Goal: Task Accomplishment & Management: Complete application form

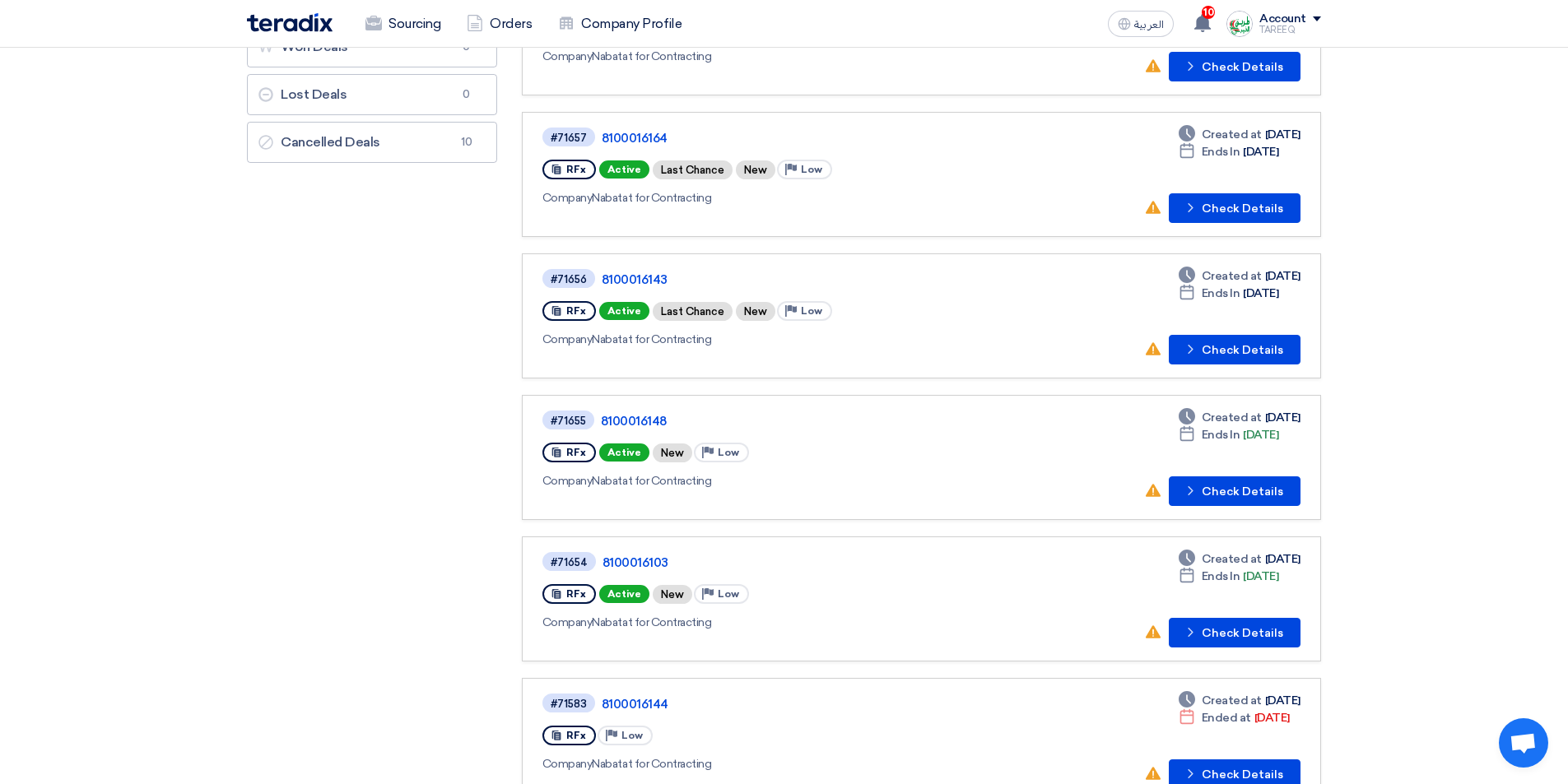
scroll to position [412, 0]
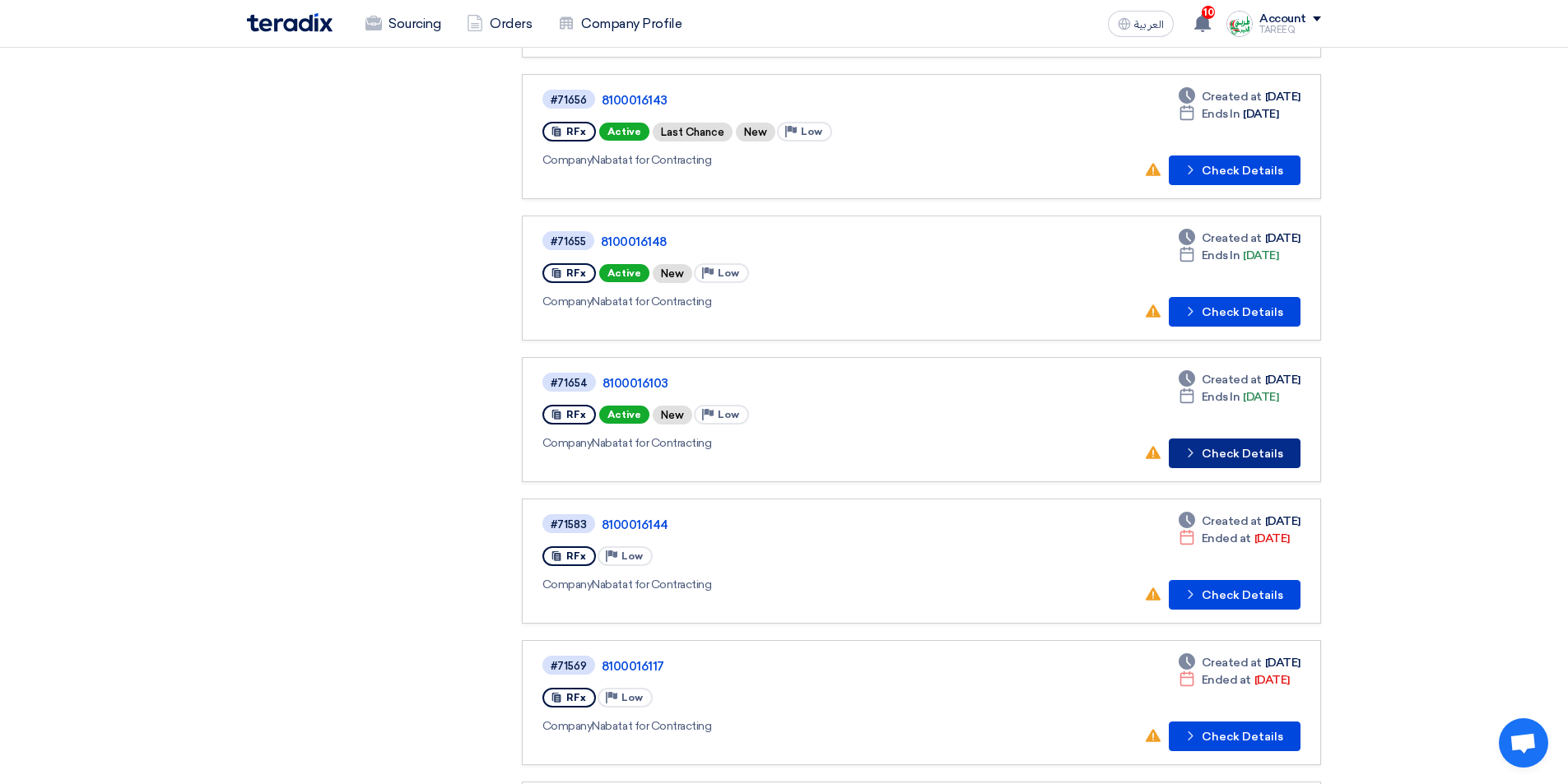
click at [1252, 458] on button "Check details Check Details" at bounding box center [1234, 453] width 131 height 29
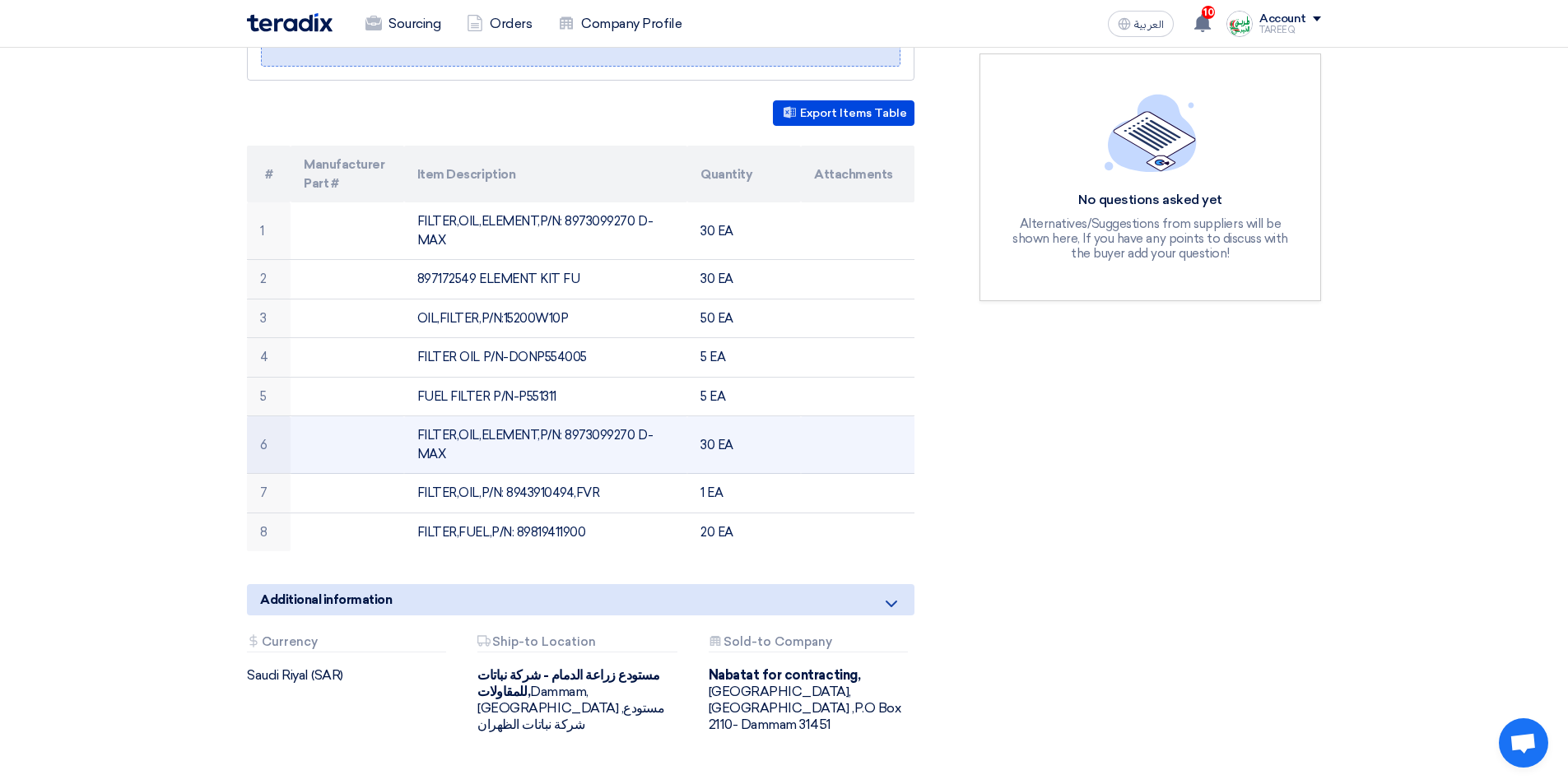
scroll to position [412, 0]
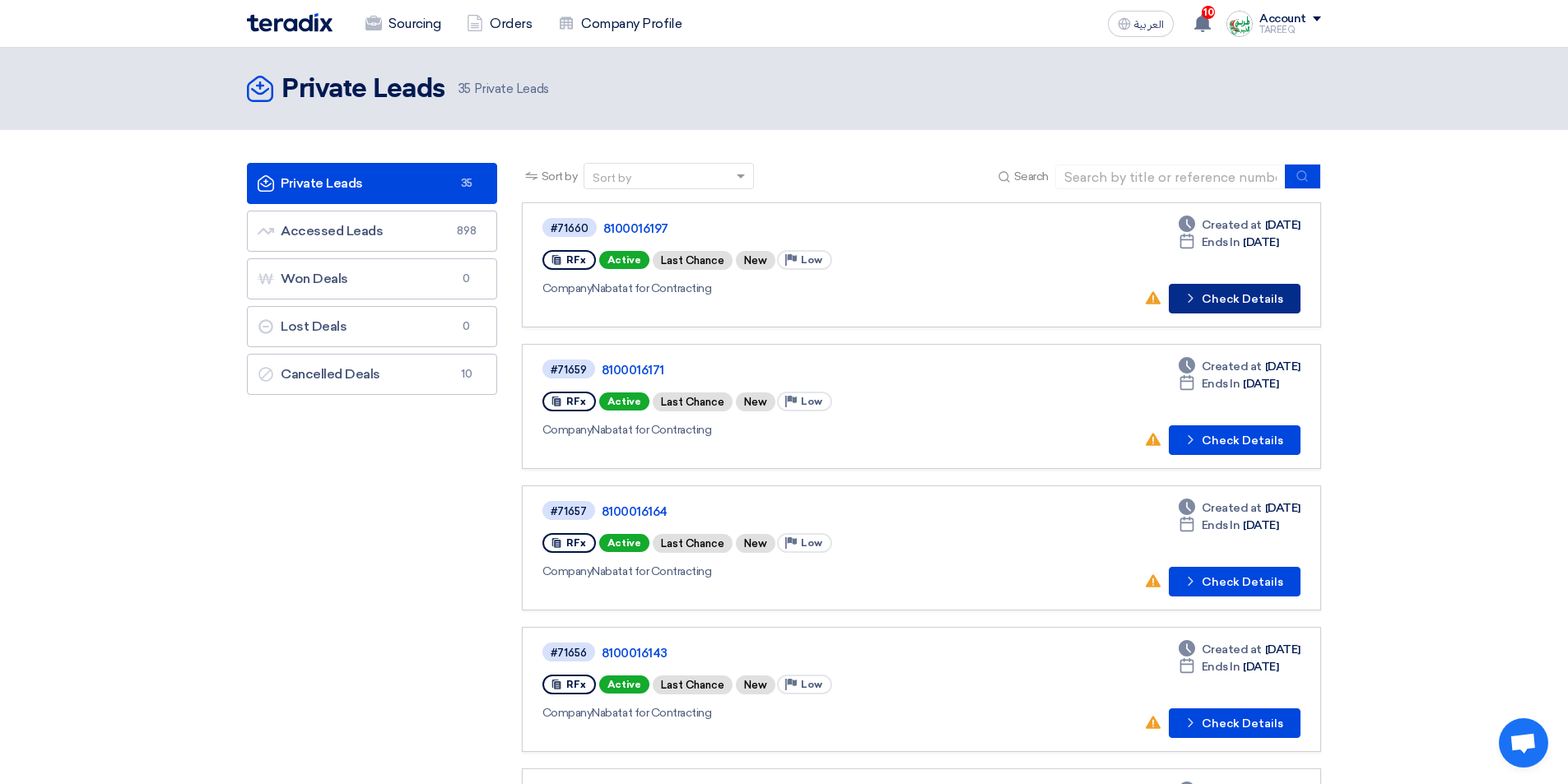
click at [1246, 298] on button "Check details Check Details" at bounding box center [1234, 298] width 131 height 29
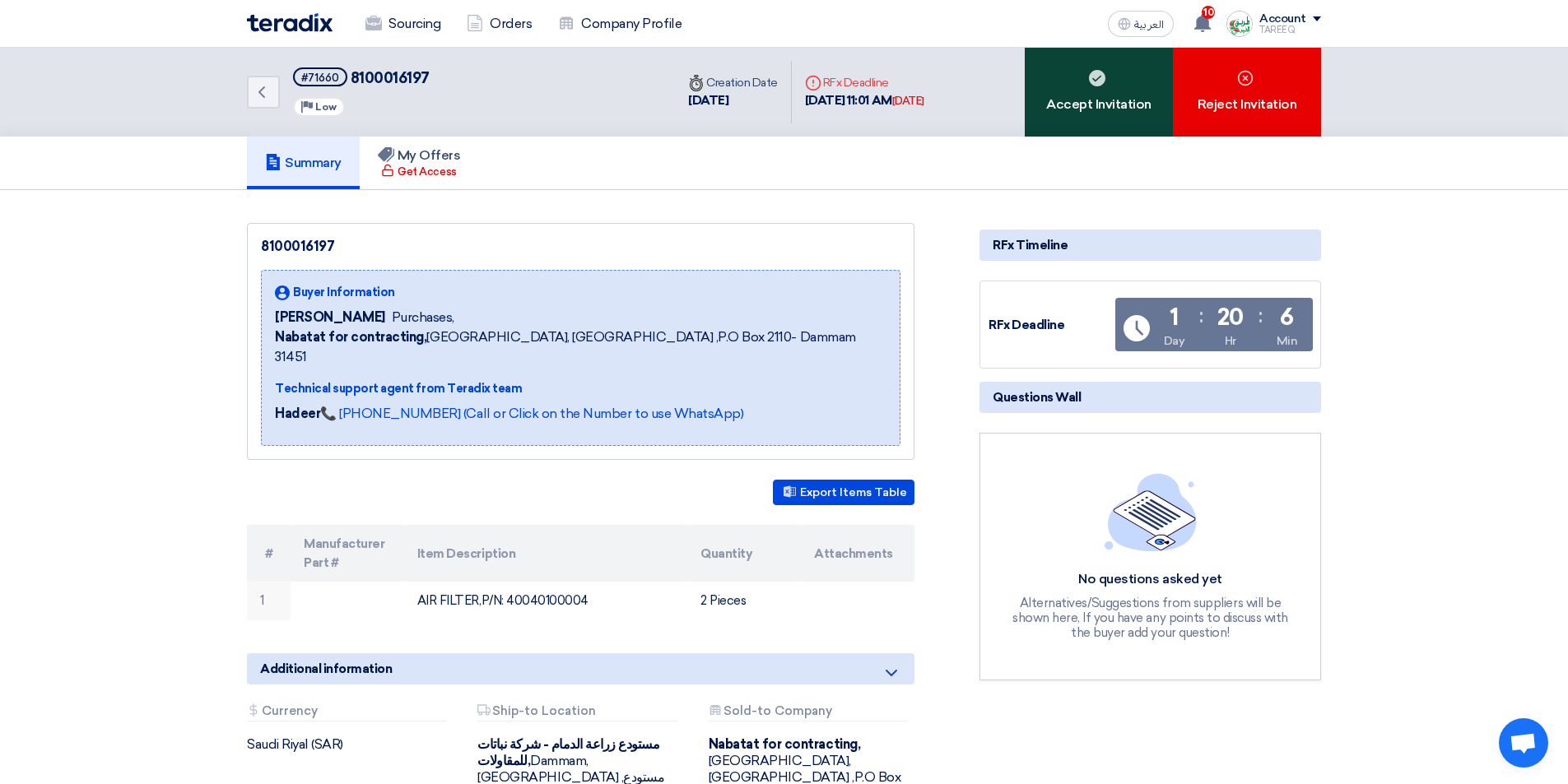
click at [1102, 124] on div "Accept Invitation" at bounding box center [1098, 92] width 148 height 89
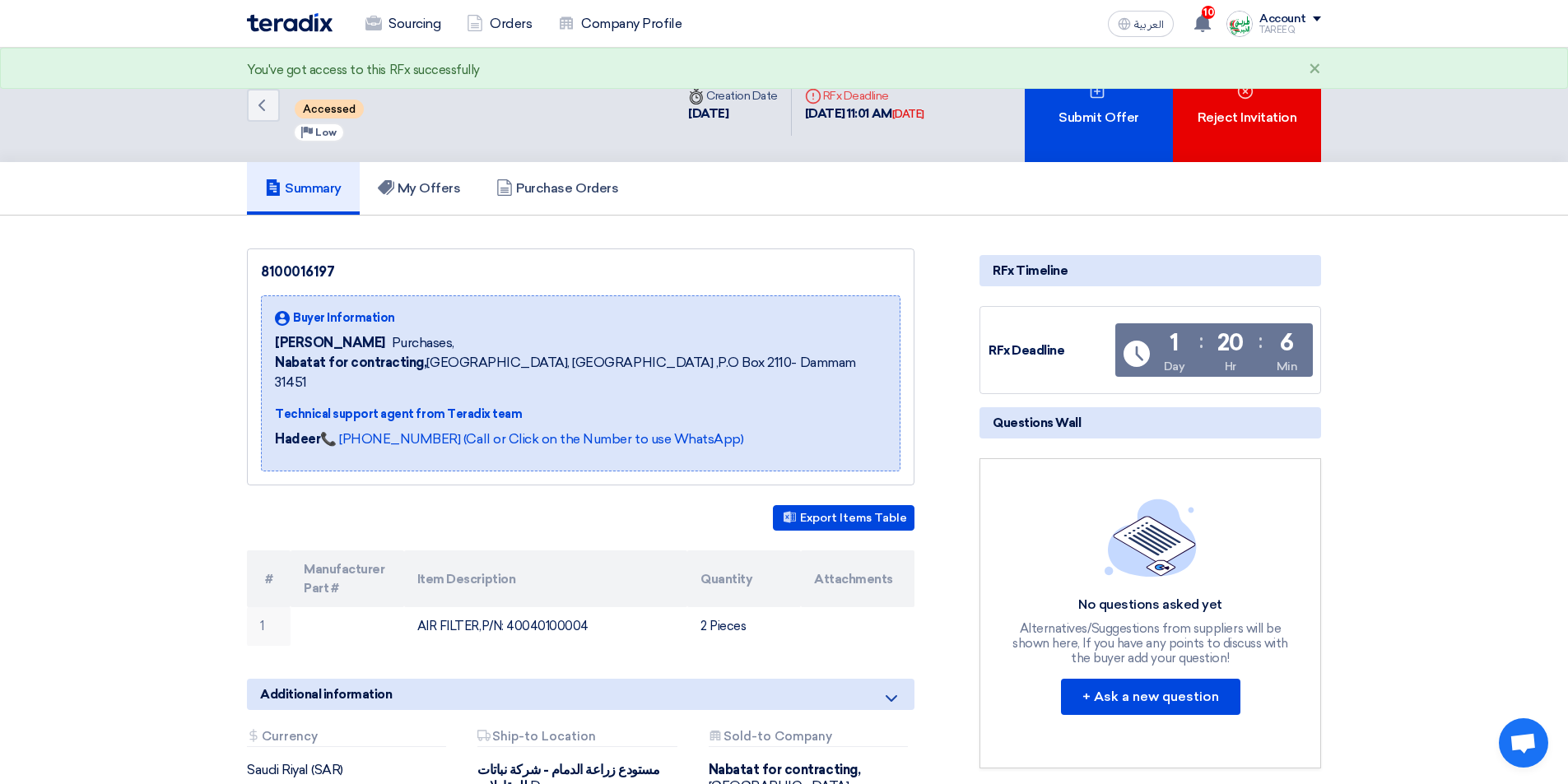
click at [1103, 122] on div "Submit Offer" at bounding box center [1098, 105] width 148 height 115
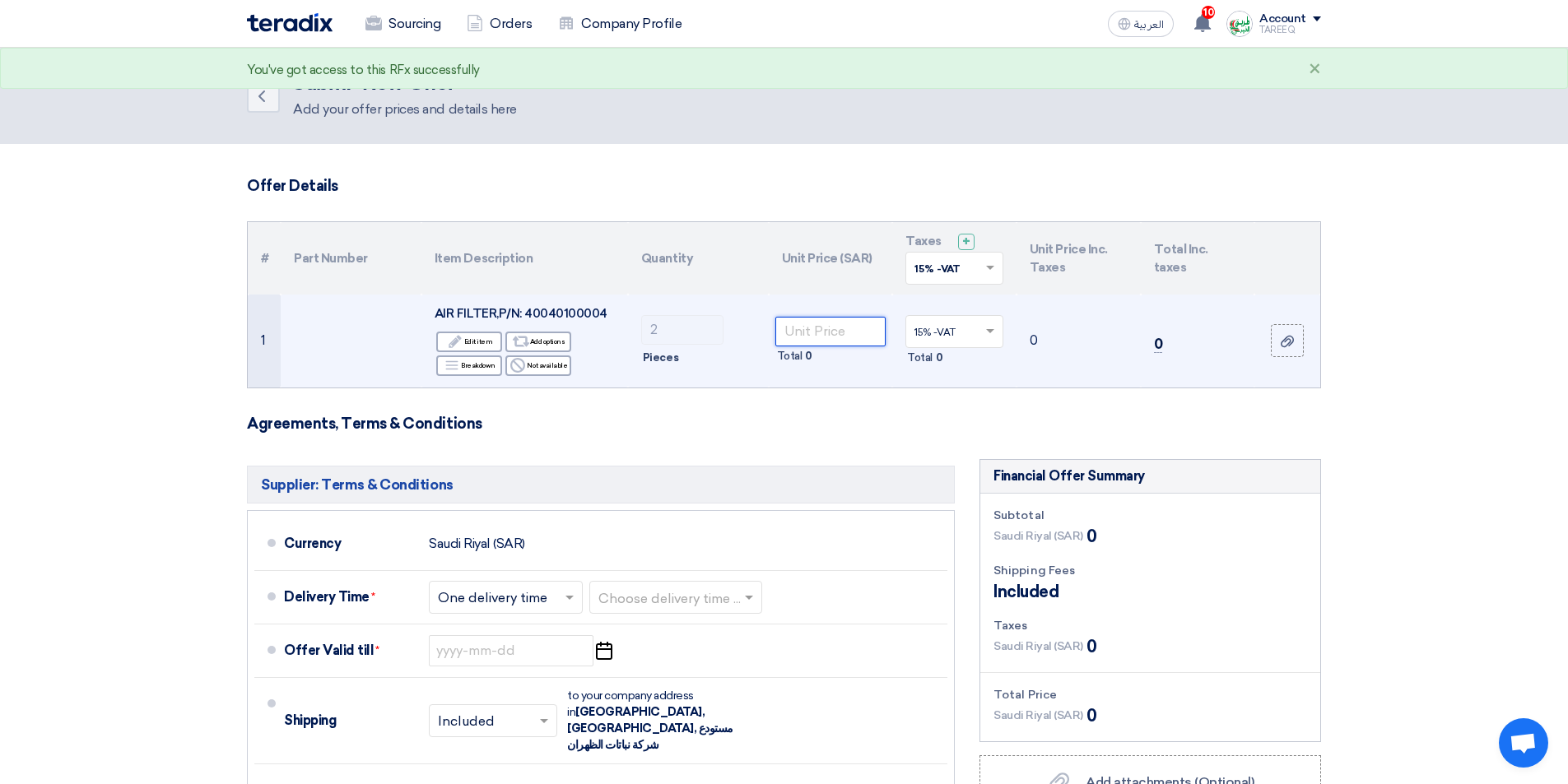
click at [853, 333] on input "number" at bounding box center [830, 331] width 111 height 29
click at [568, 313] on span "AIR FILTER,P/N: 40040100004" at bounding box center [521, 314] width 172 height 15
copy span "40040100004"
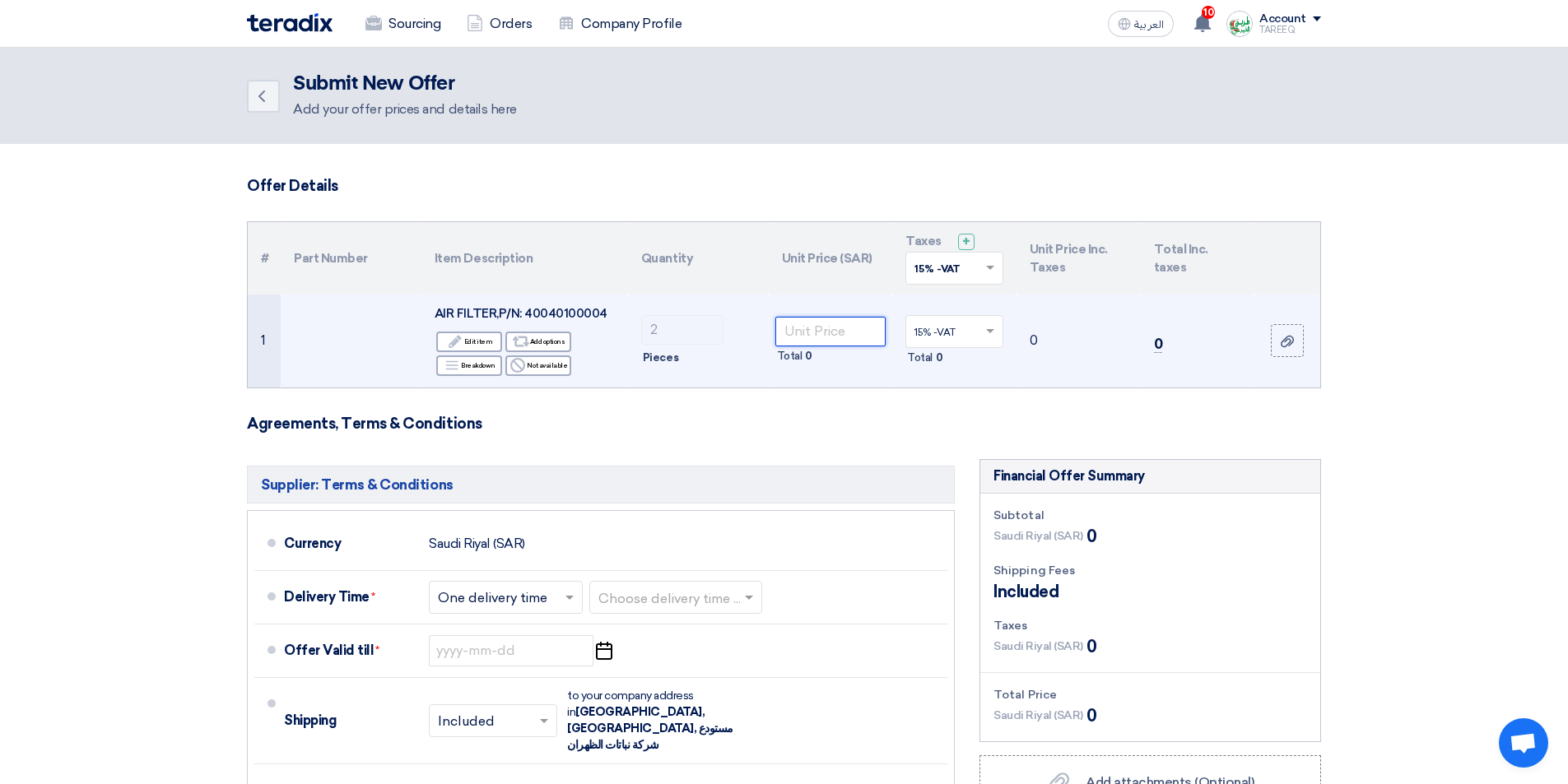
click at [814, 336] on input "number" at bounding box center [830, 331] width 111 height 29
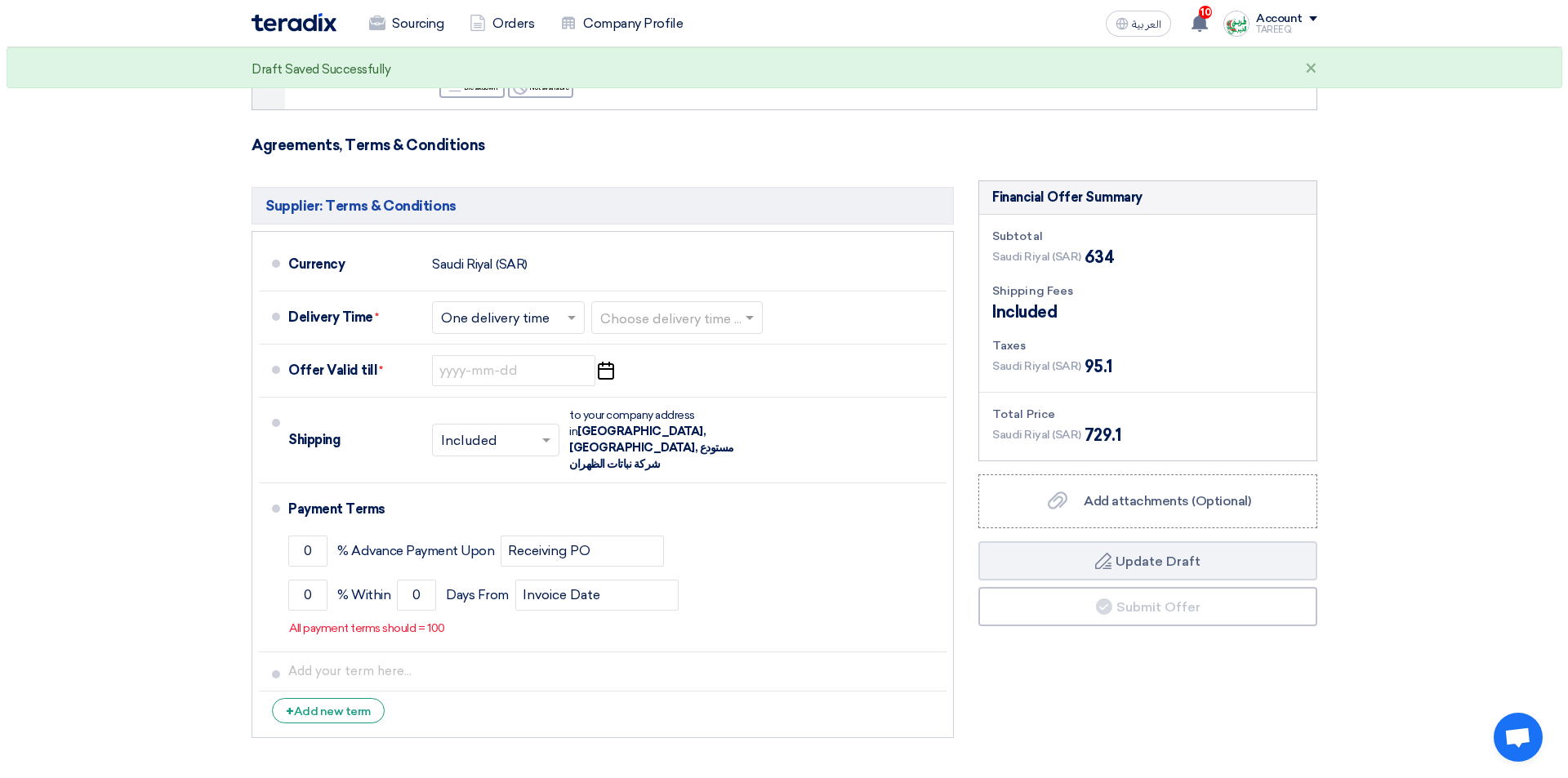
scroll to position [326, 0]
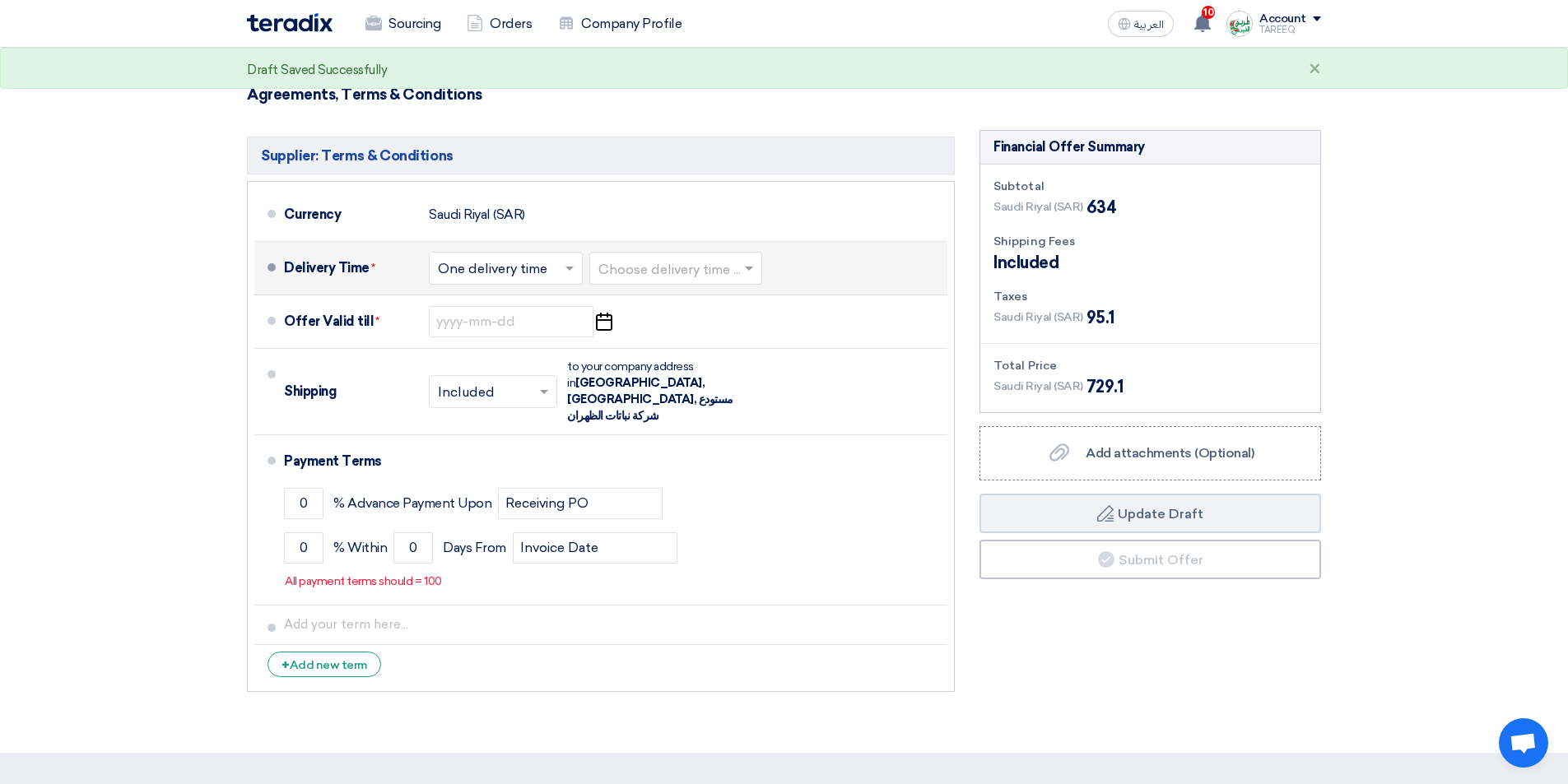
type input "317"
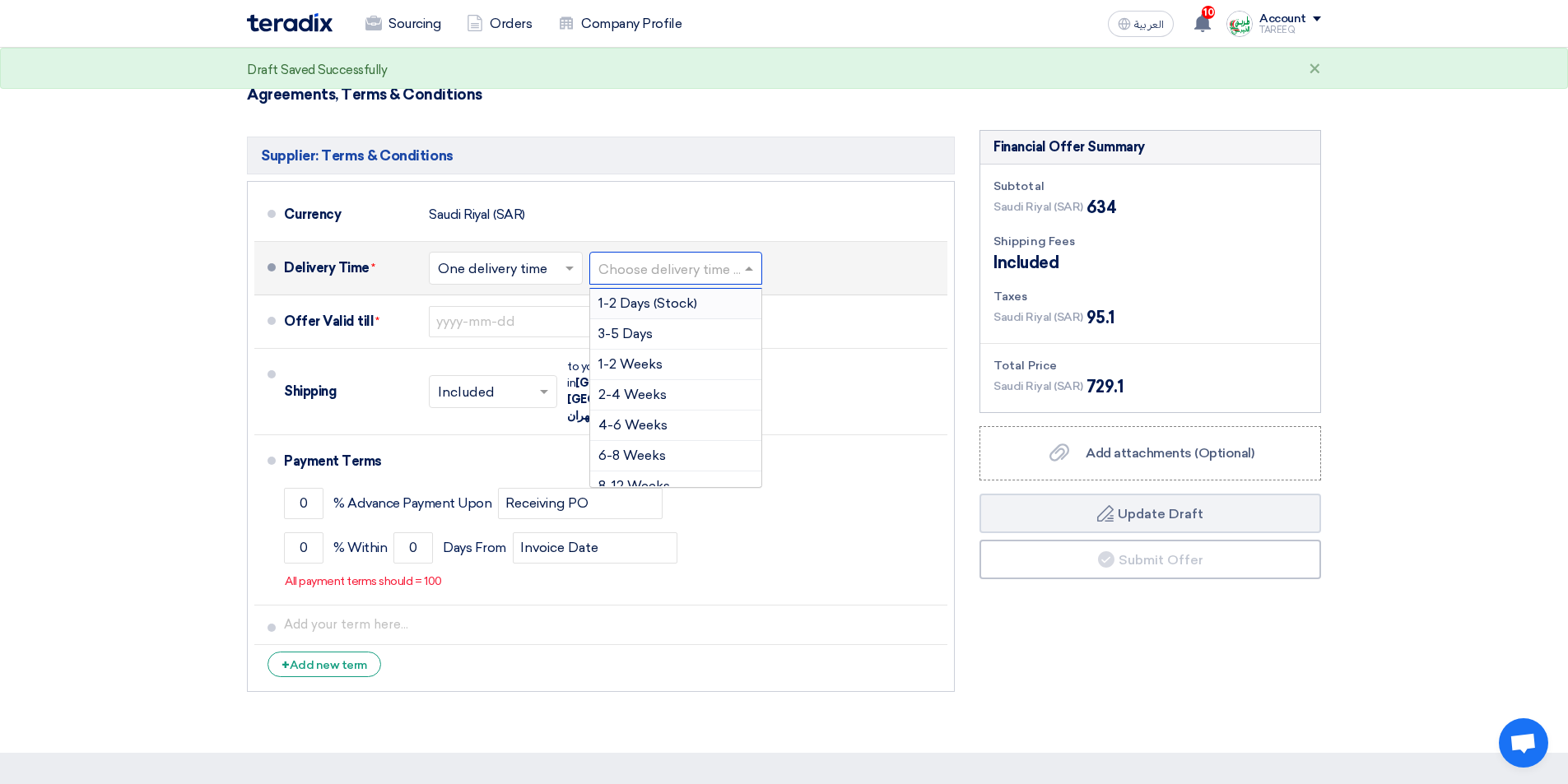
click at [660, 269] on input "text" at bounding box center [676, 269] width 157 height 24
click at [658, 336] on div "3-5 Days" at bounding box center [676, 334] width 171 height 30
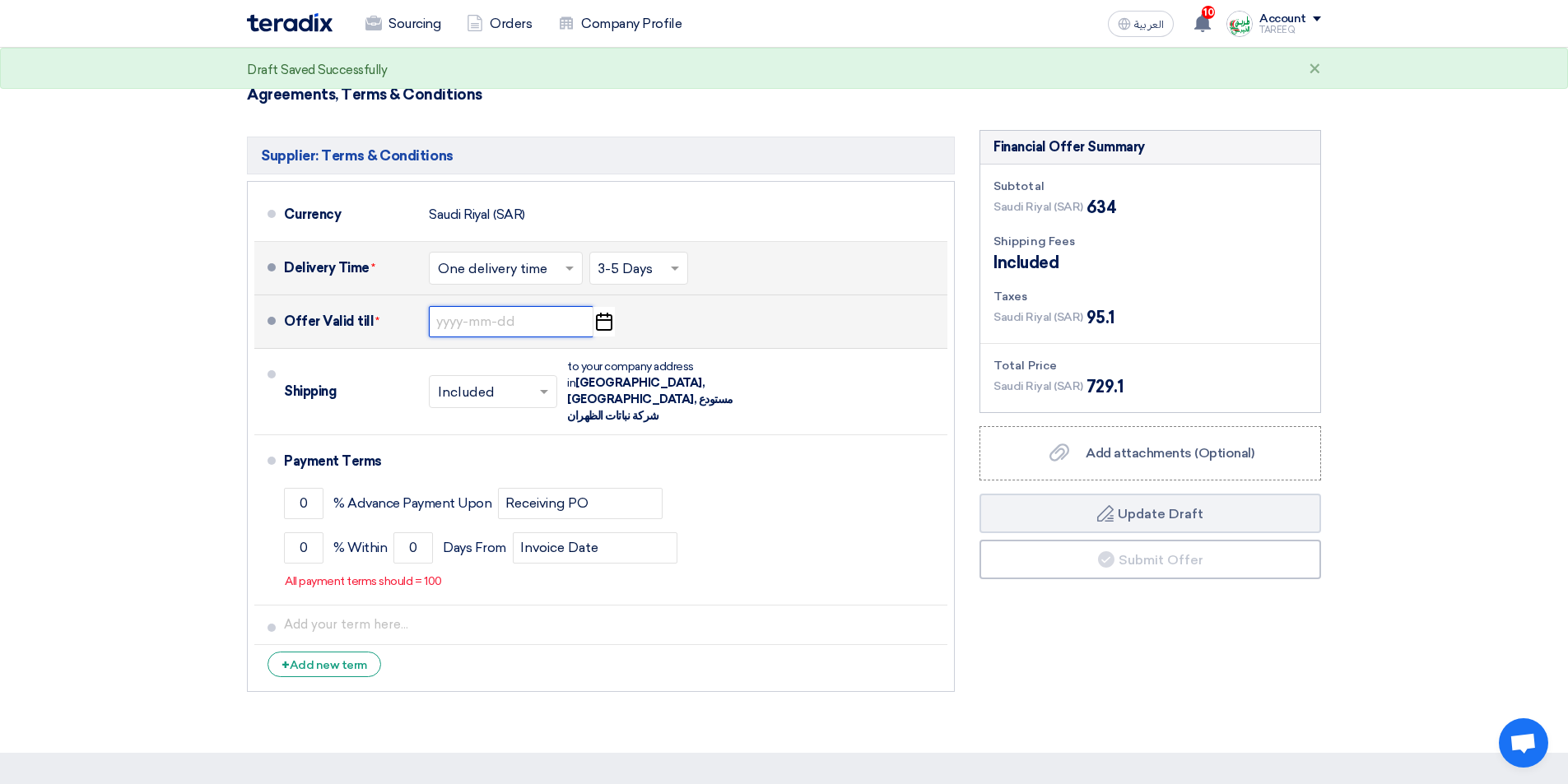
click at [480, 331] on input at bounding box center [511, 321] width 165 height 31
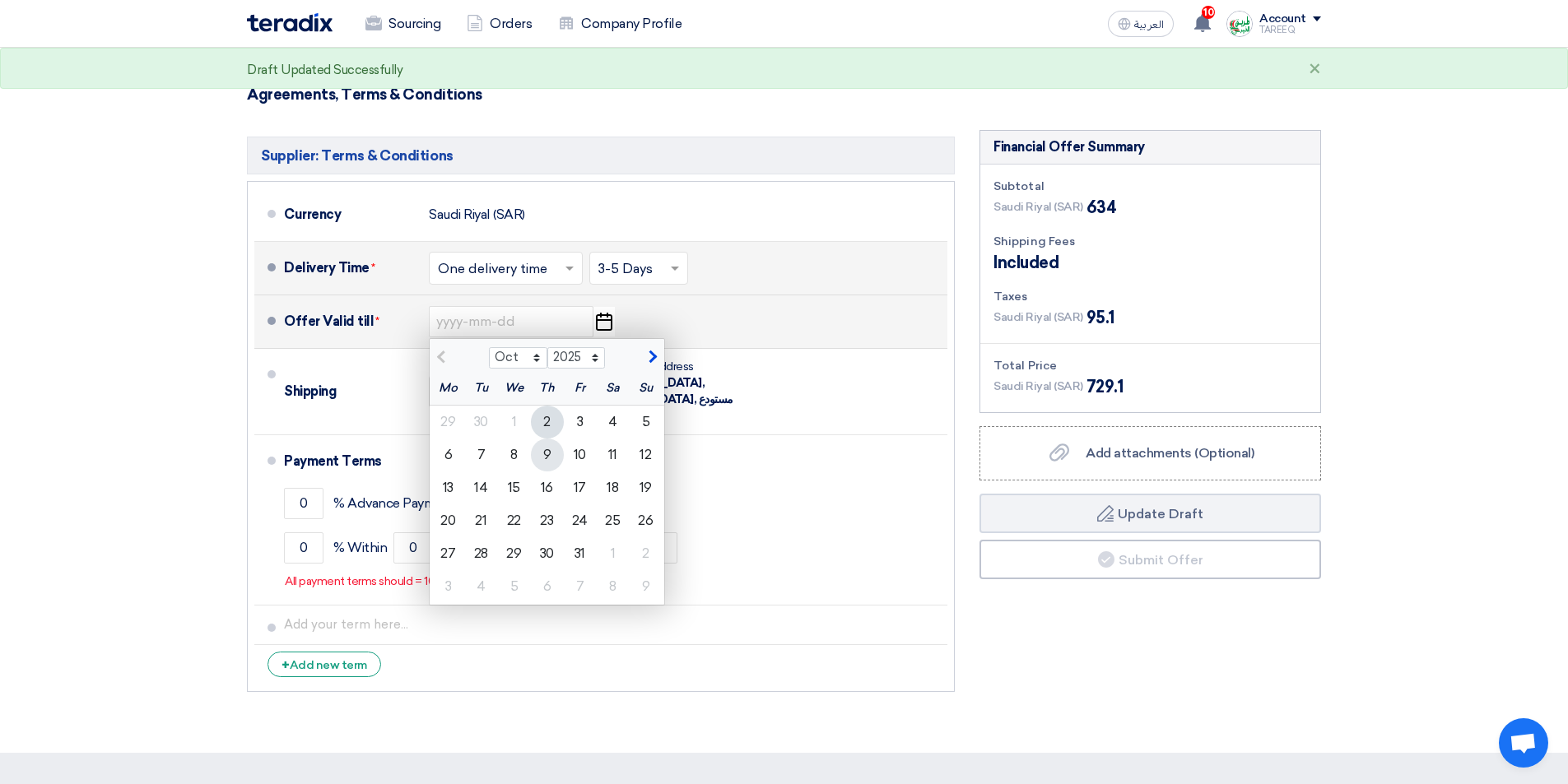
click at [548, 456] on div "9" at bounding box center [547, 454] width 33 height 33
type input "[DATE]"
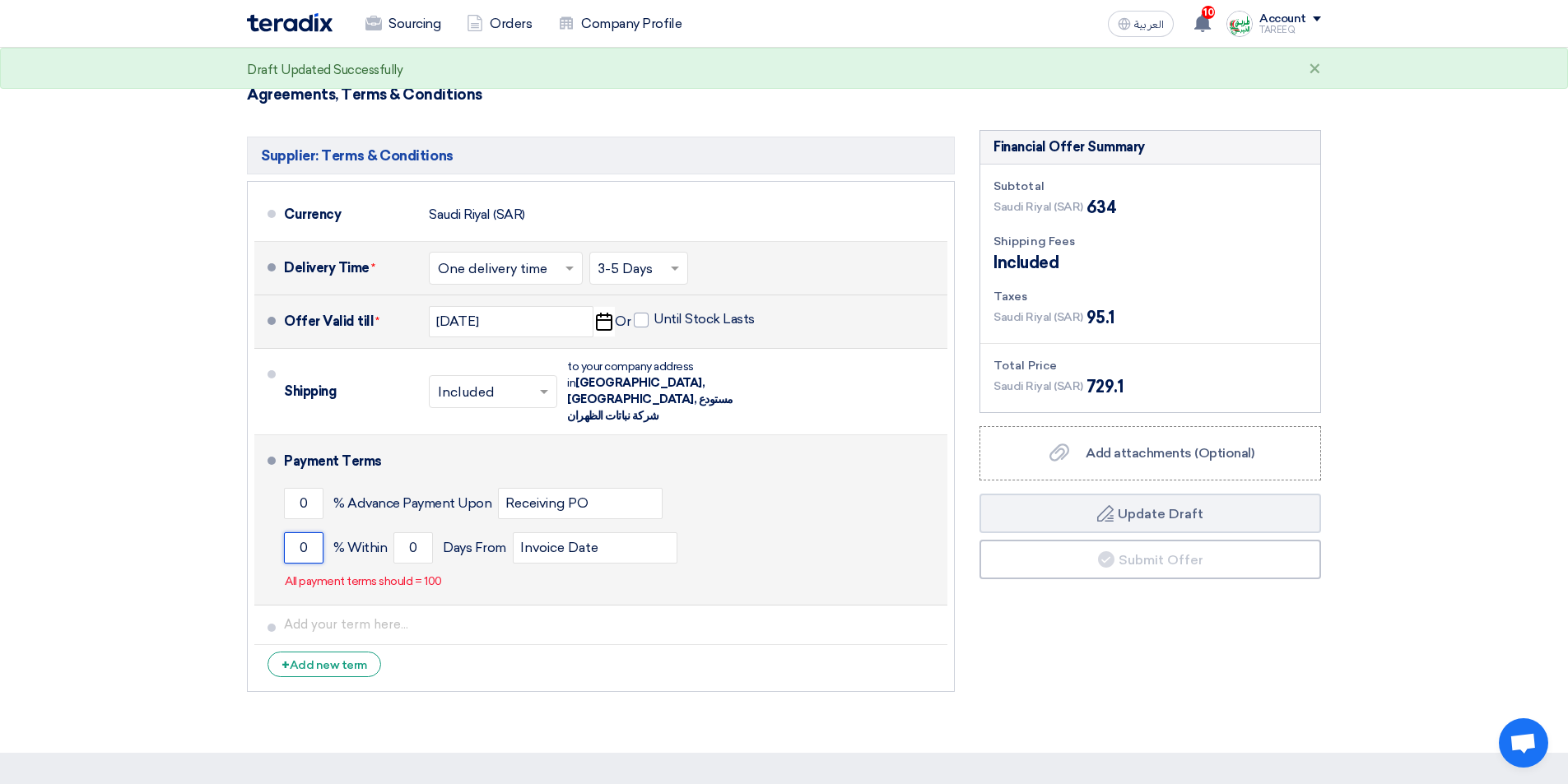
click at [294, 532] on input "0" at bounding box center [303, 547] width 39 height 31
type input "100"
click at [395, 533] on input "0" at bounding box center [413, 547] width 39 height 31
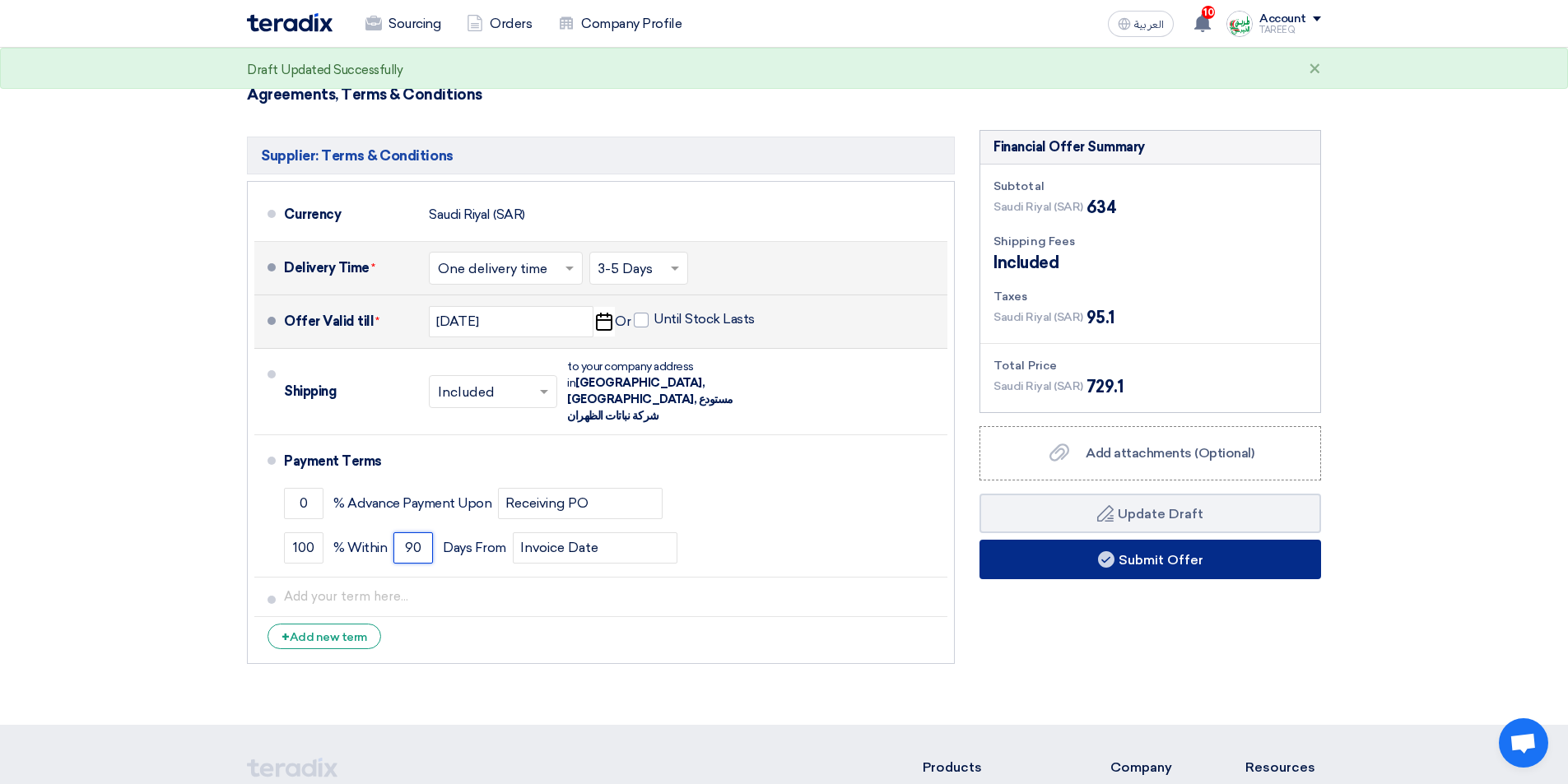
type input "90"
click at [1075, 564] on button "Submit Offer" at bounding box center [1150, 559] width 342 height 39
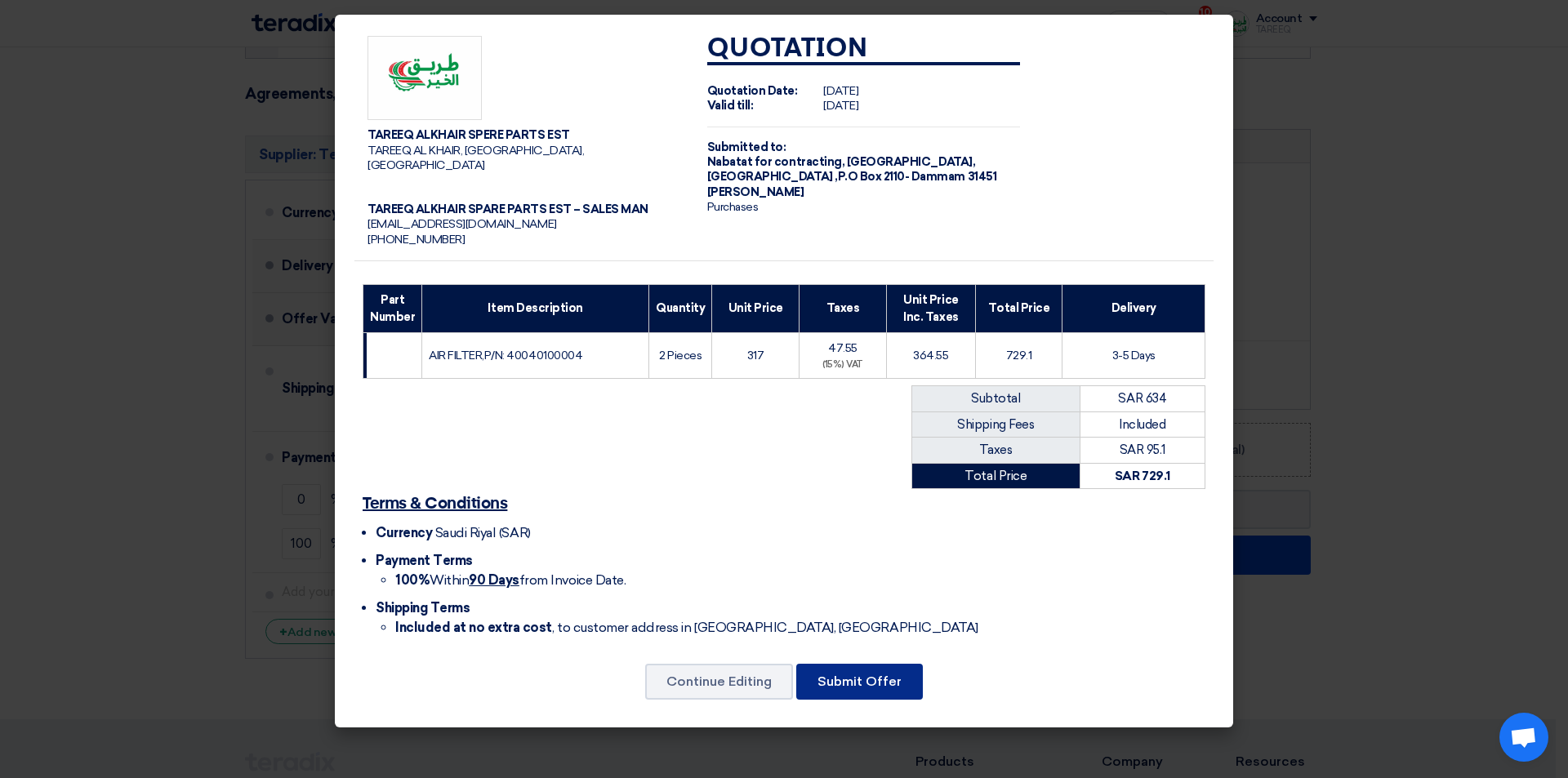
click at [871, 669] on button "Submit Offer" at bounding box center [860, 681] width 126 height 36
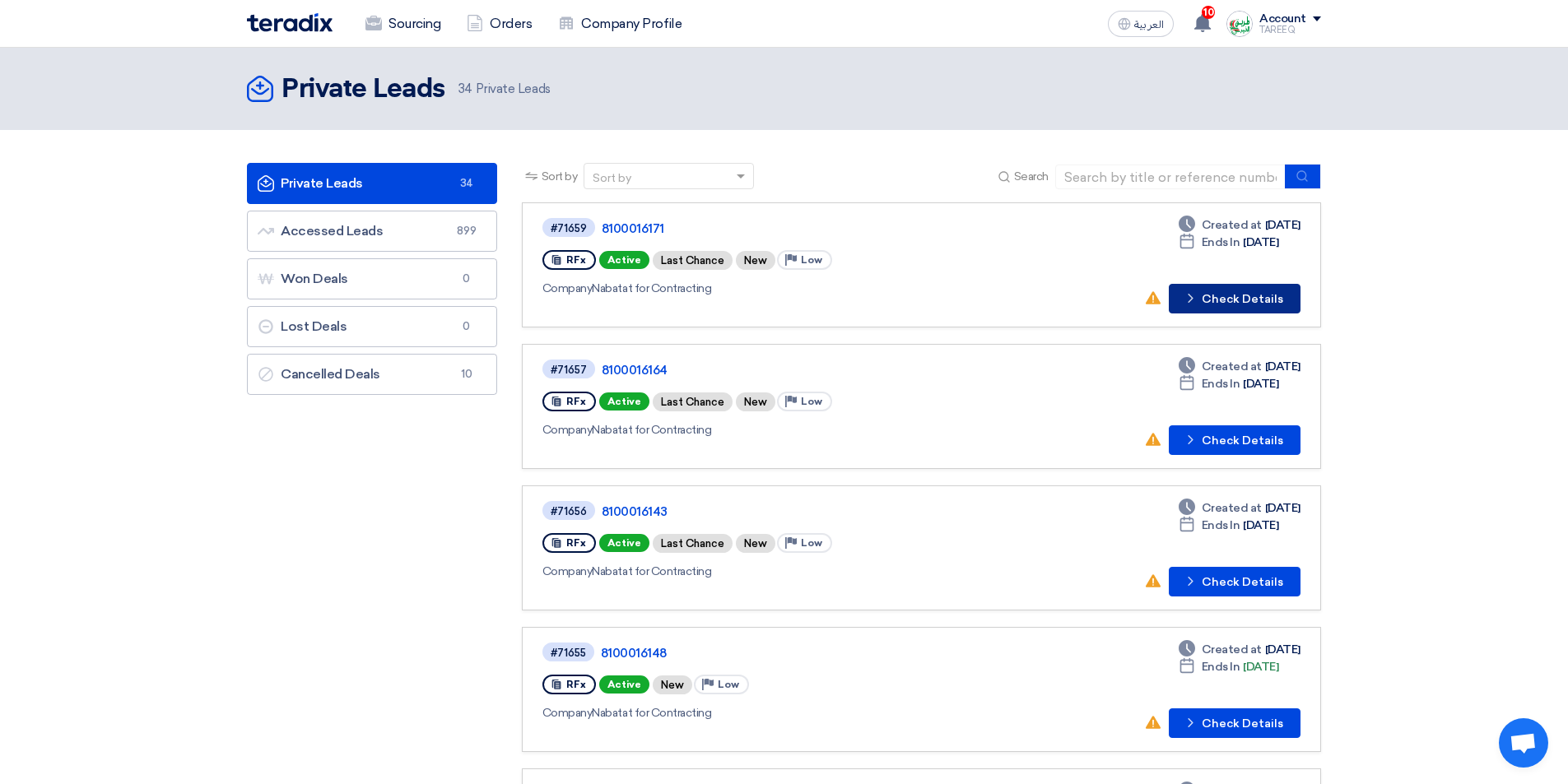
click at [1229, 299] on button "Check details Check Details" at bounding box center [1234, 298] width 131 height 29
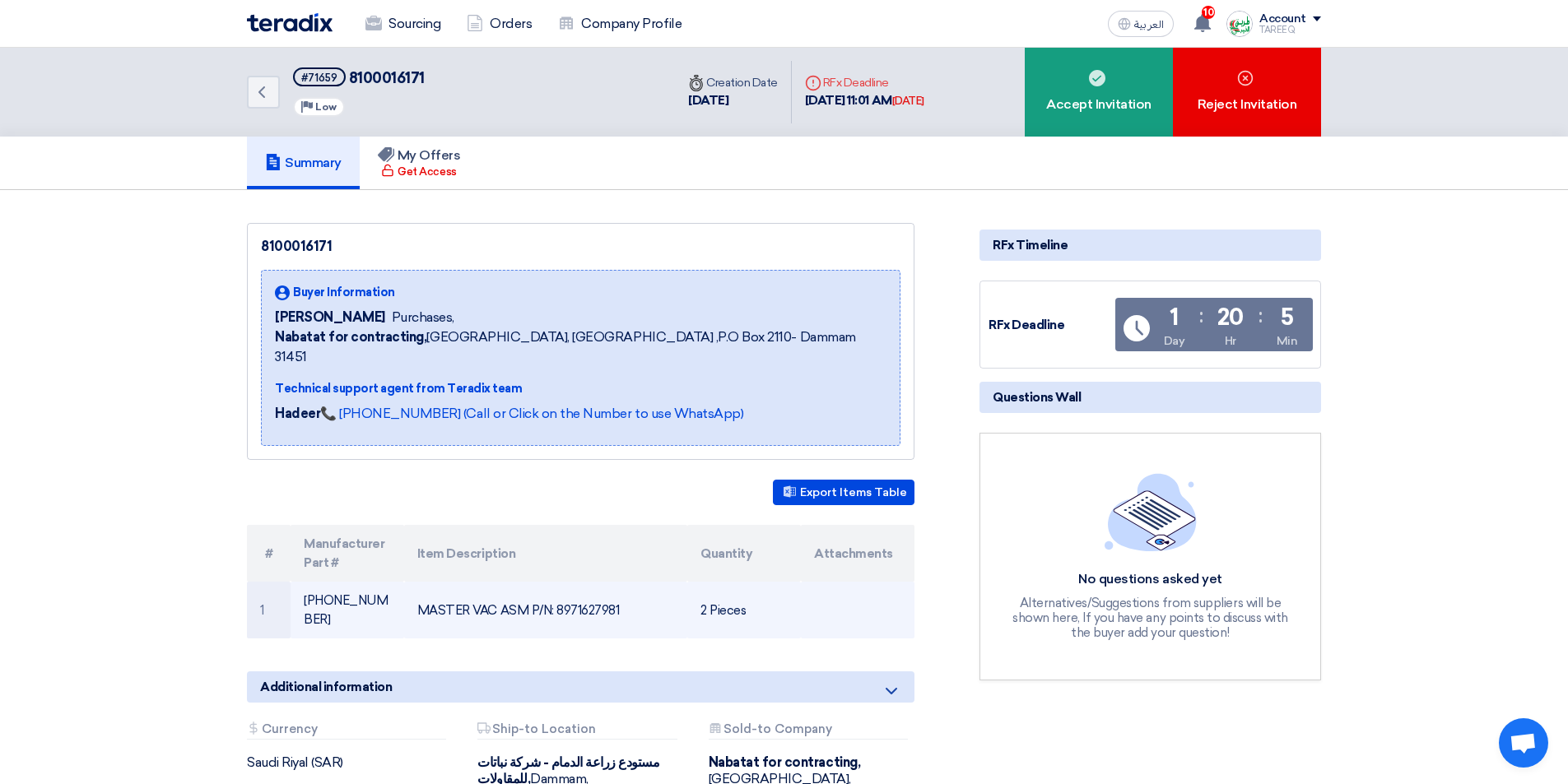
click at [586, 582] on td "MASTER VAC ASM P/N: 8971627981" at bounding box center [546, 610] width 284 height 57
copy td "8971627981"
click at [598, 584] on td "MASTER VAC ASM P/N: 8971627981" at bounding box center [546, 610] width 284 height 57
click at [603, 582] on td "MASTER VAC ASM P/N: 8971627981" at bounding box center [546, 610] width 284 height 57
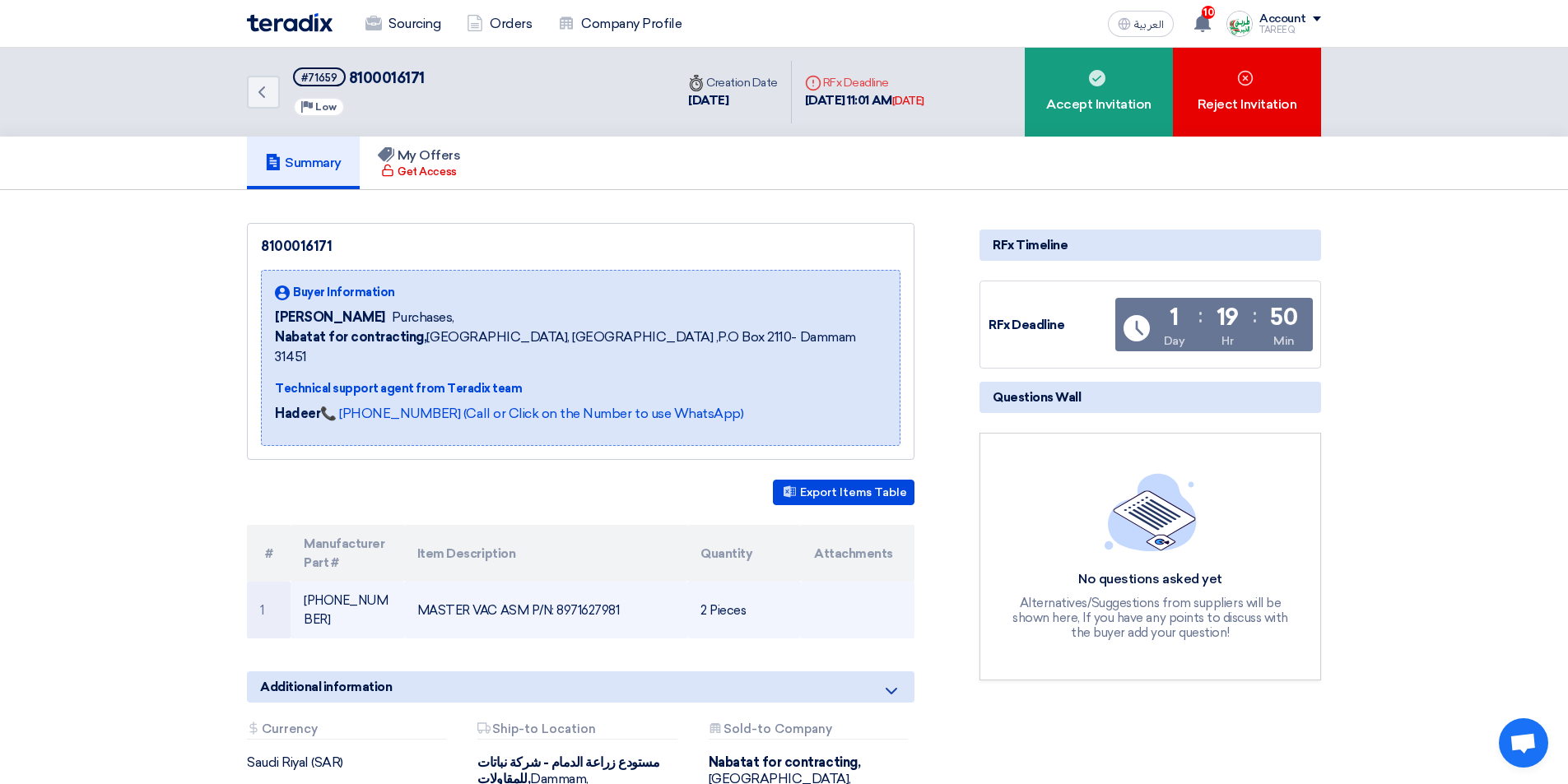
click at [603, 582] on td "MASTER VAC ASM P/N: 8971627981" at bounding box center [546, 610] width 284 height 57
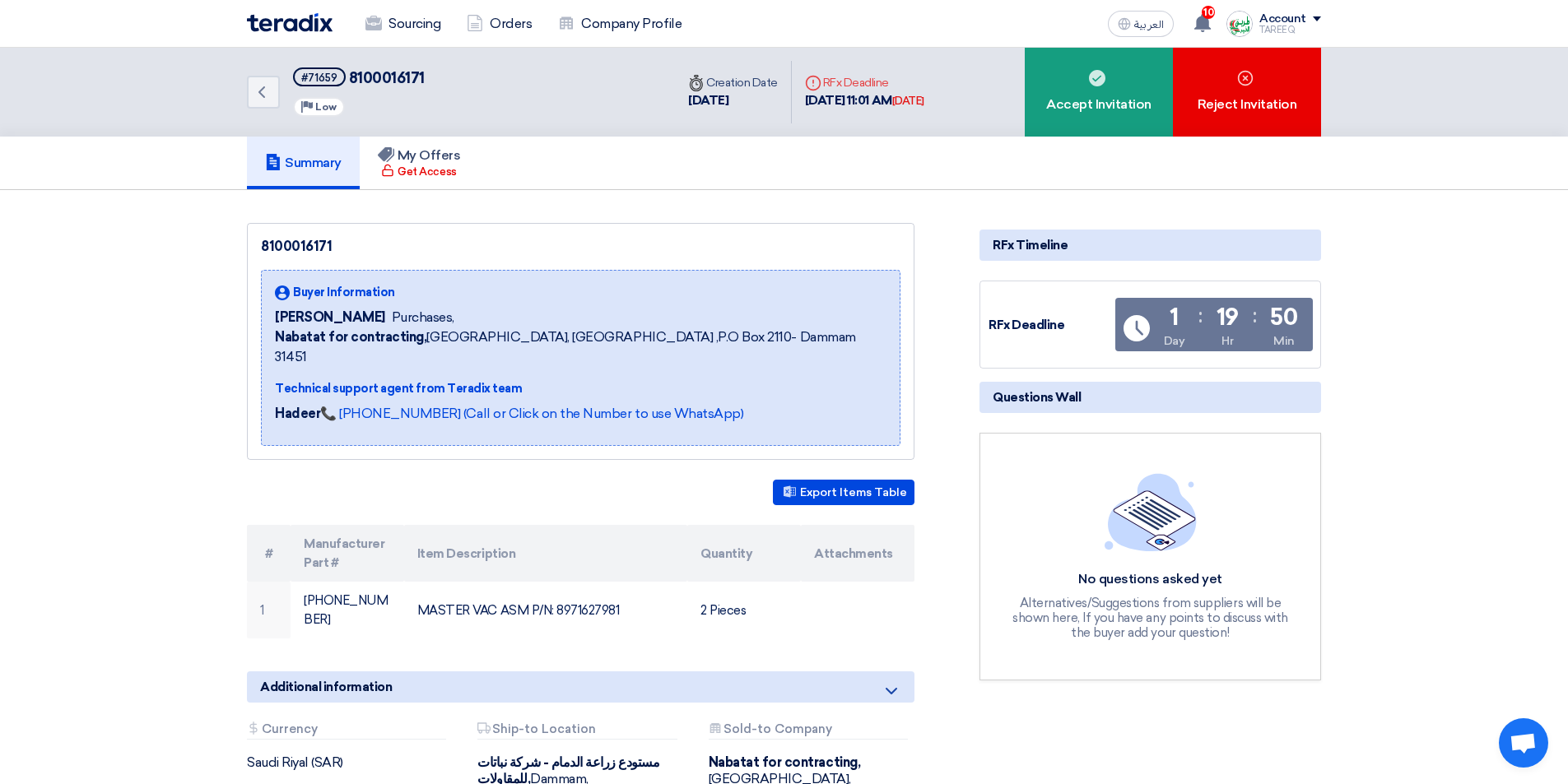
copy td "8971627981"
click at [1042, 120] on div "Accept Invitation" at bounding box center [1098, 92] width 148 height 89
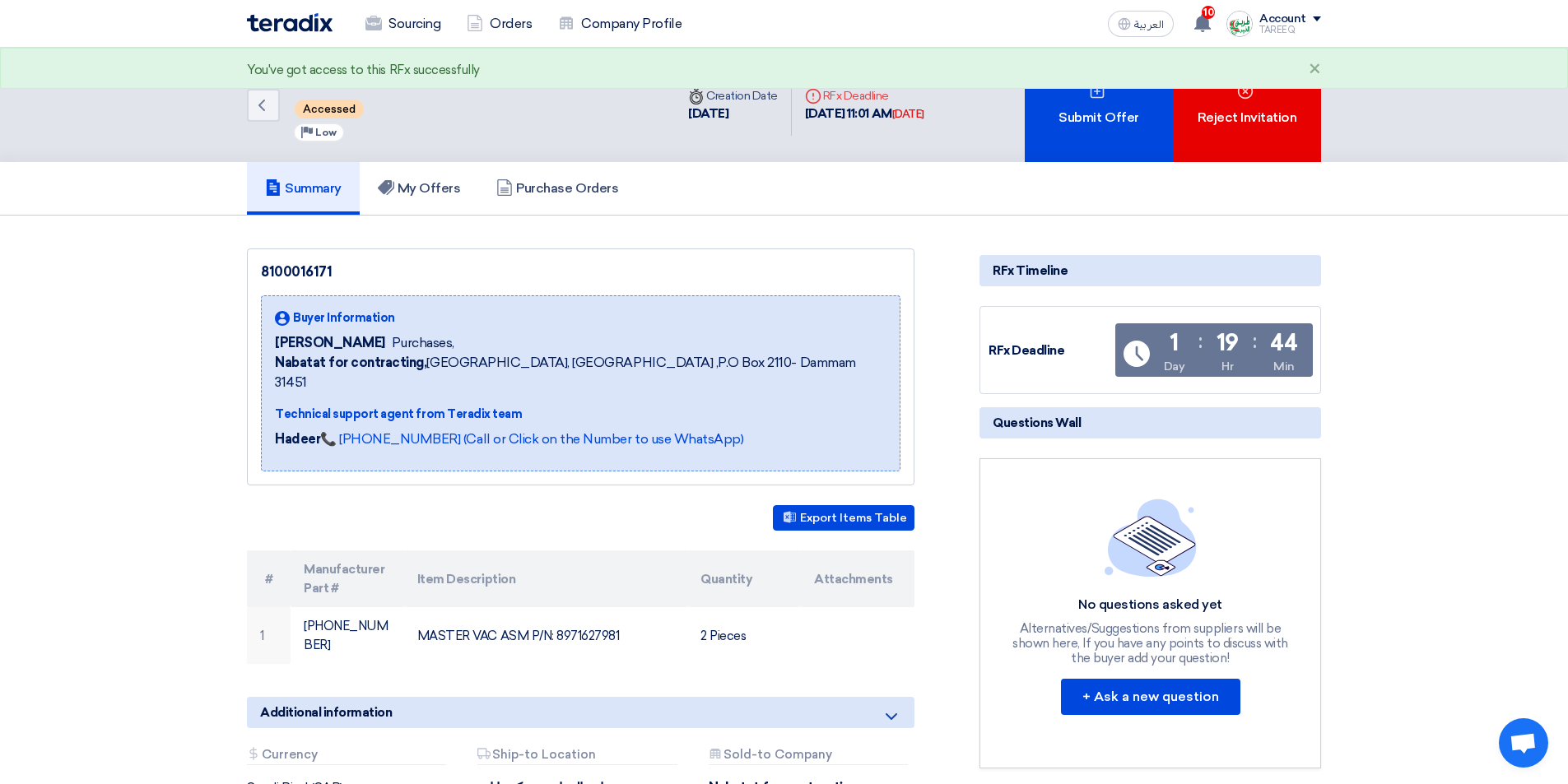
click at [1042, 120] on div "Submit Offer" at bounding box center [1098, 105] width 148 height 115
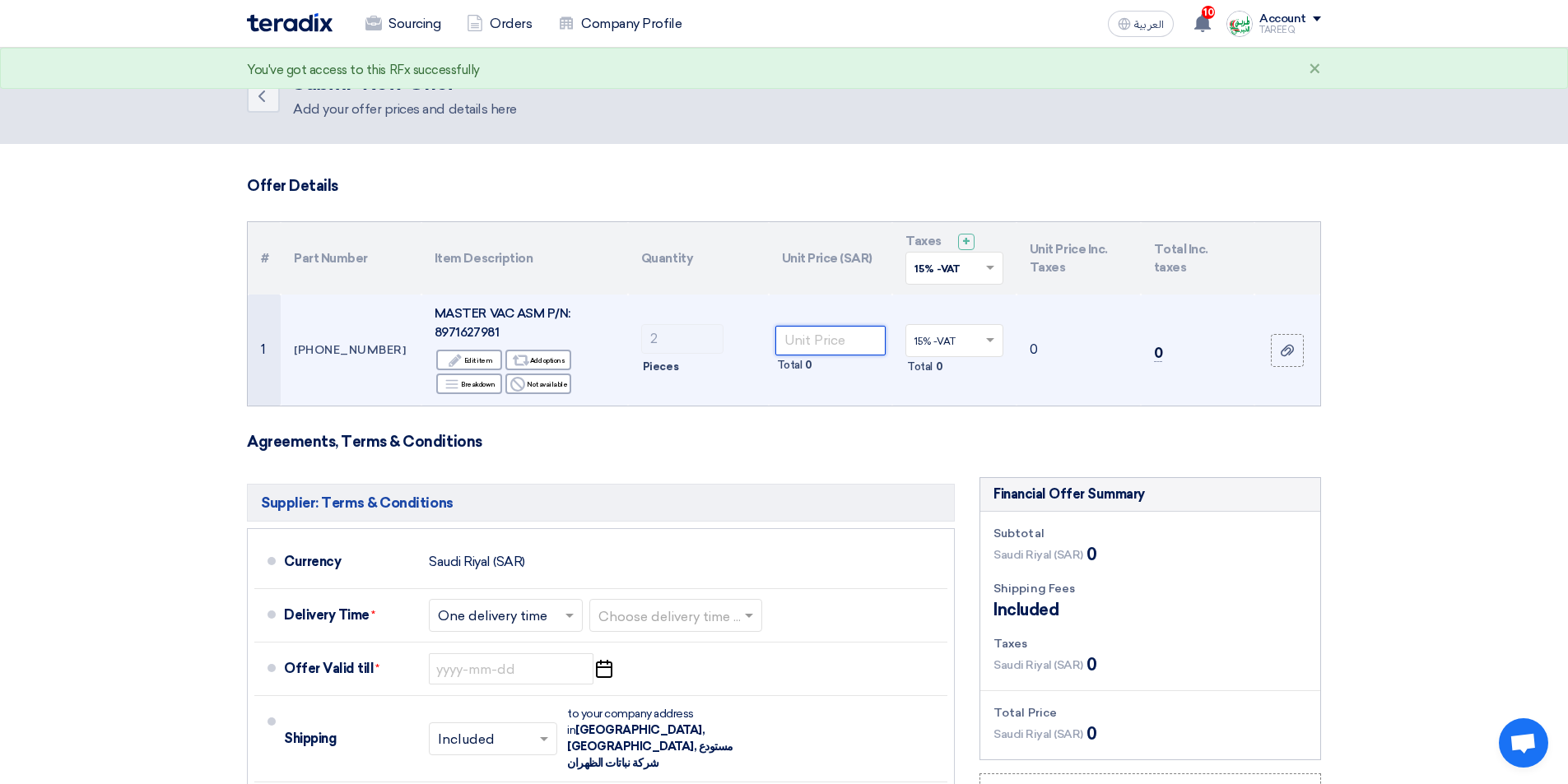
click at [824, 337] on input "number" at bounding box center [830, 340] width 111 height 29
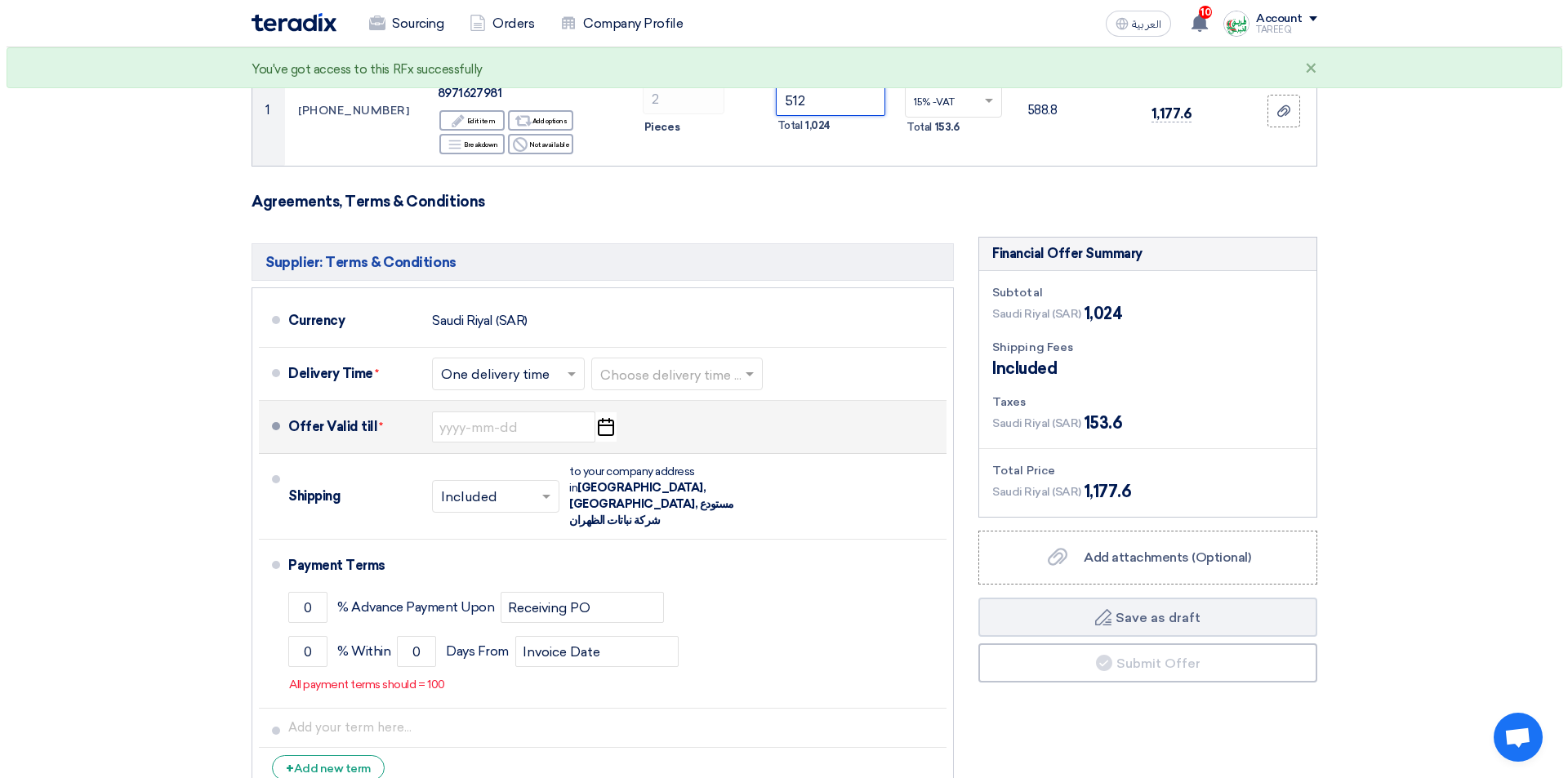
scroll to position [245, 0]
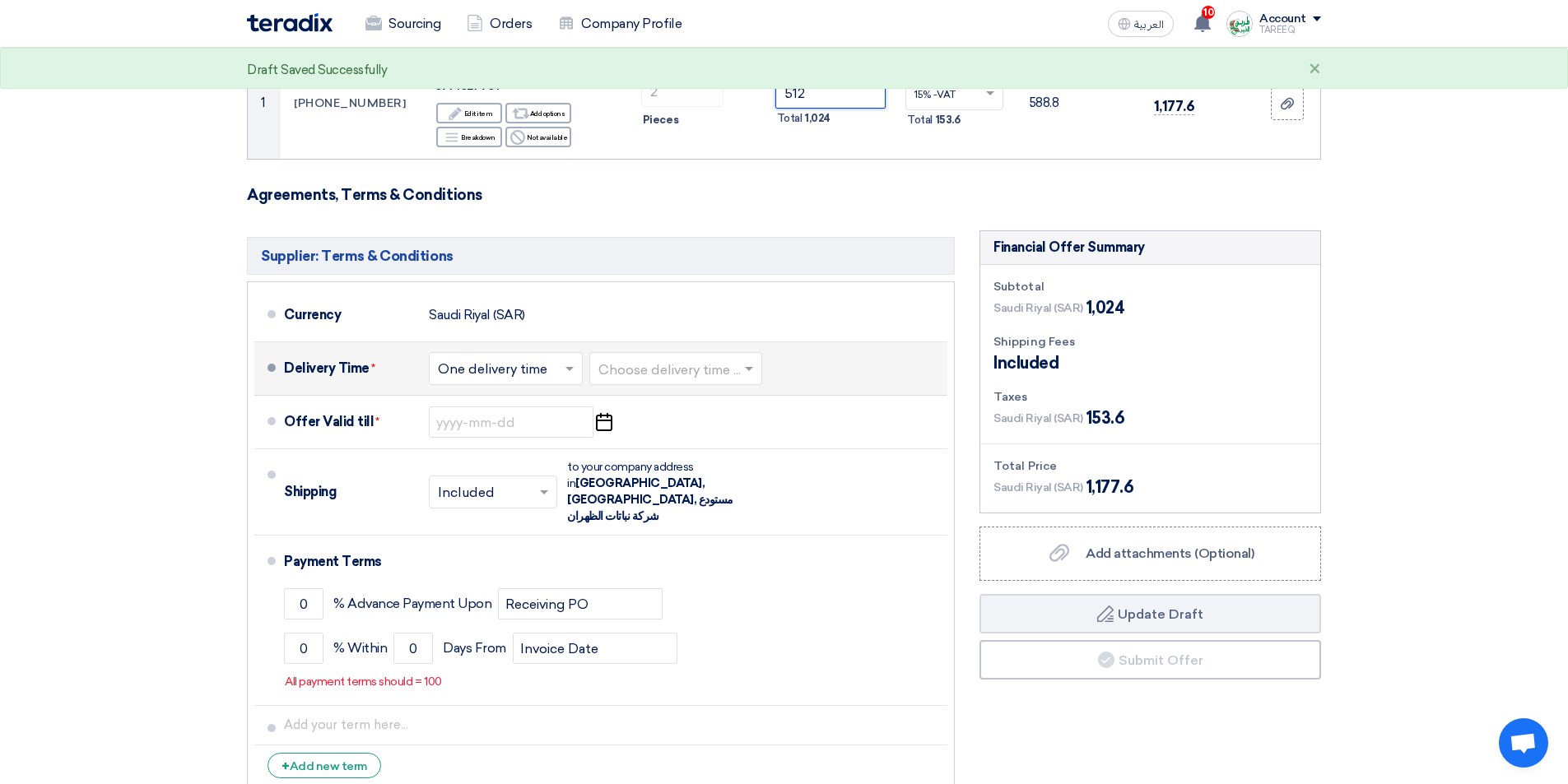
type input "512"
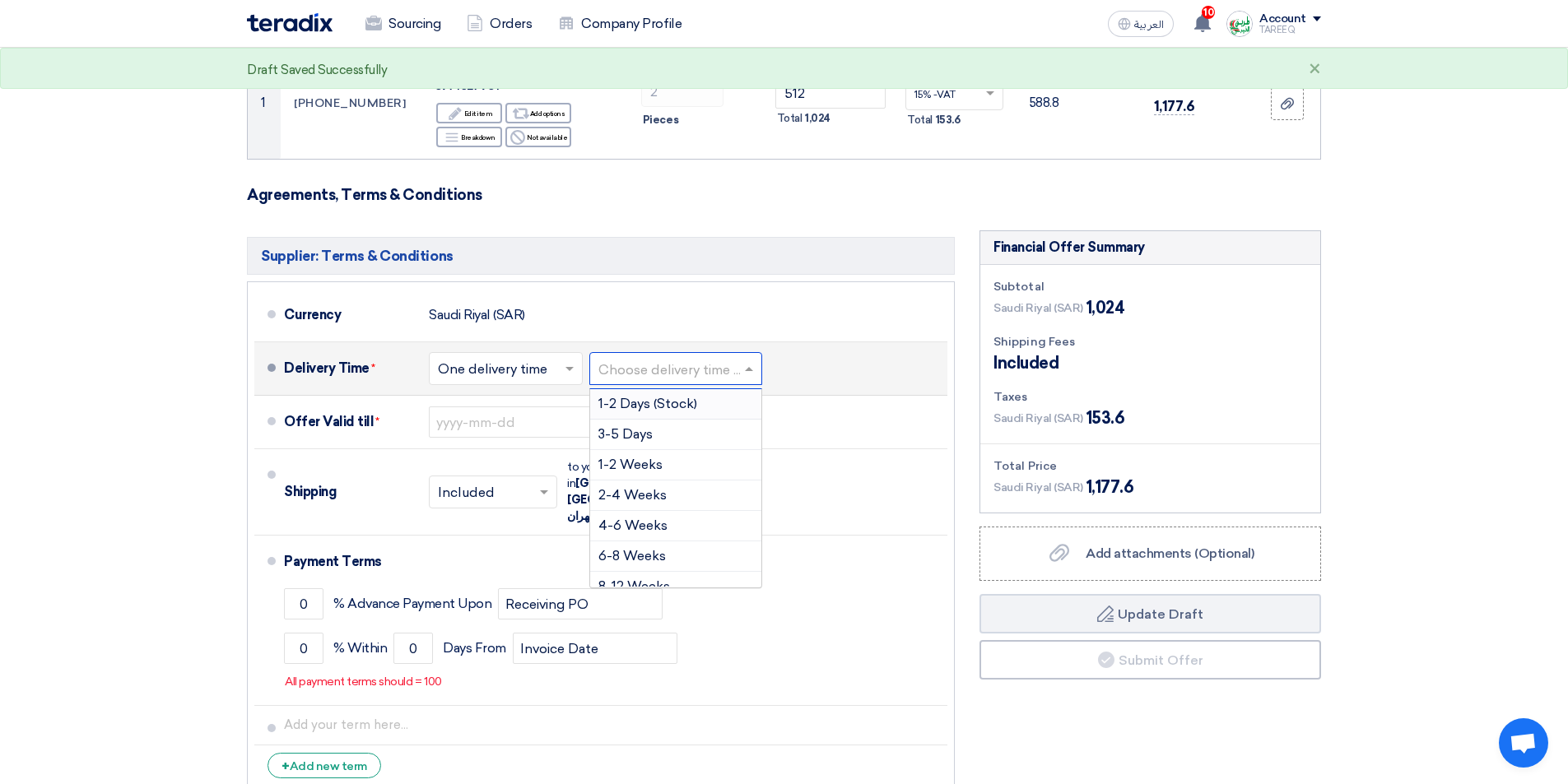
click at [667, 366] on input "text" at bounding box center [676, 371] width 157 height 24
click at [660, 427] on div "3-5 Days" at bounding box center [676, 434] width 171 height 30
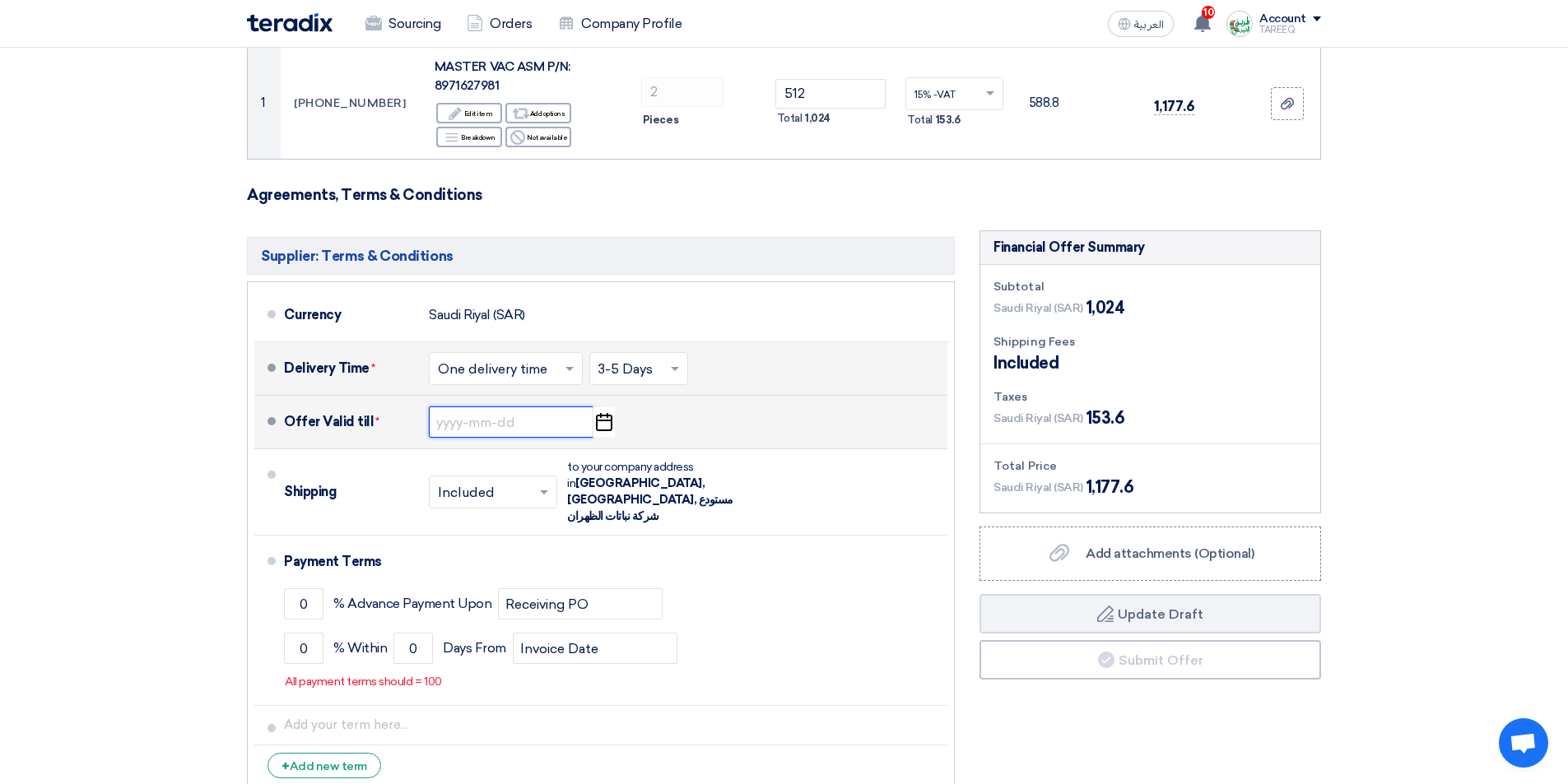
click at [491, 421] on input at bounding box center [511, 422] width 165 height 31
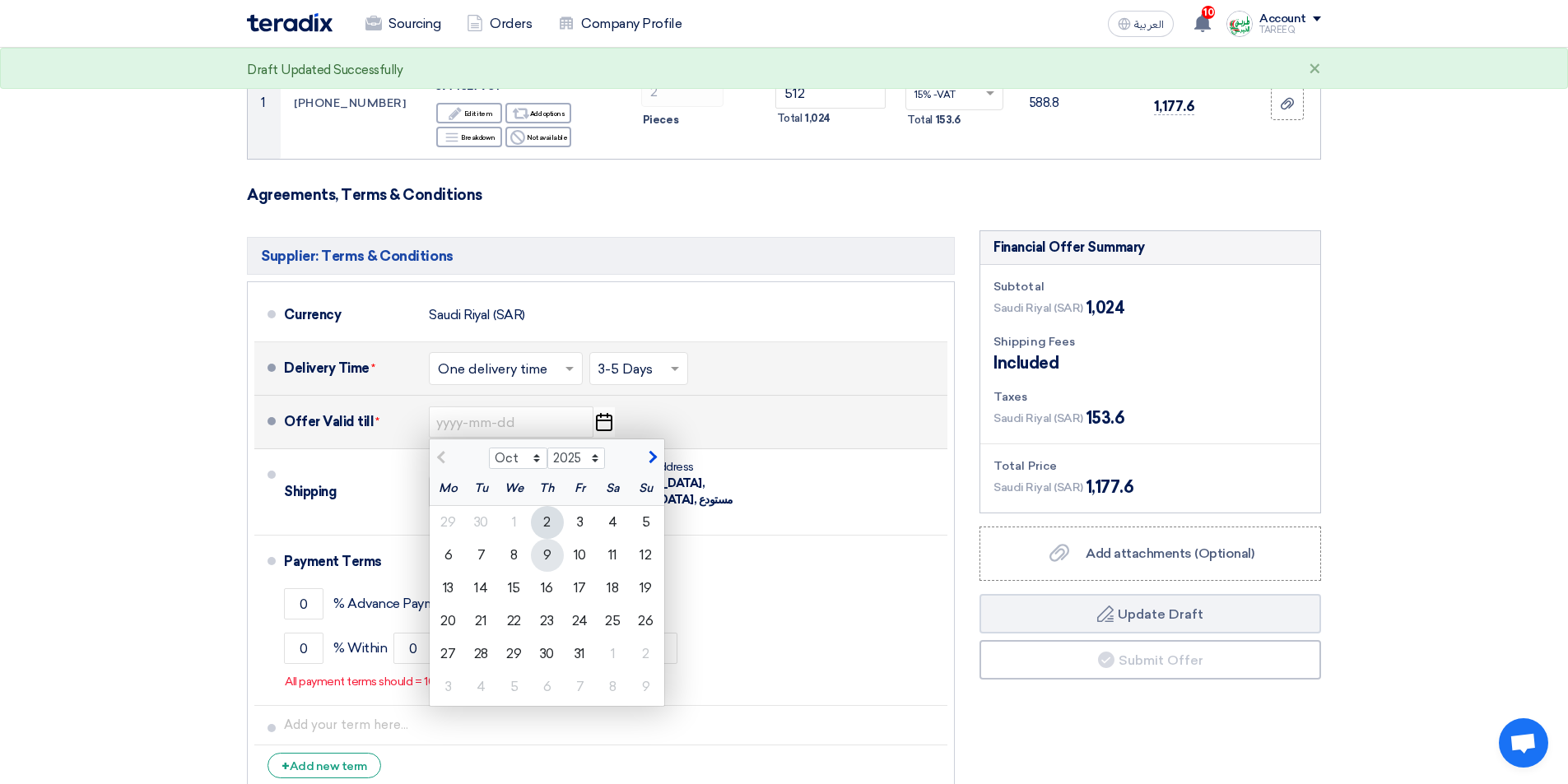
click at [548, 556] on div "9" at bounding box center [547, 555] width 33 height 33
type input "[DATE]"
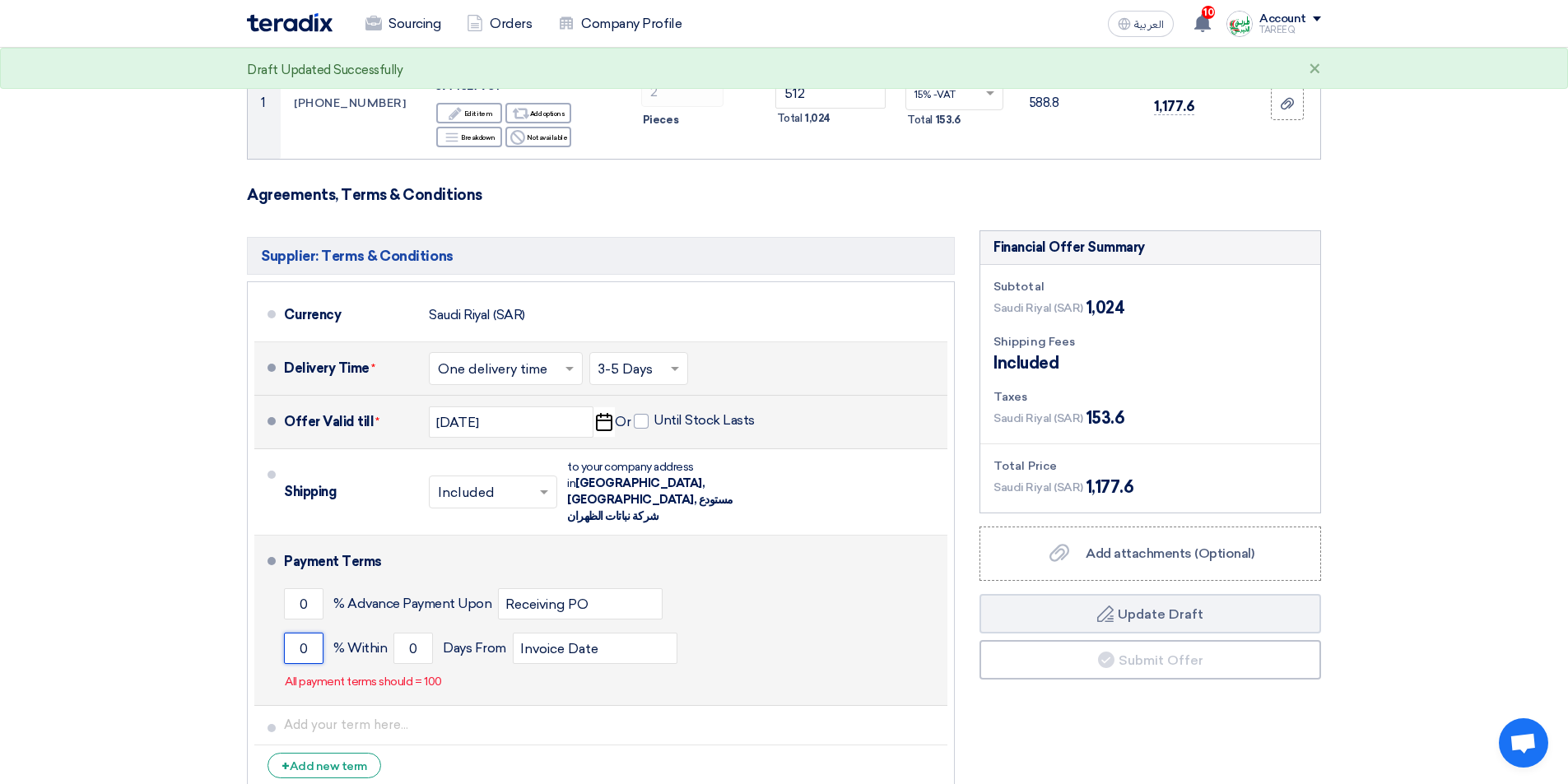
click at [299, 636] on input "0" at bounding box center [303, 648] width 39 height 31
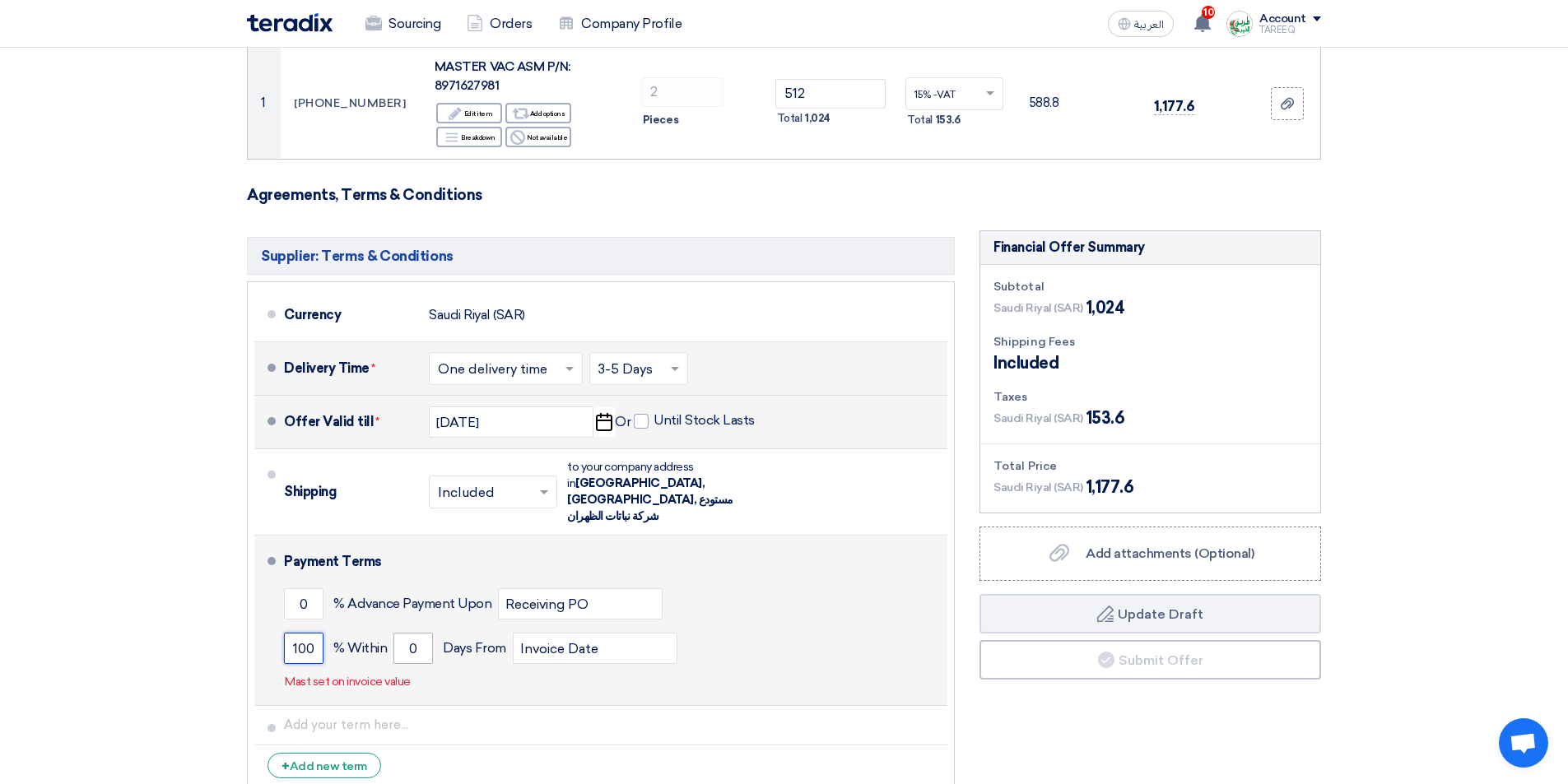
type input "100"
click at [403, 633] on input "0" at bounding box center [413, 648] width 39 height 31
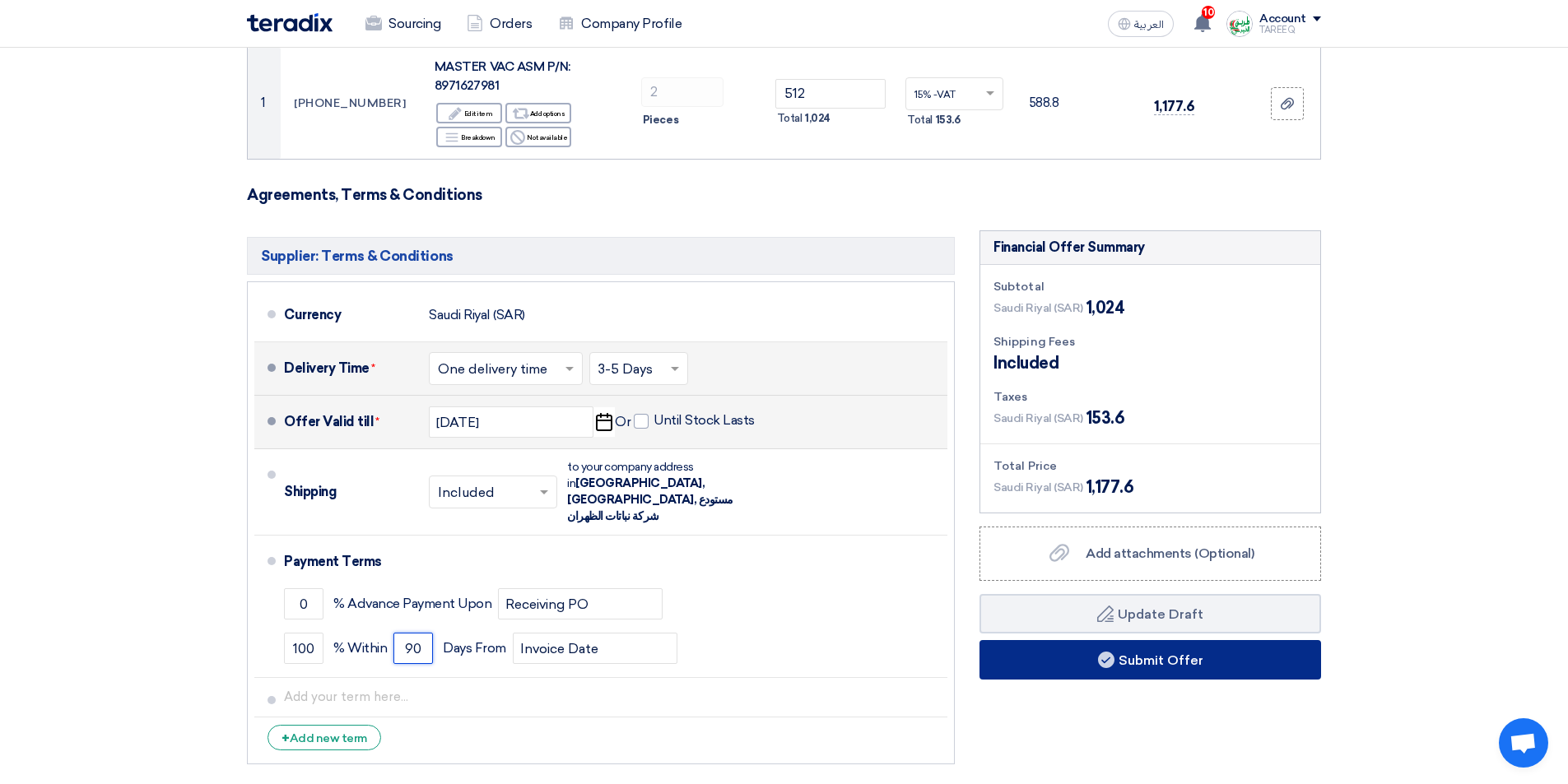
type input "90"
click at [1048, 651] on button "Submit Offer" at bounding box center [1150, 659] width 342 height 39
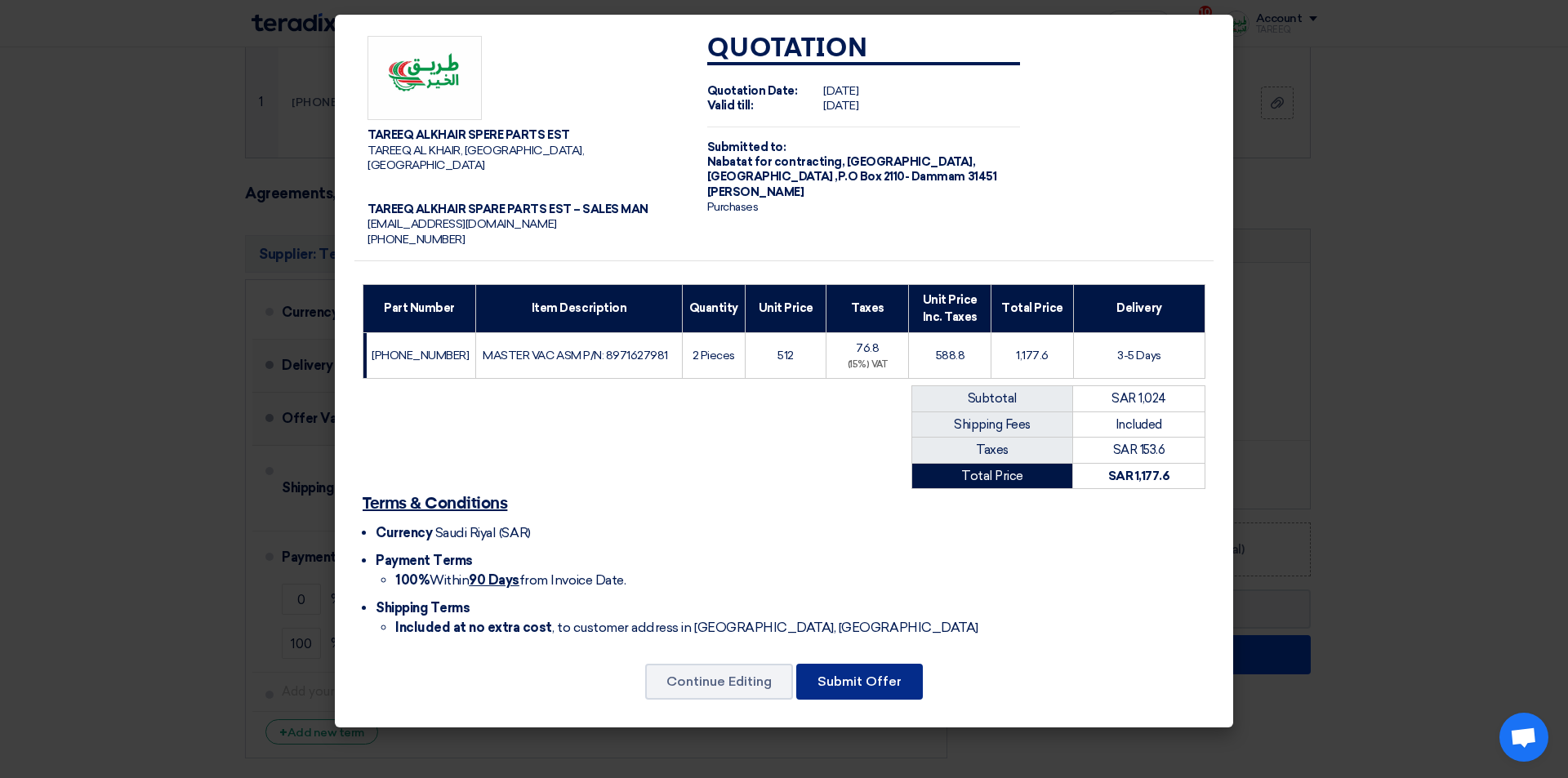
click at [840, 668] on button "Submit Offer" at bounding box center [860, 681] width 126 height 36
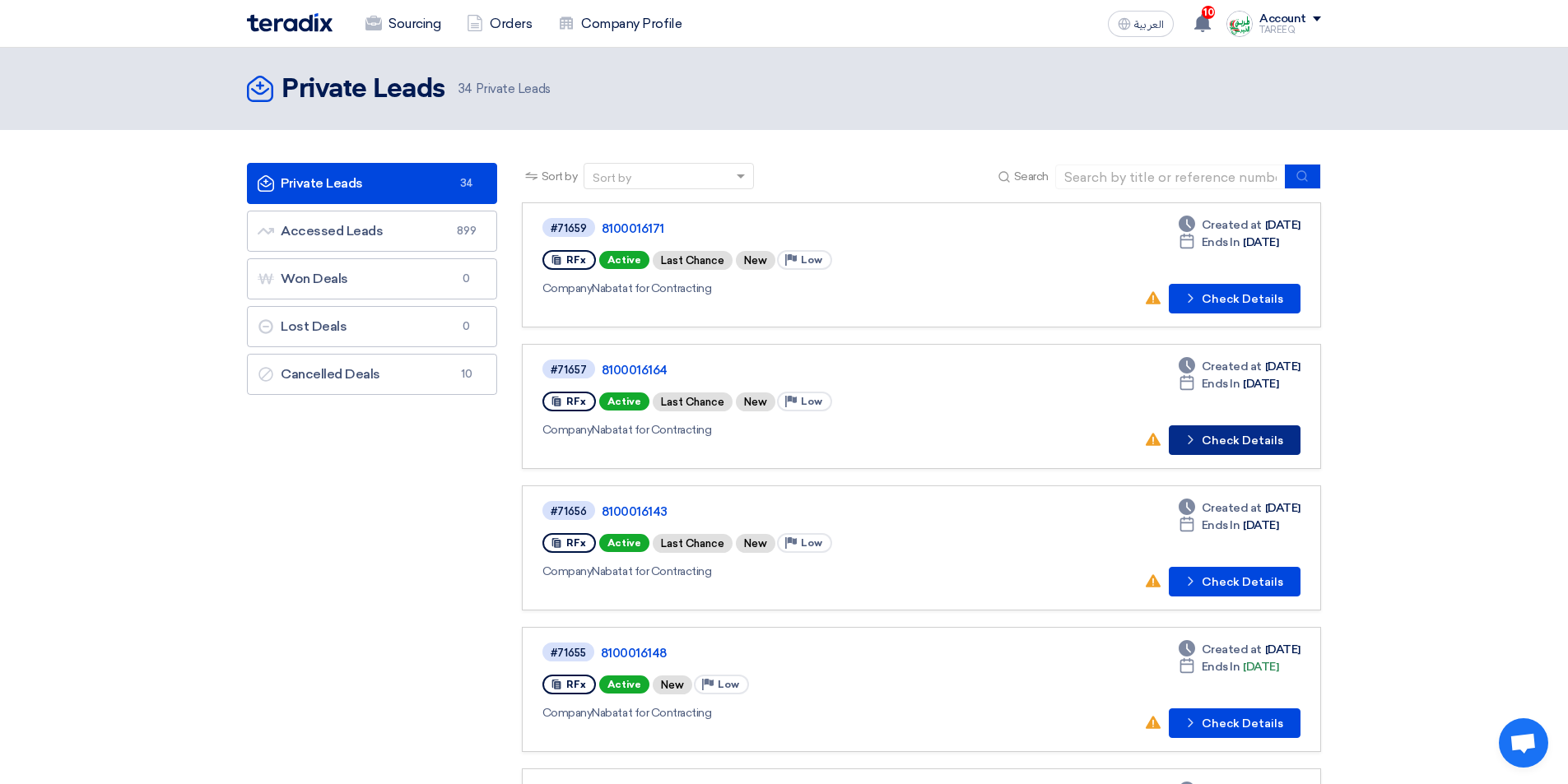
click at [1222, 443] on button "Check details Check Details" at bounding box center [1234, 439] width 131 height 29
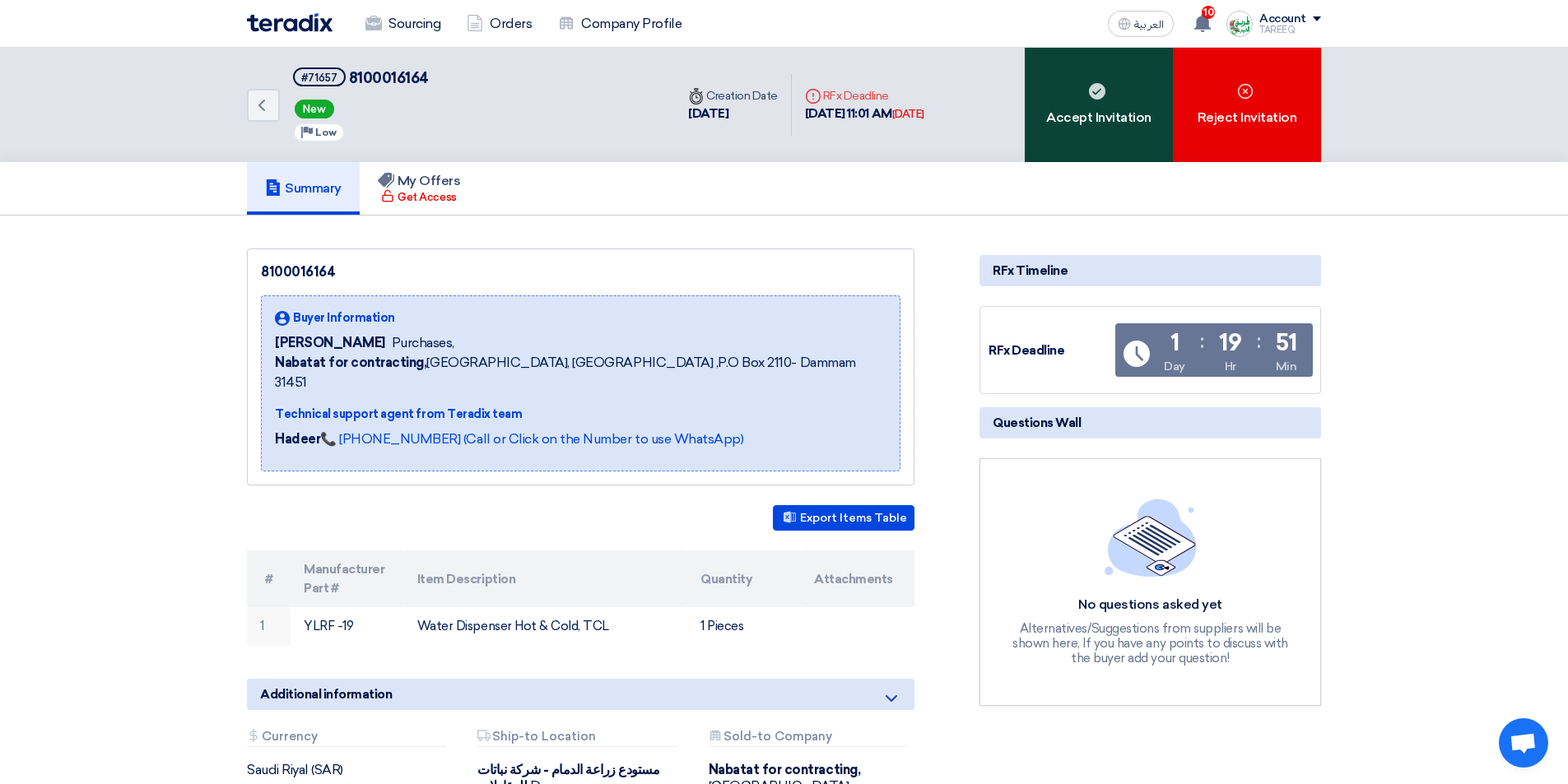
click at [1046, 129] on div "Accept Invitation" at bounding box center [1098, 105] width 148 height 115
click at [1046, 122] on div "Accept Invitation" at bounding box center [1098, 105] width 148 height 115
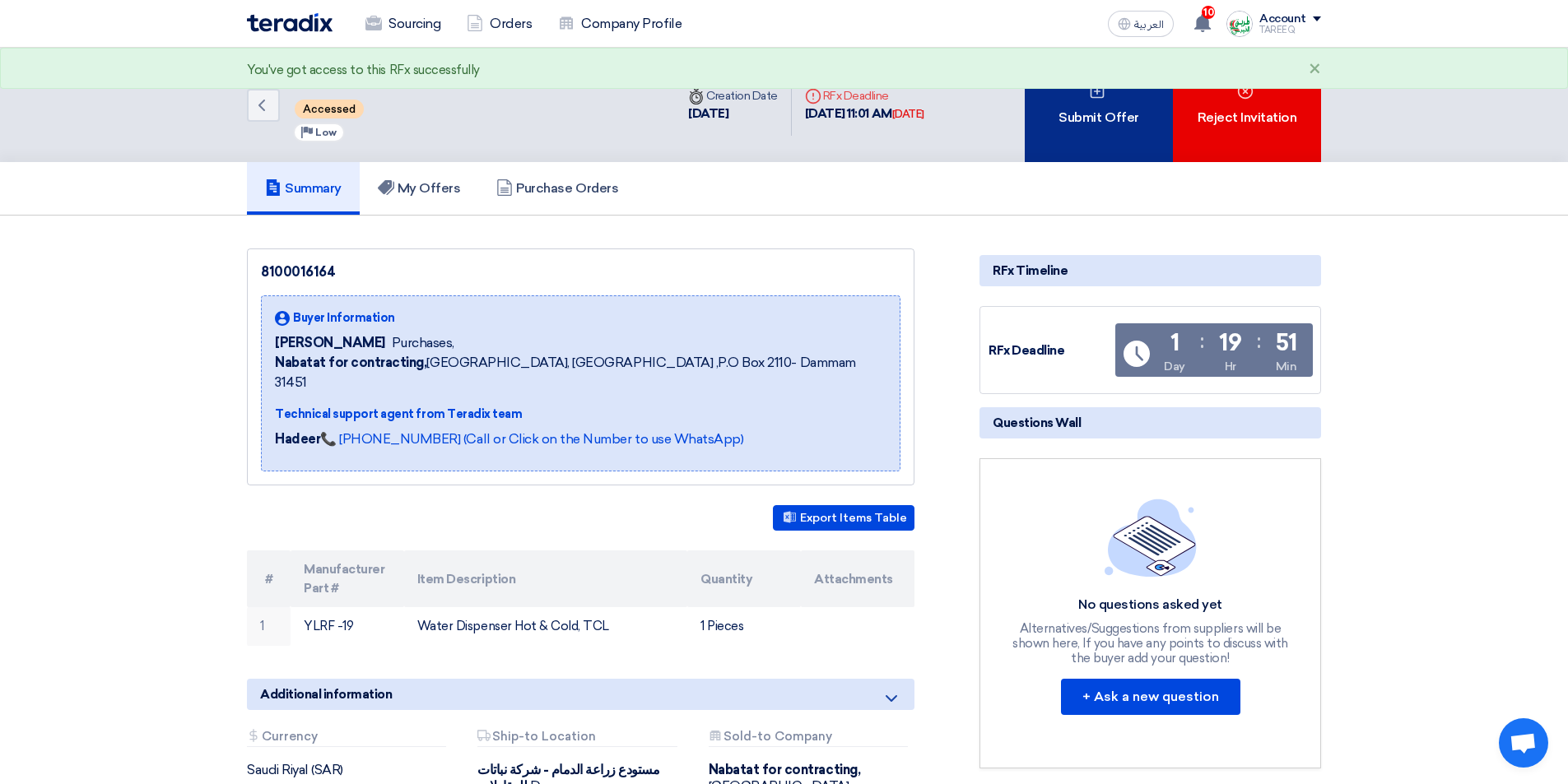
click at [1099, 126] on div "Submit Offer" at bounding box center [1098, 105] width 148 height 115
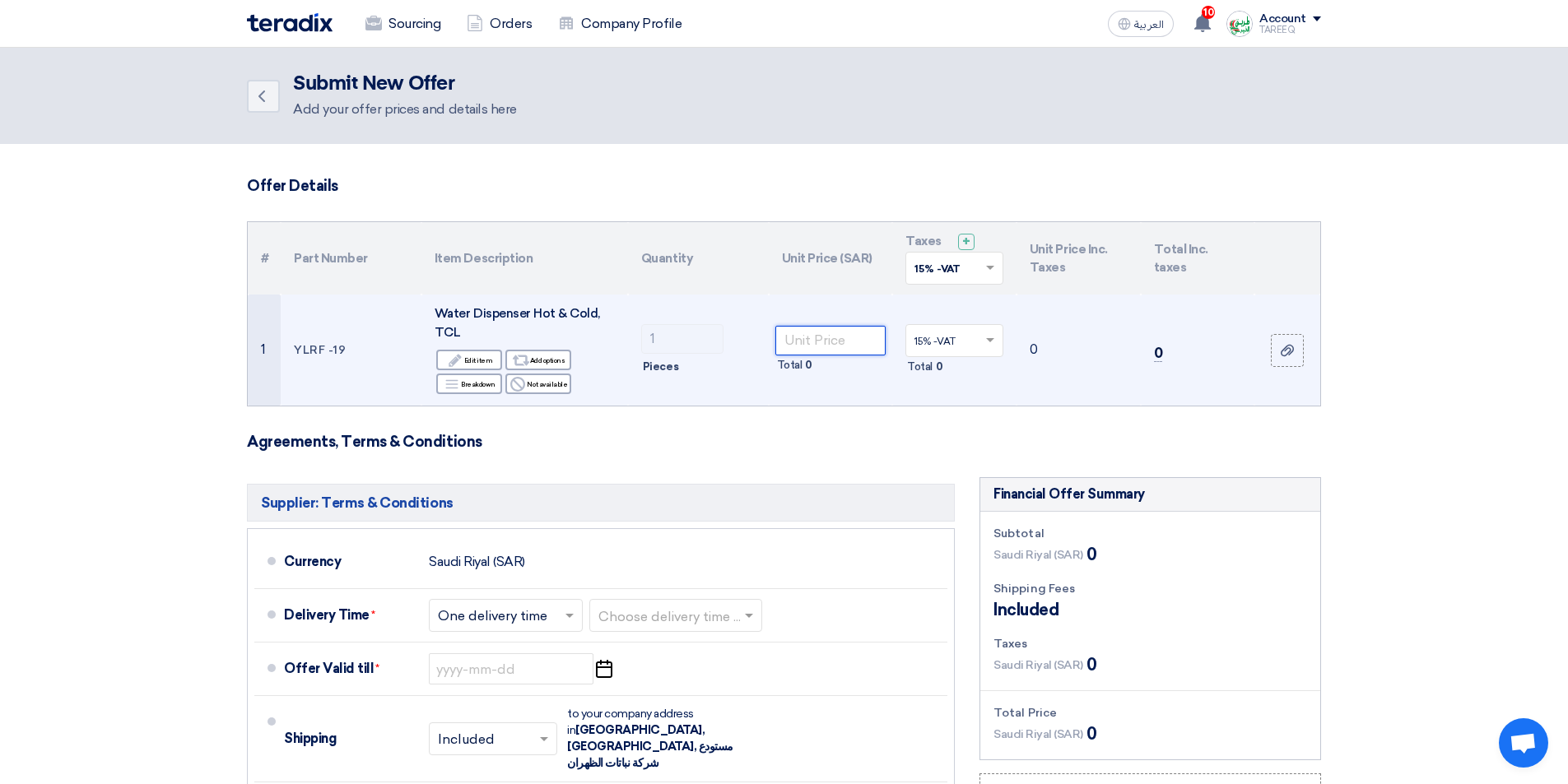
click at [832, 344] on input "number" at bounding box center [830, 340] width 111 height 29
click at [818, 348] on input "number" at bounding box center [830, 340] width 111 height 29
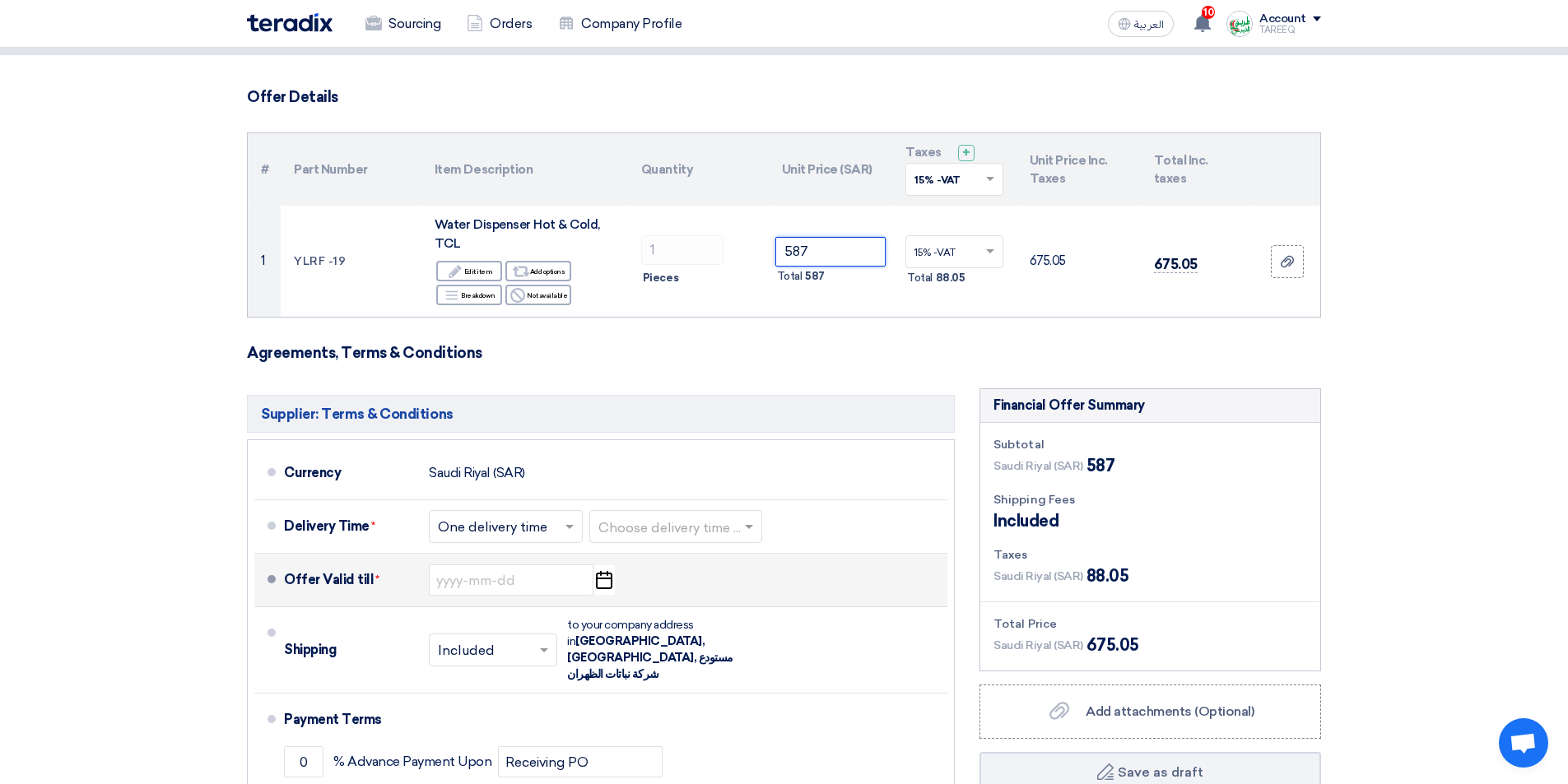
scroll to position [247, 0]
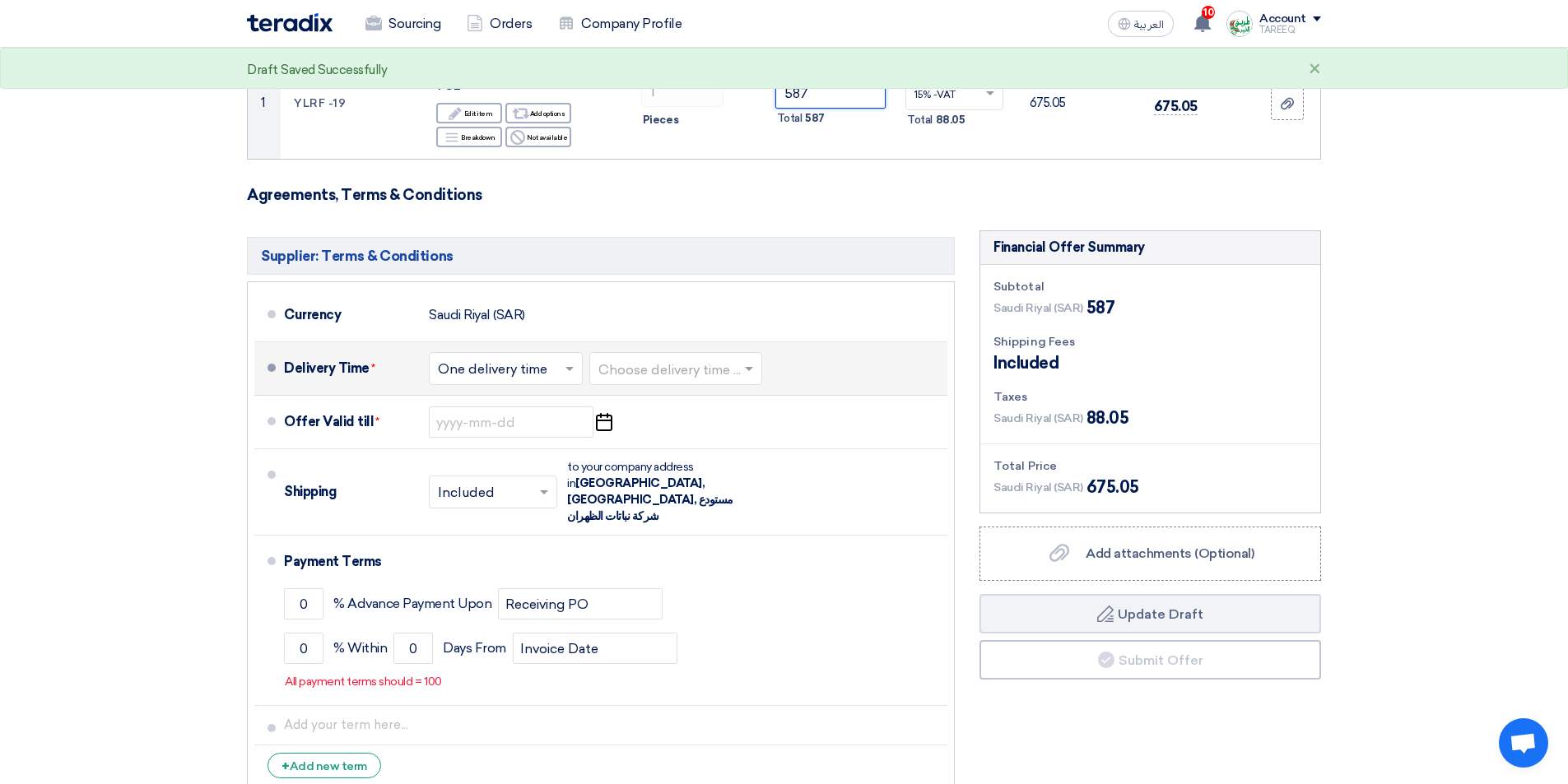
type input "587"
click at [636, 370] on input "text" at bounding box center [676, 371] width 157 height 24
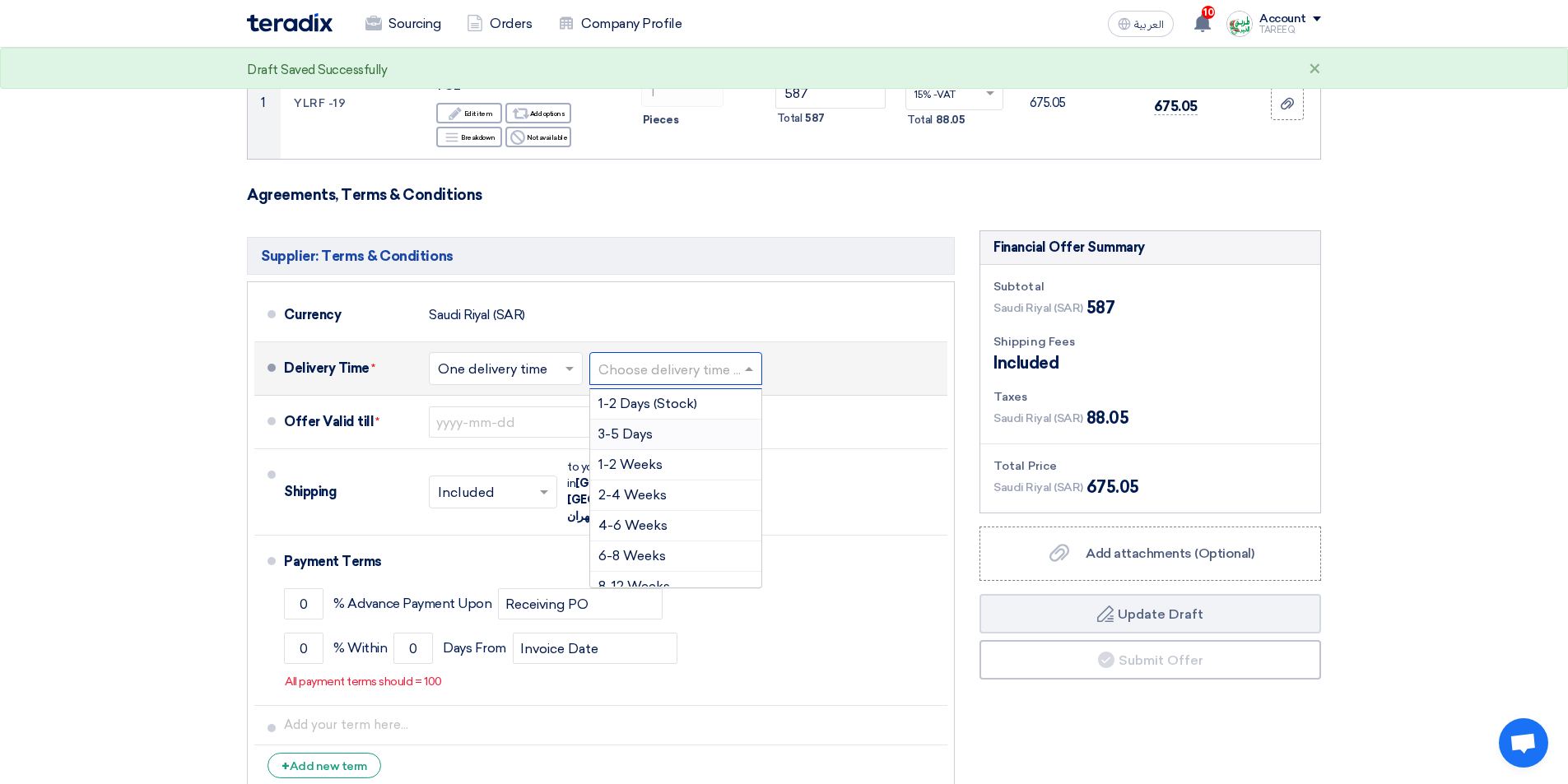
click at [639, 437] on span "3-5 Days" at bounding box center [625, 433] width 54 height 16
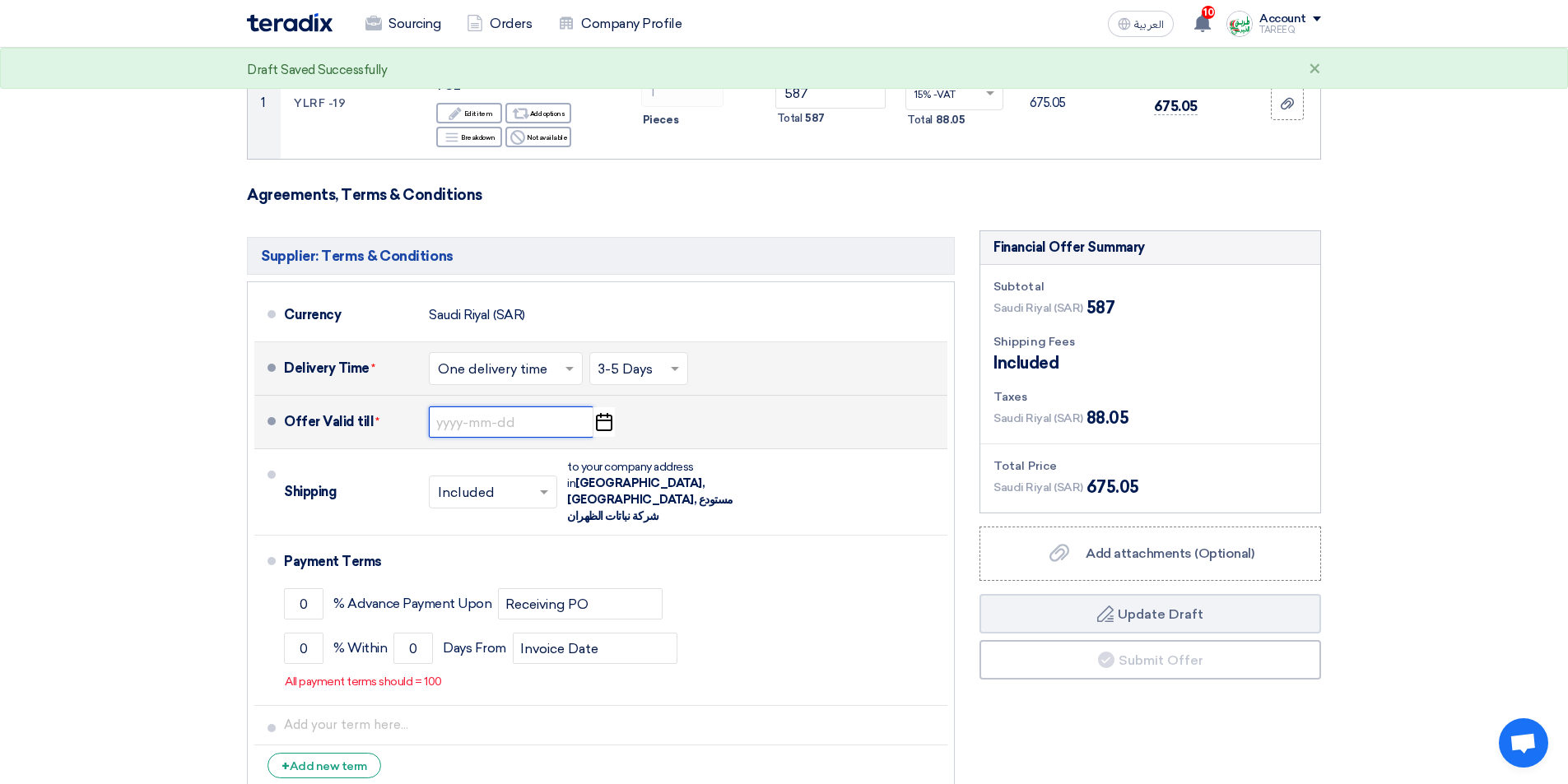
click at [486, 423] on input at bounding box center [511, 422] width 165 height 31
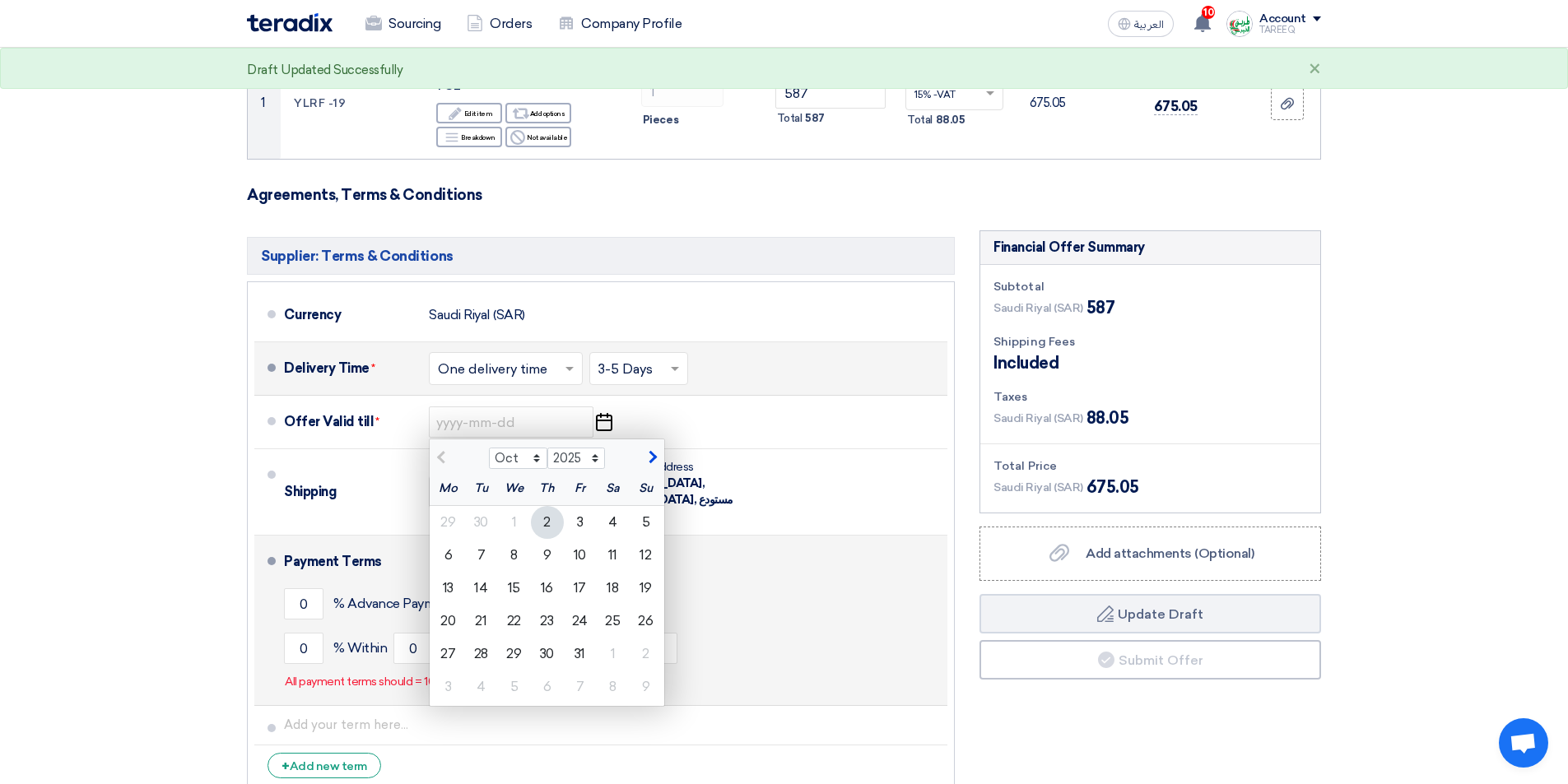
drag, startPoint x: 547, startPoint y: 558, endPoint x: 580, endPoint y: 523, distance: 48.1
click at [547, 557] on div "9" at bounding box center [547, 555] width 33 height 33
type input "[DATE]"
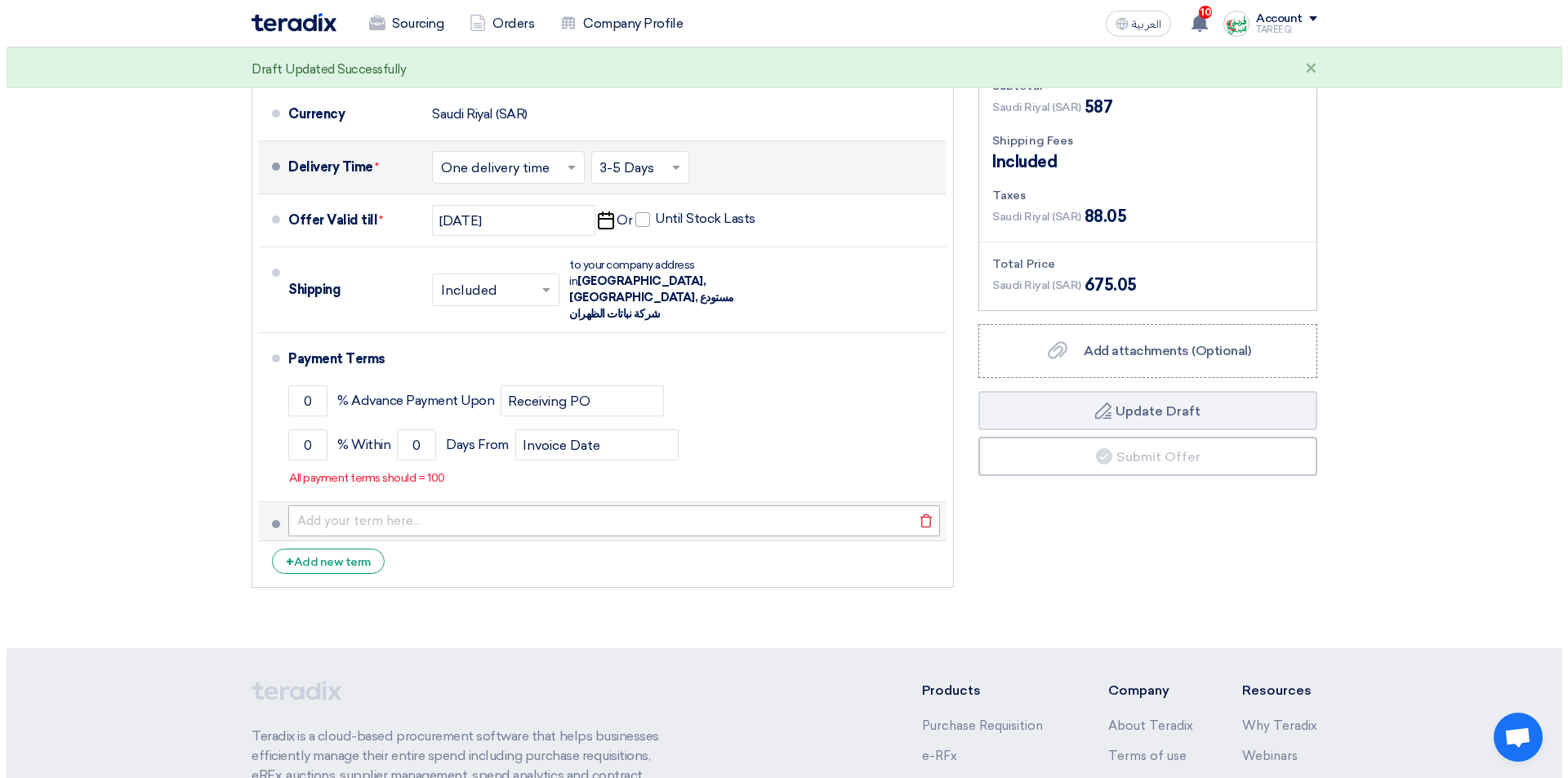
scroll to position [490, 0]
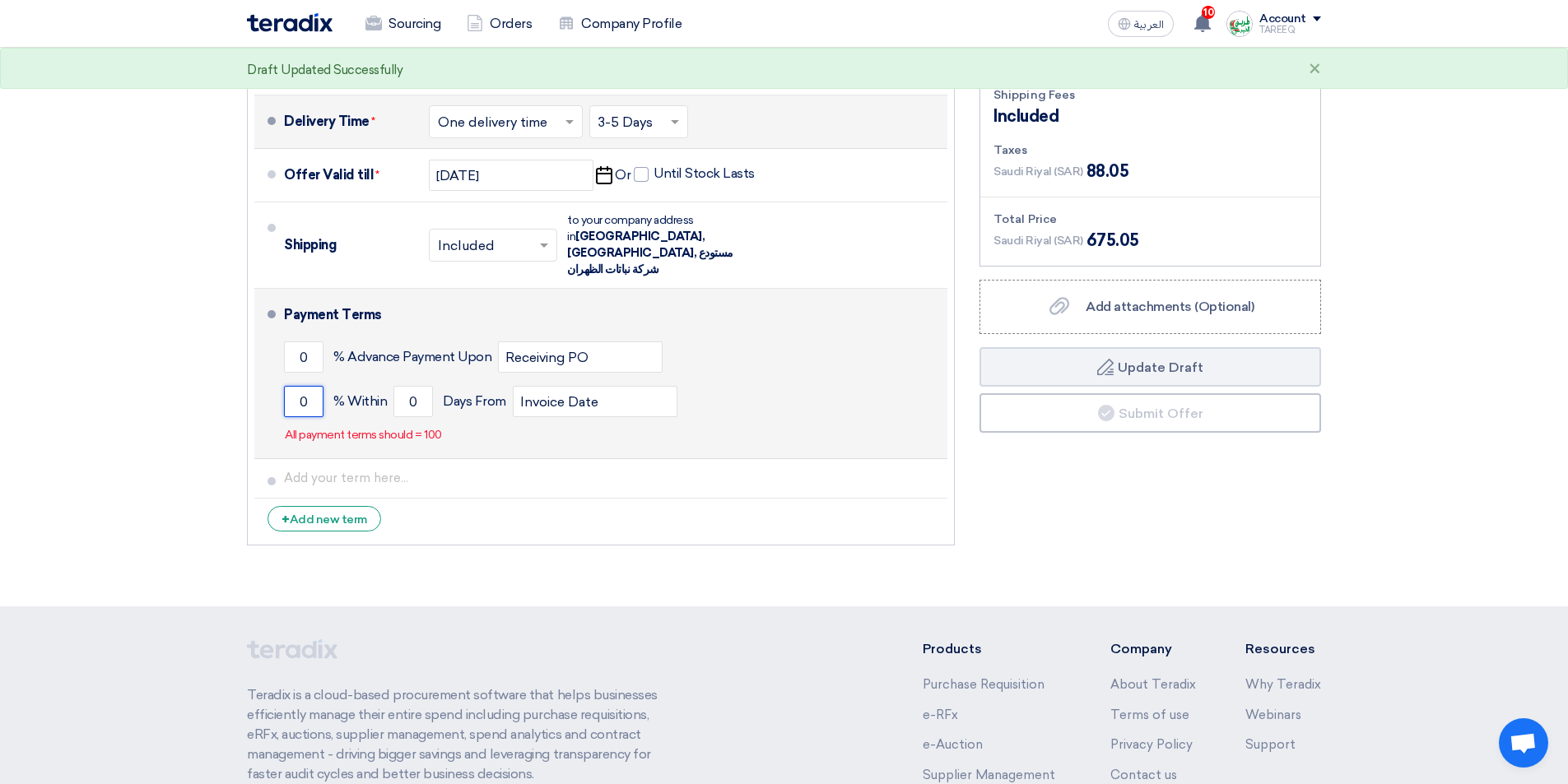
click at [292, 387] on input "0" at bounding box center [303, 401] width 39 height 31
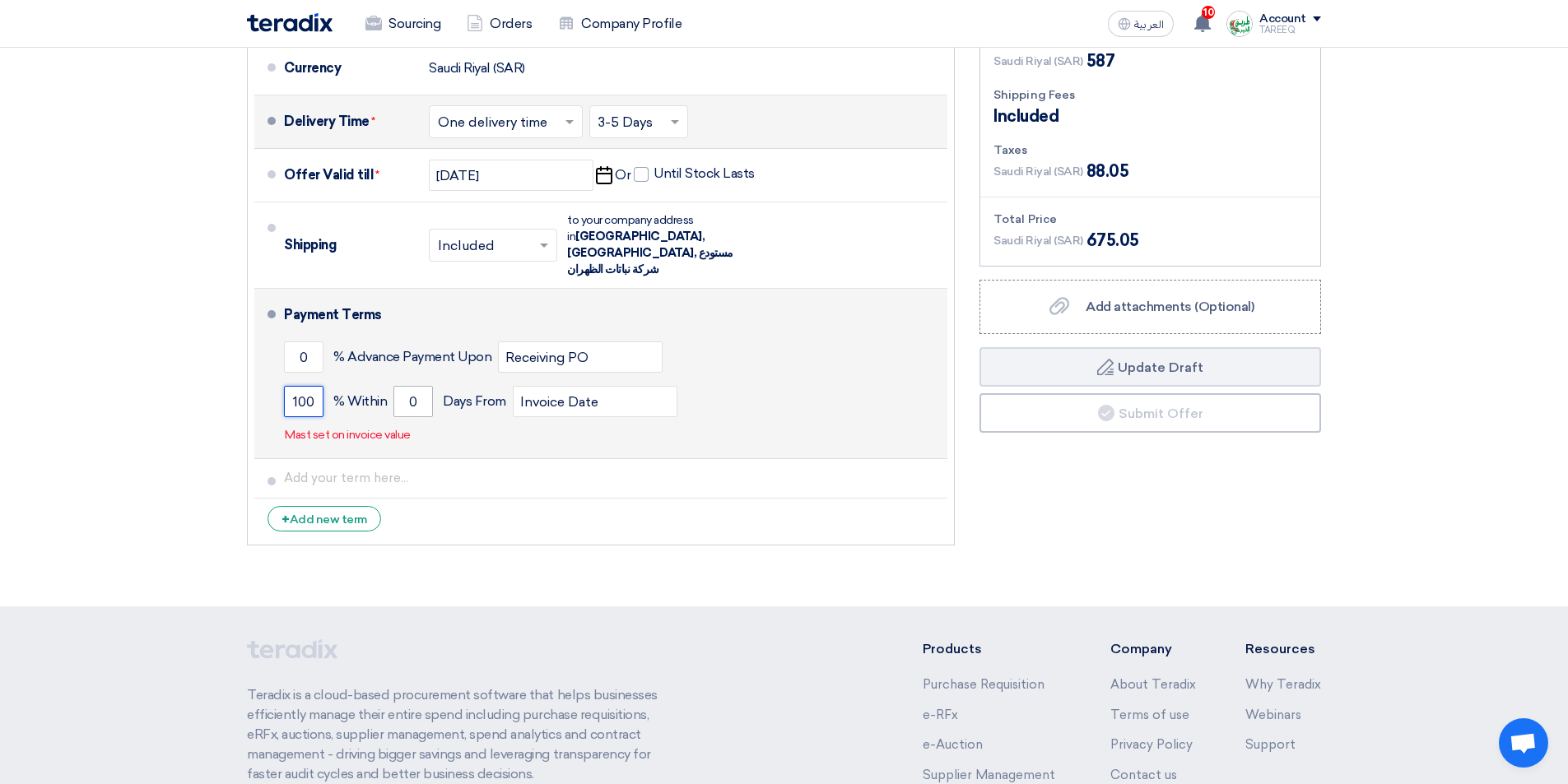
type input "100"
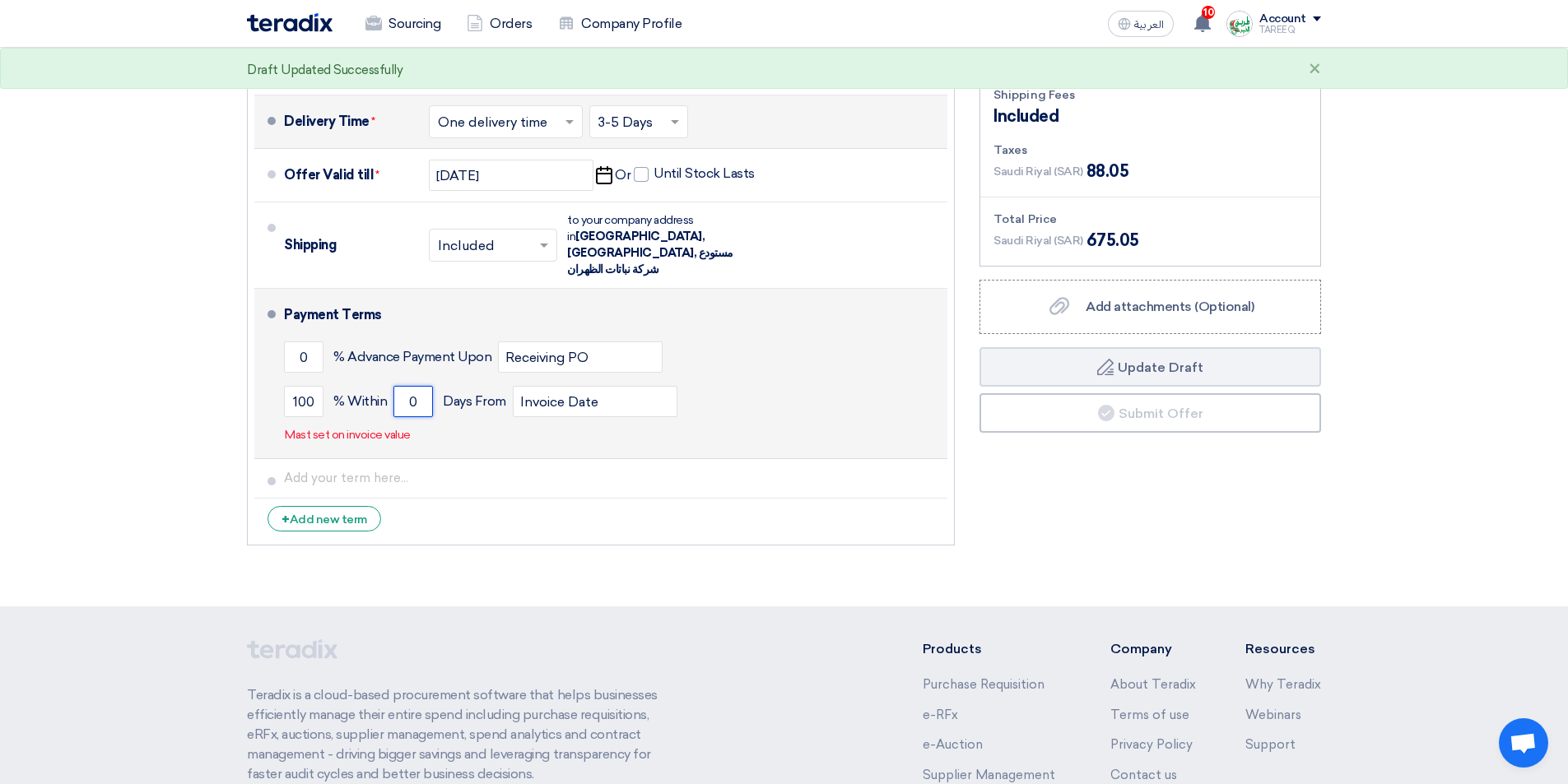
click at [412, 386] on input "0" at bounding box center [413, 401] width 39 height 31
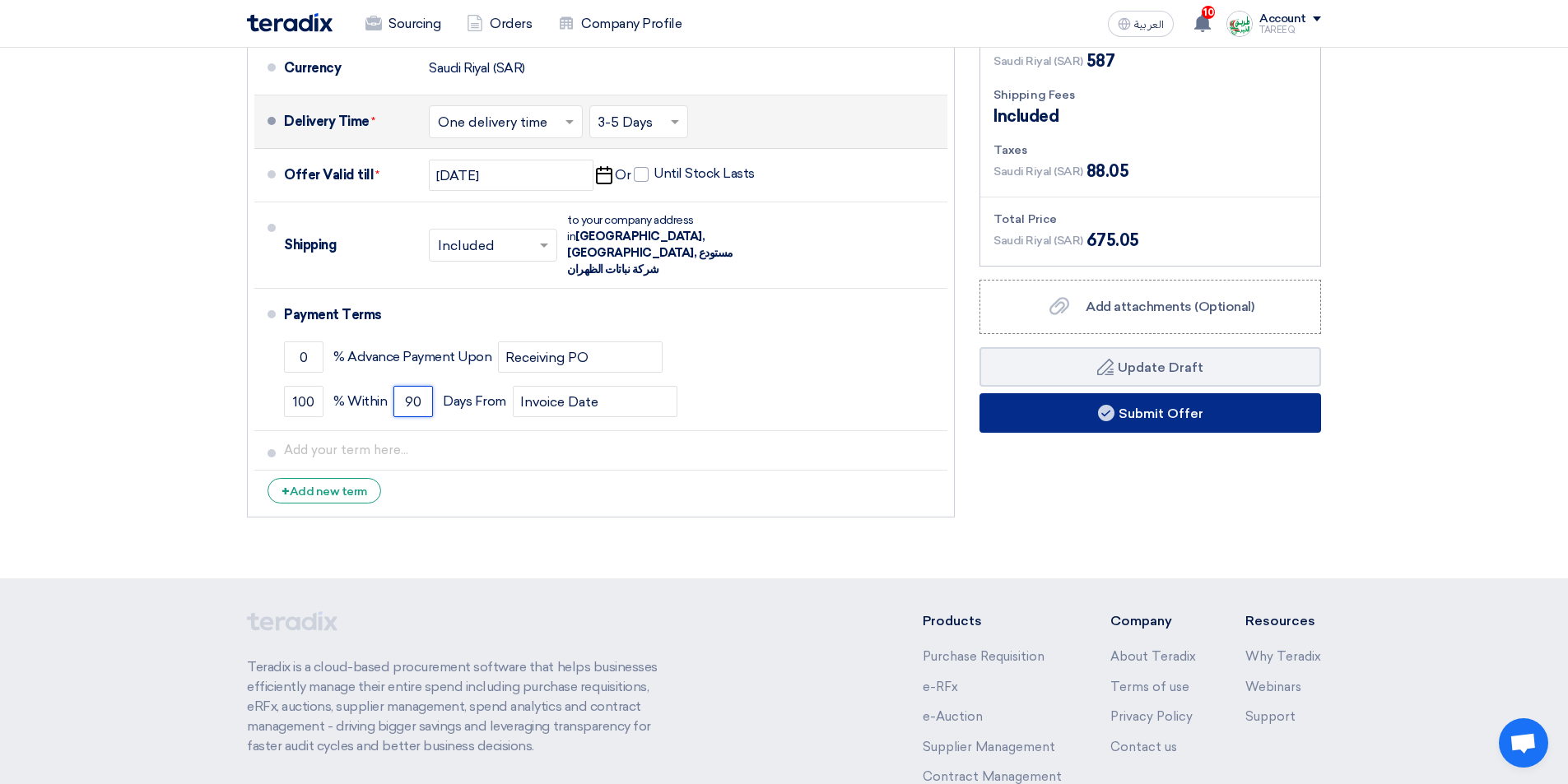
type input "90"
click at [1191, 418] on button "Submit Offer" at bounding box center [1150, 412] width 342 height 39
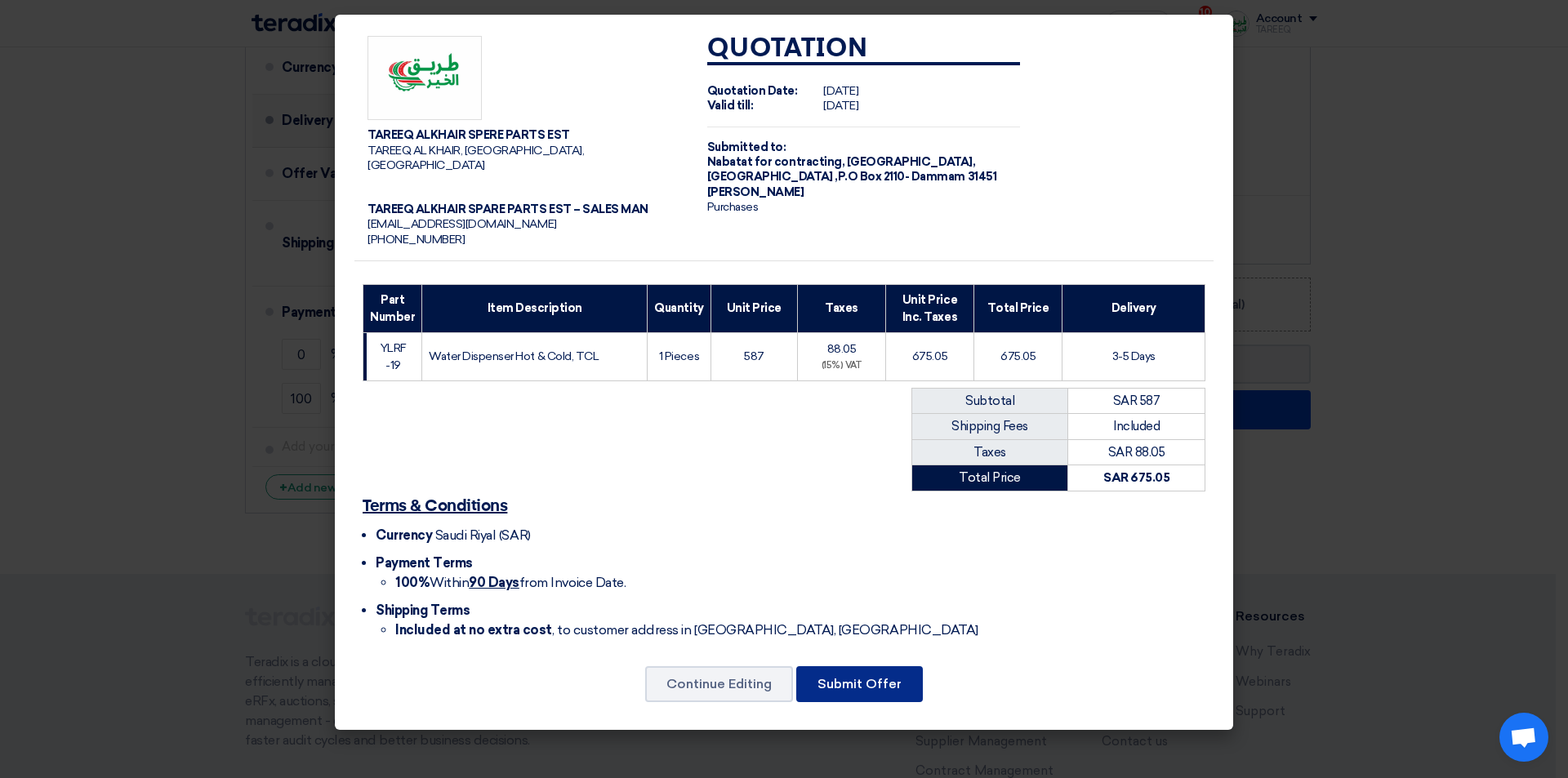
click at [885, 666] on button "Submit Offer" at bounding box center [860, 683] width 126 height 36
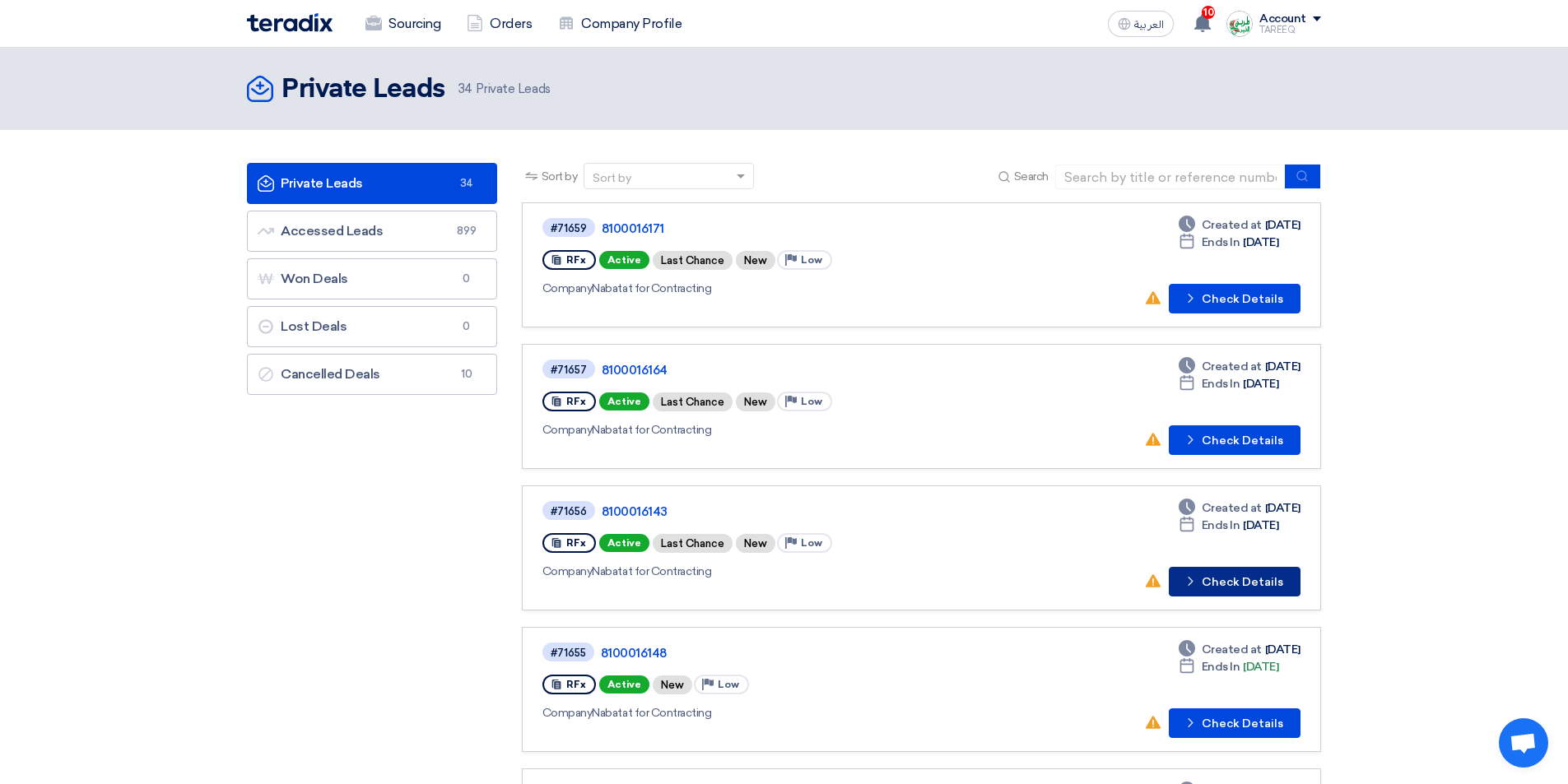
click at [1226, 585] on button "Check details Check Details" at bounding box center [1234, 581] width 131 height 29
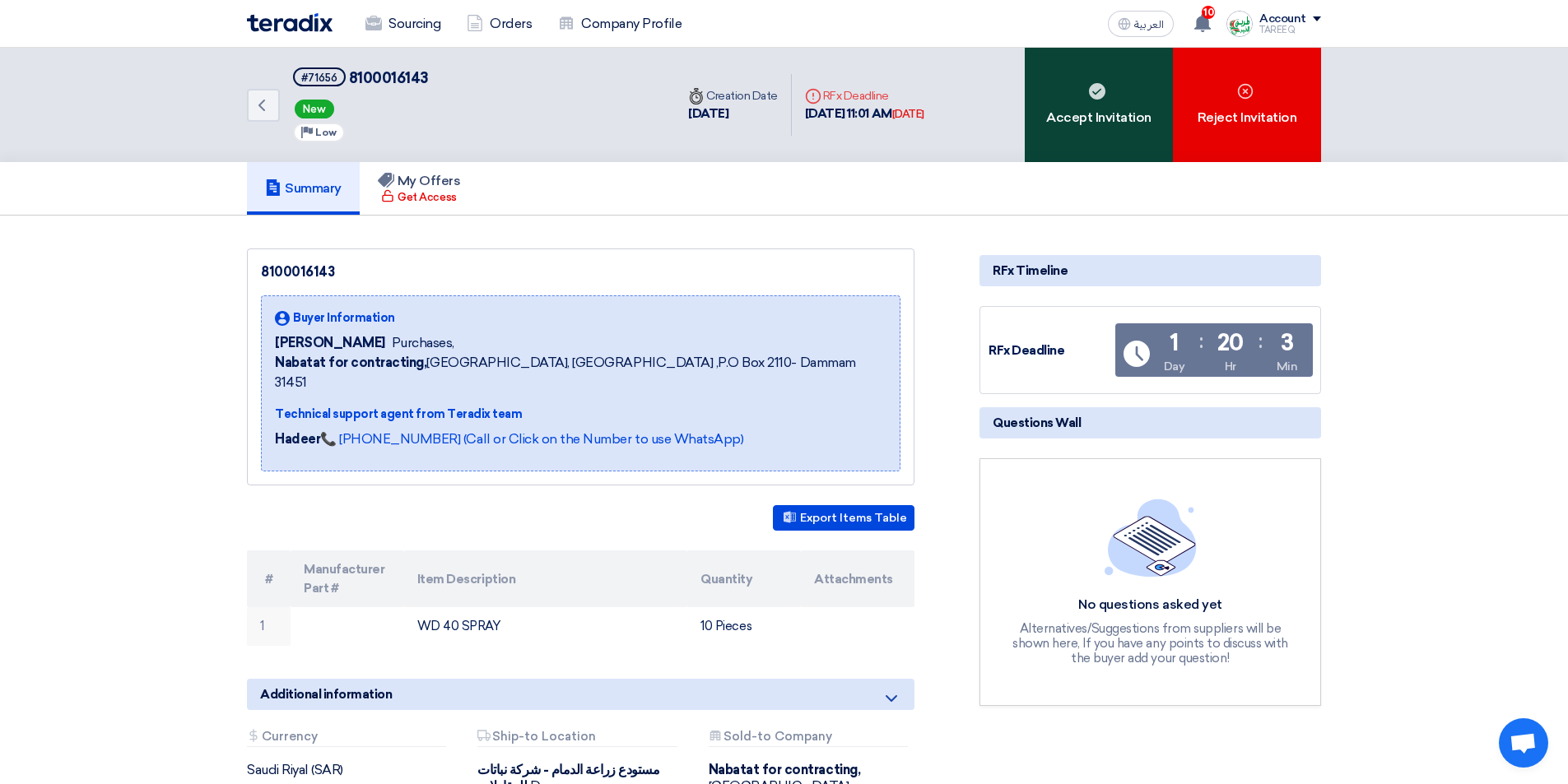
click at [1124, 110] on div "Accept Invitation" at bounding box center [1098, 105] width 148 height 115
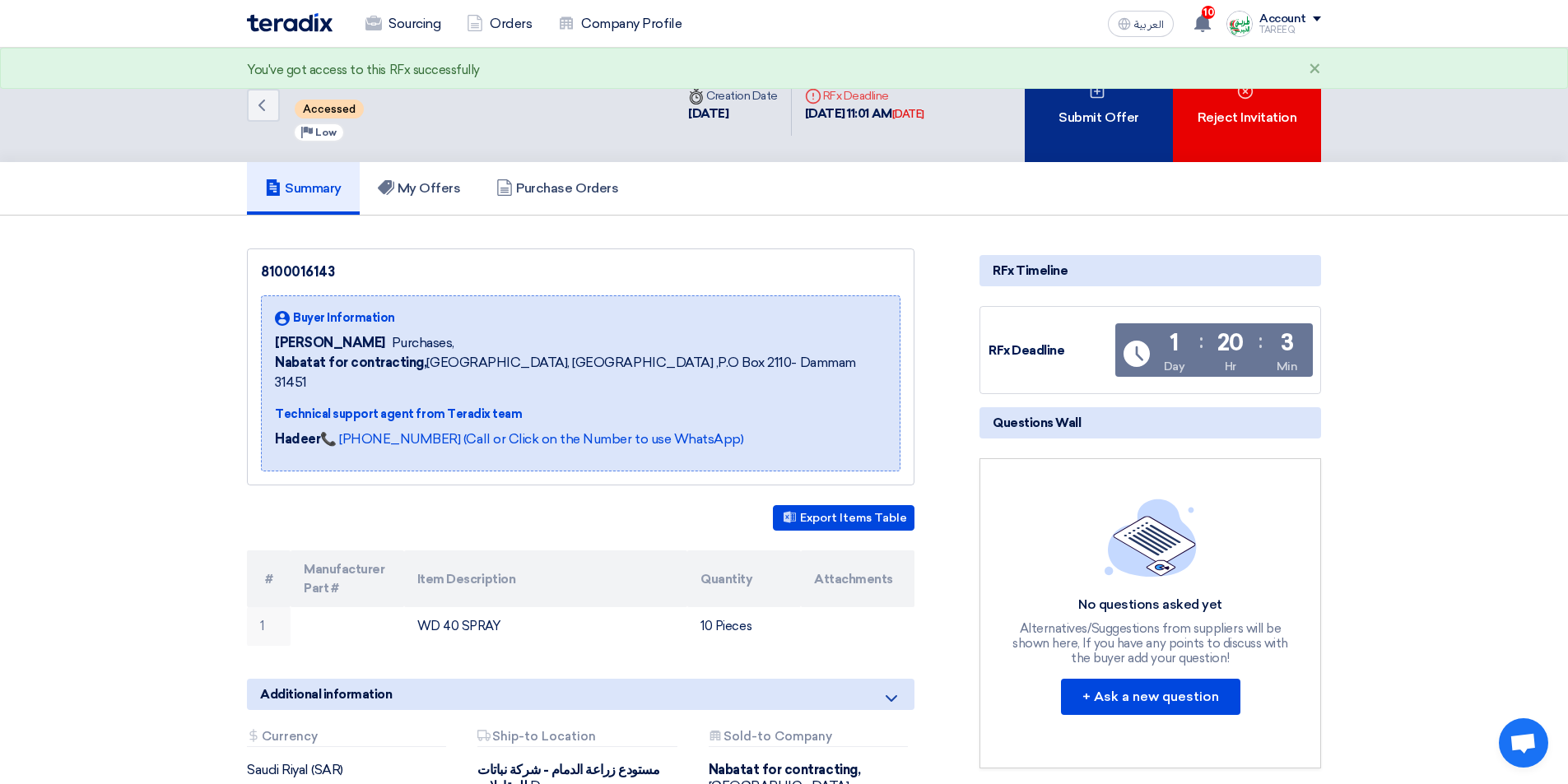
click at [1103, 112] on div "Submit Offer" at bounding box center [1098, 105] width 148 height 115
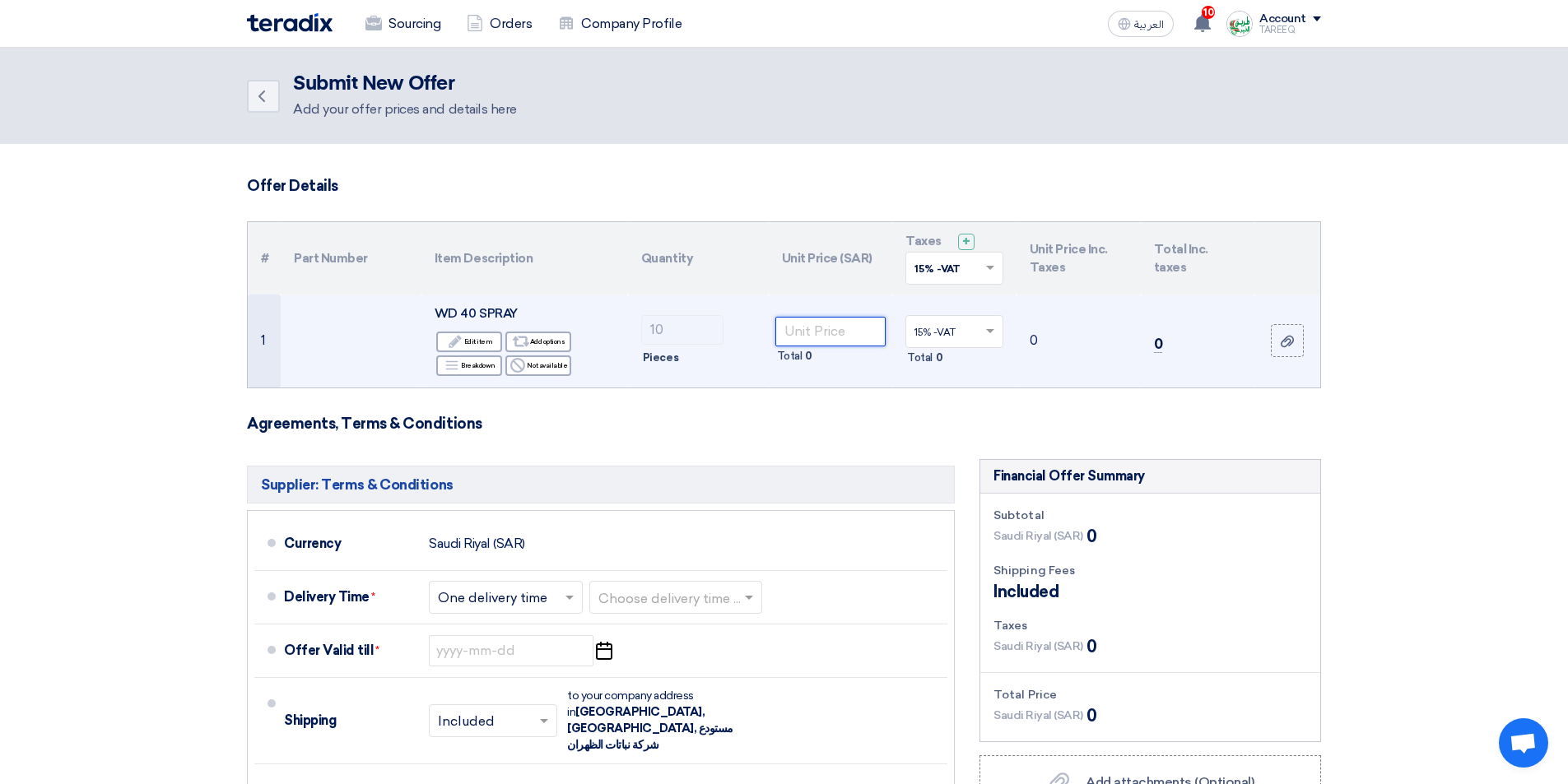
click at [860, 331] on input "number" at bounding box center [830, 331] width 111 height 29
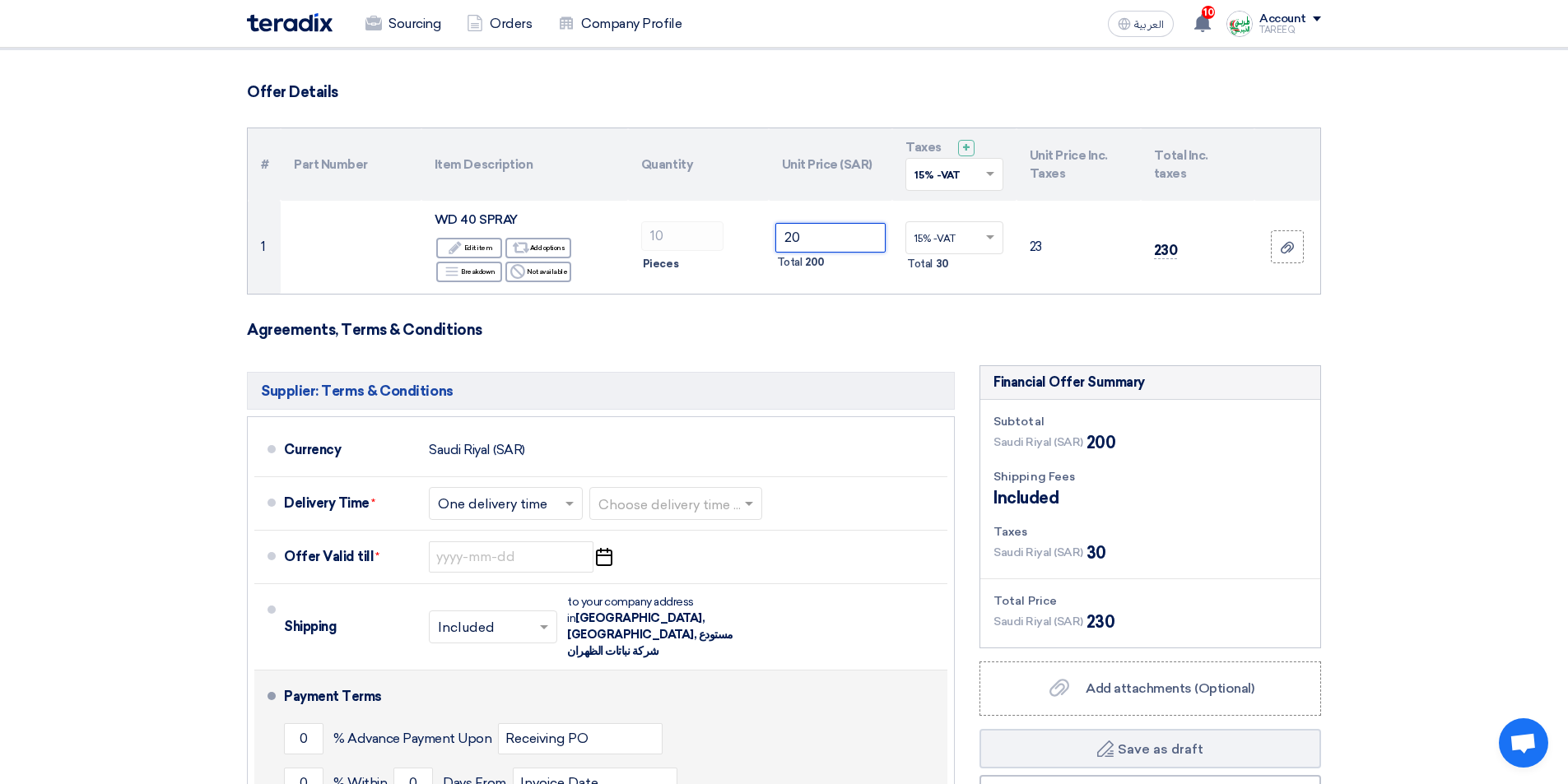
scroll to position [329, 0]
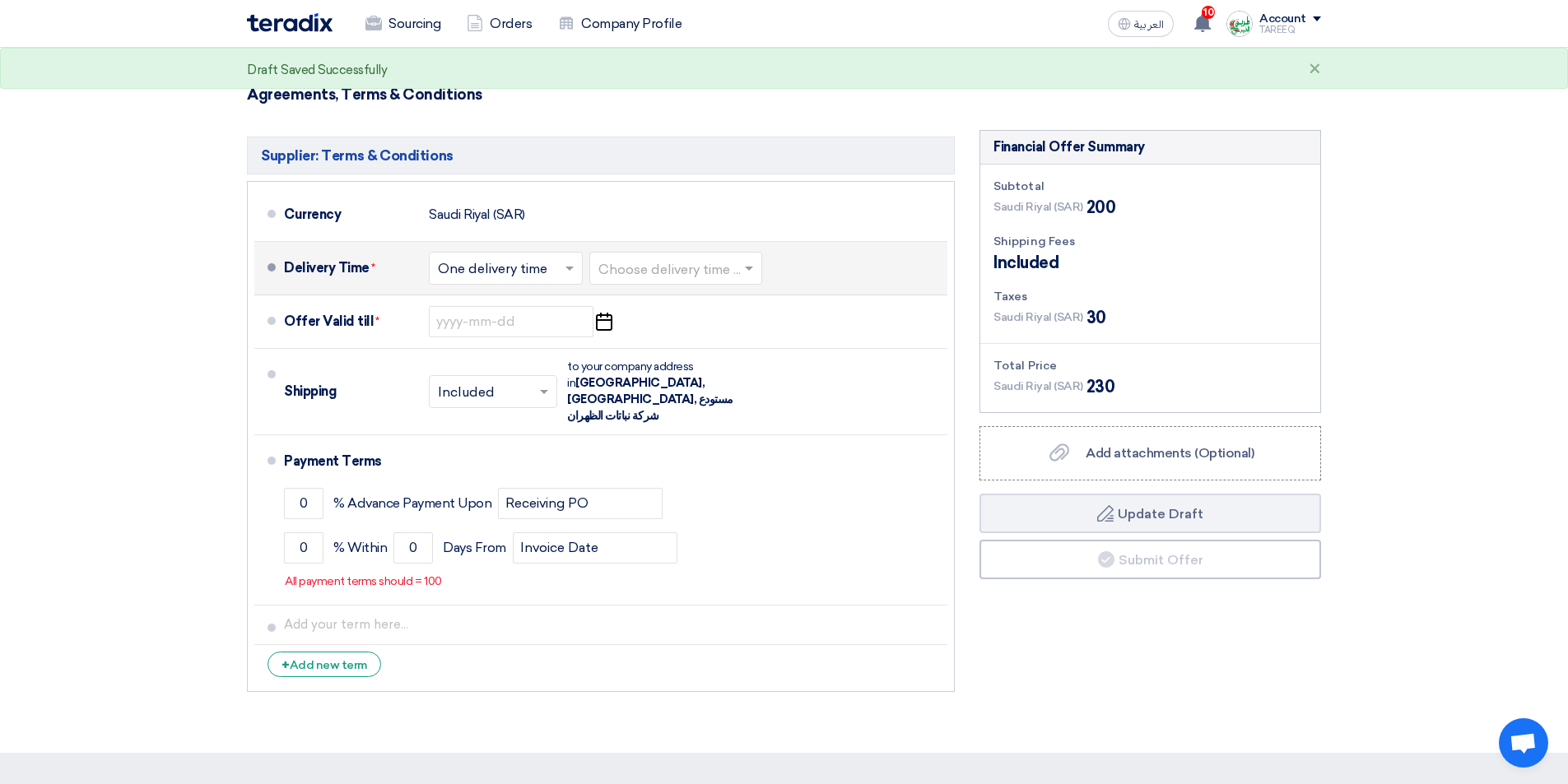
type input "20"
click at [645, 263] on input "text" at bounding box center [676, 269] width 157 height 24
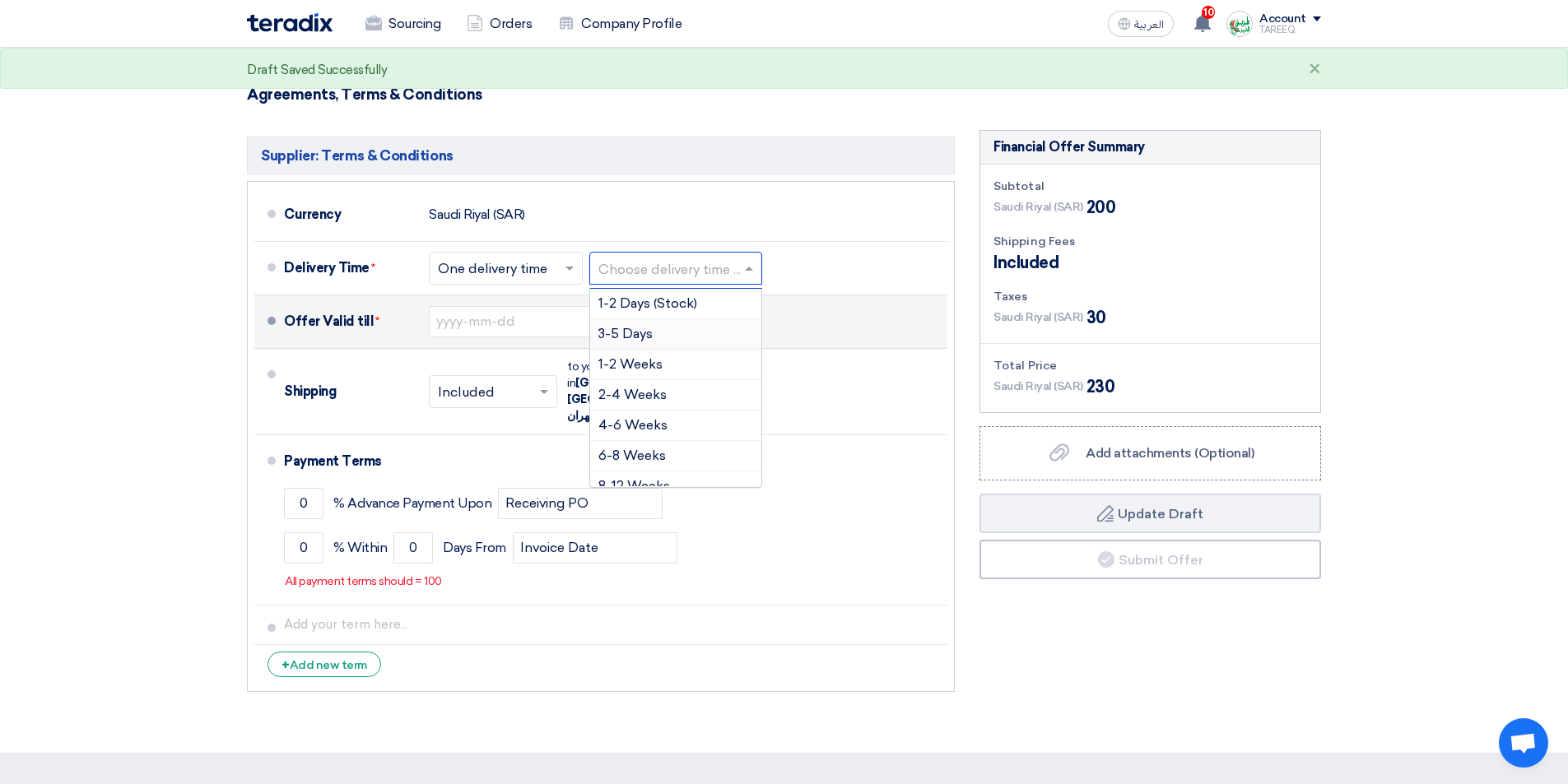
click at [628, 336] on span "3-5 Days" at bounding box center [625, 333] width 54 height 16
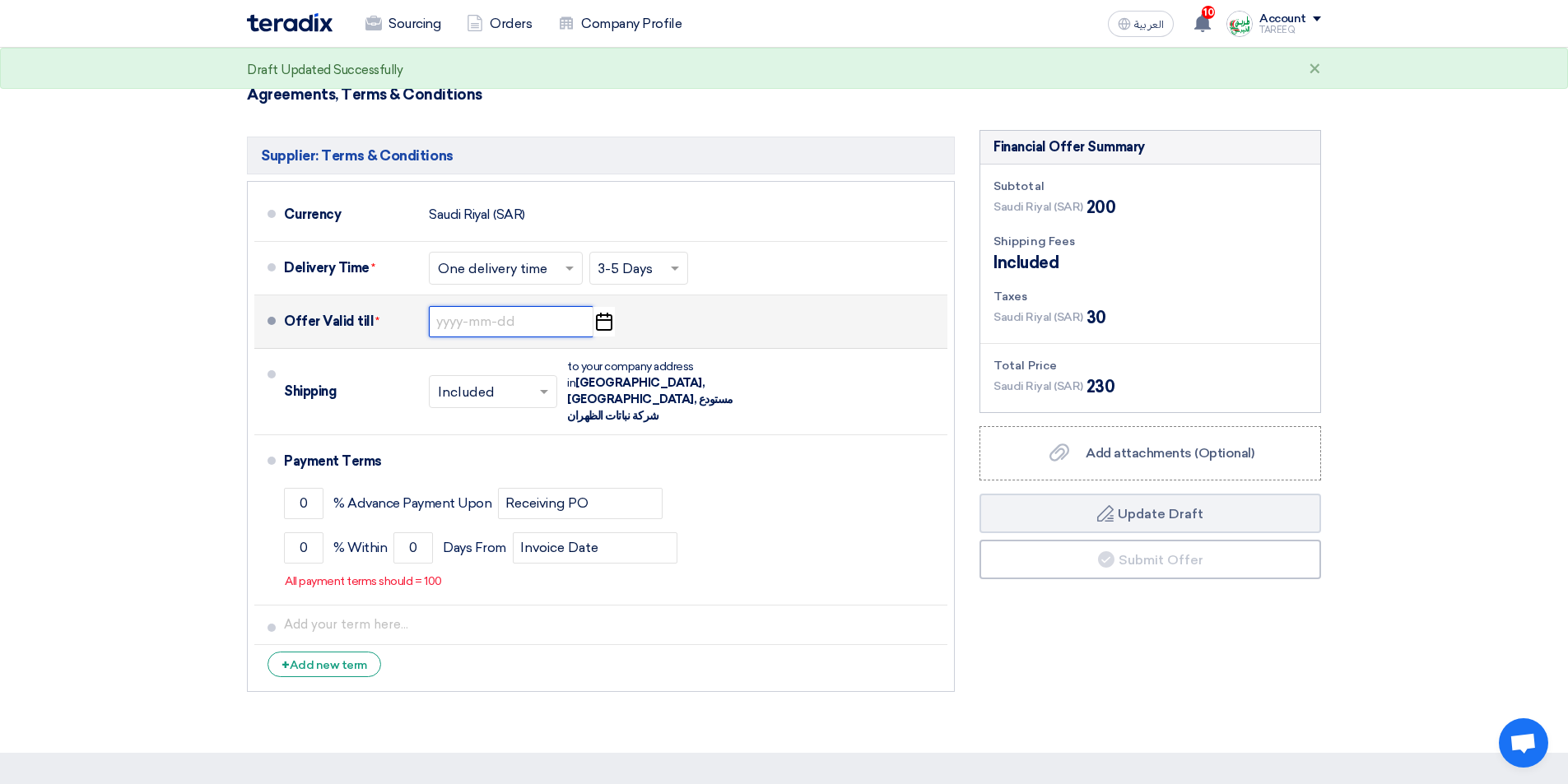
click at [487, 328] on input at bounding box center [511, 321] width 165 height 31
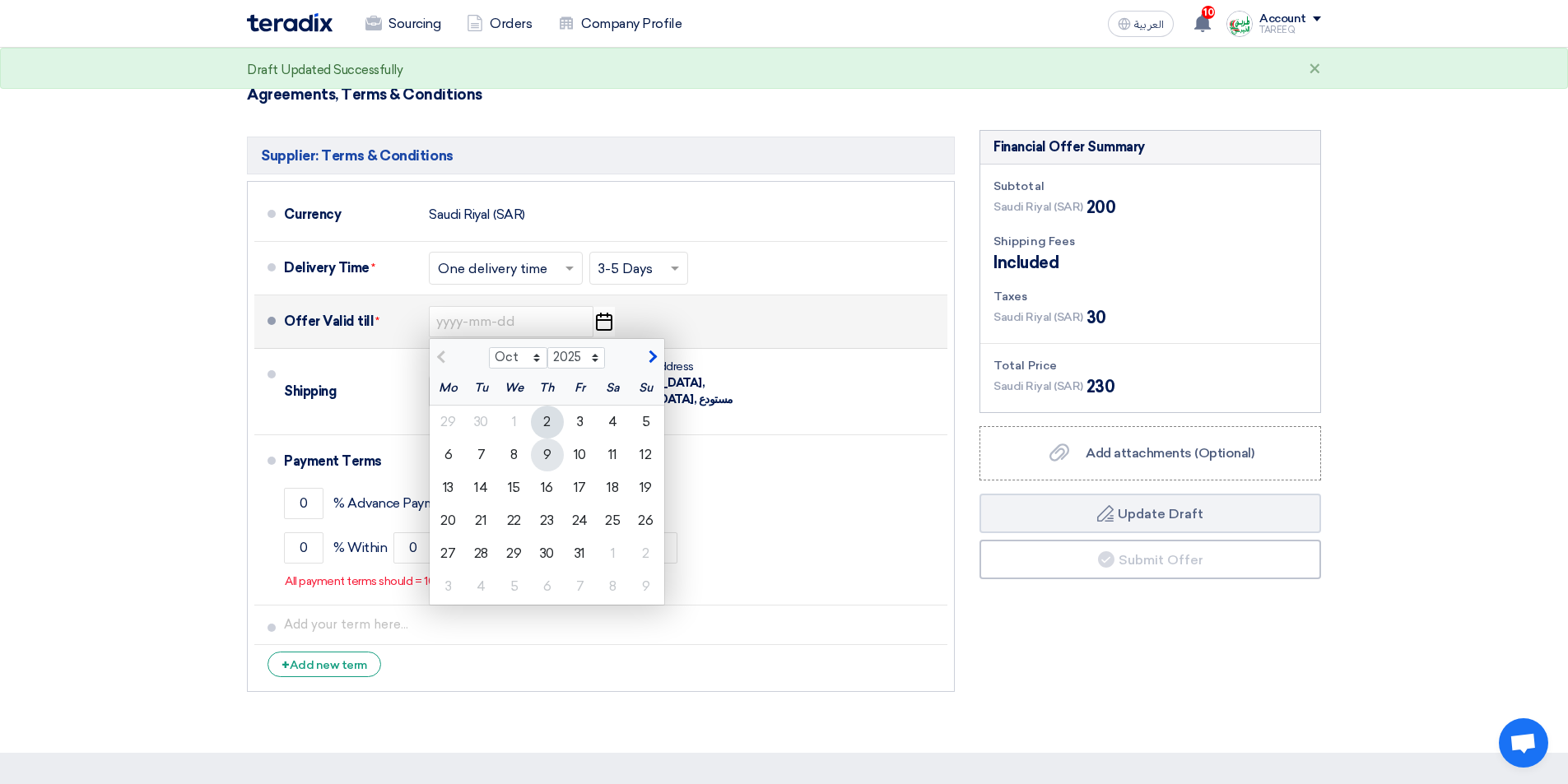
click at [557, 459] on div "9" at bounding box center [547, 454] width 33 height 33
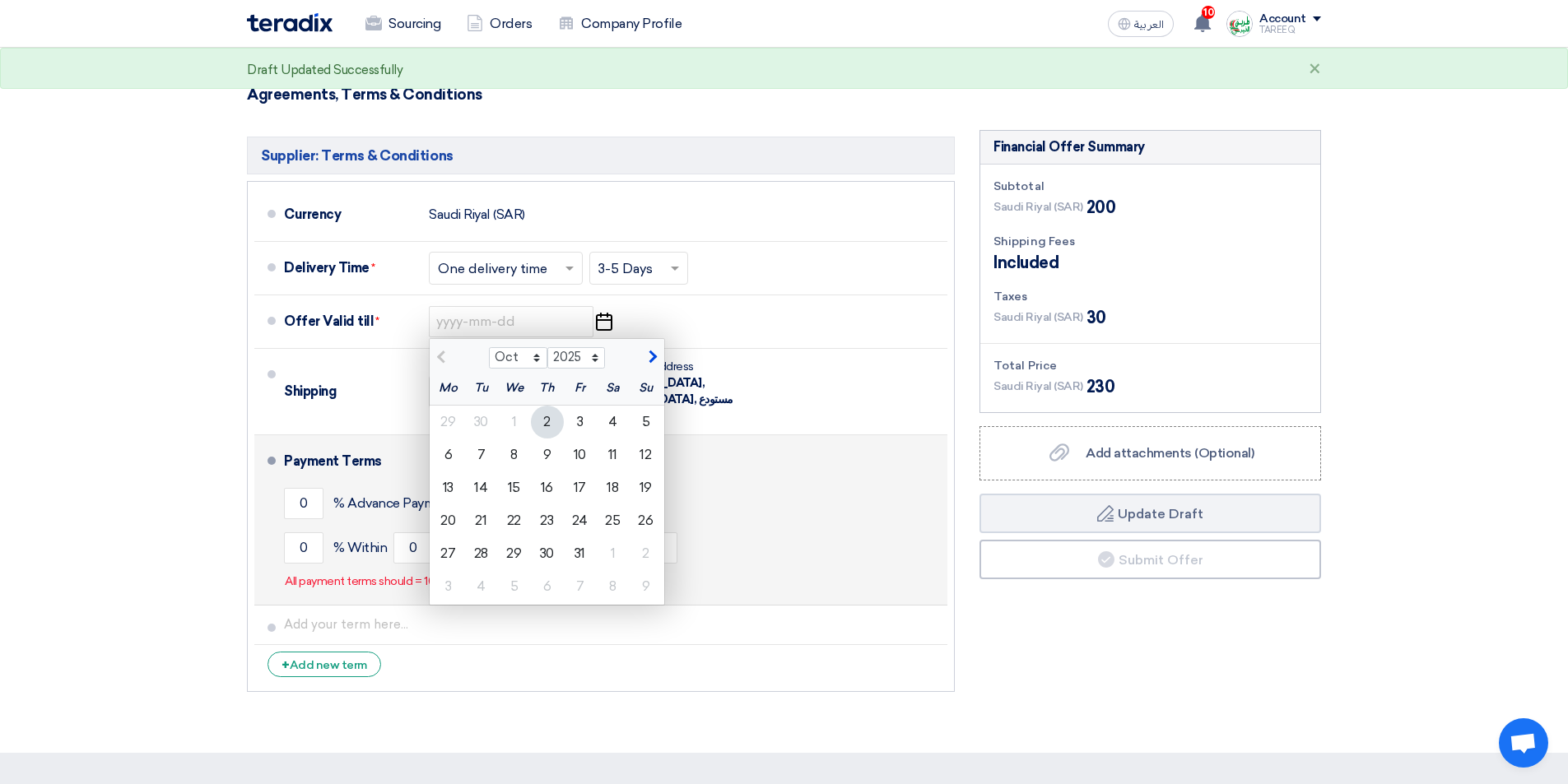
type input "10/9/2025"
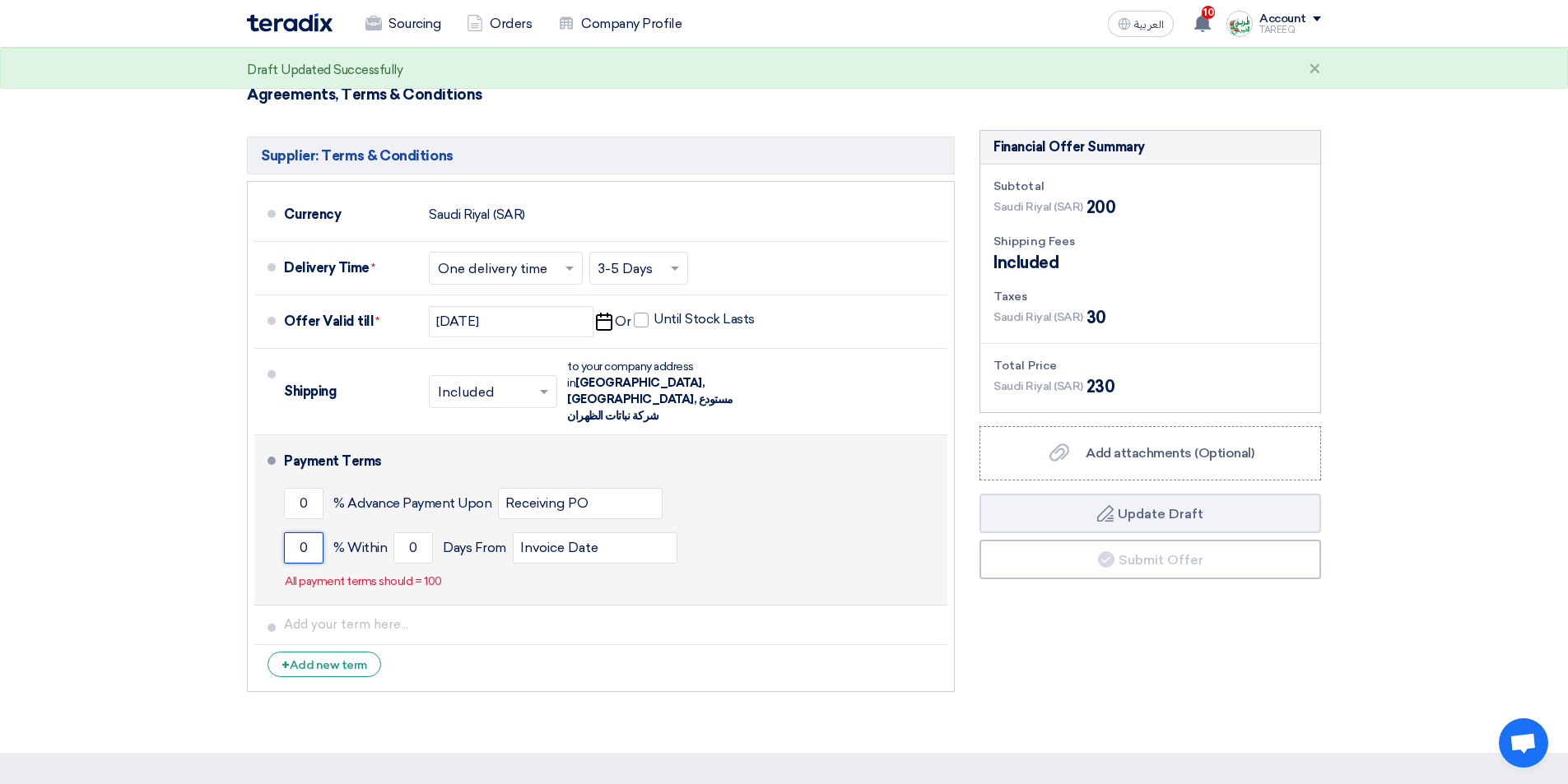
click at [287, 532] on input "0" at bounding box center [303, 547] width 39 height 31
type input "100"
click at [406, 539] on input "0" at bounding box center [413, 547] width 39 height 31
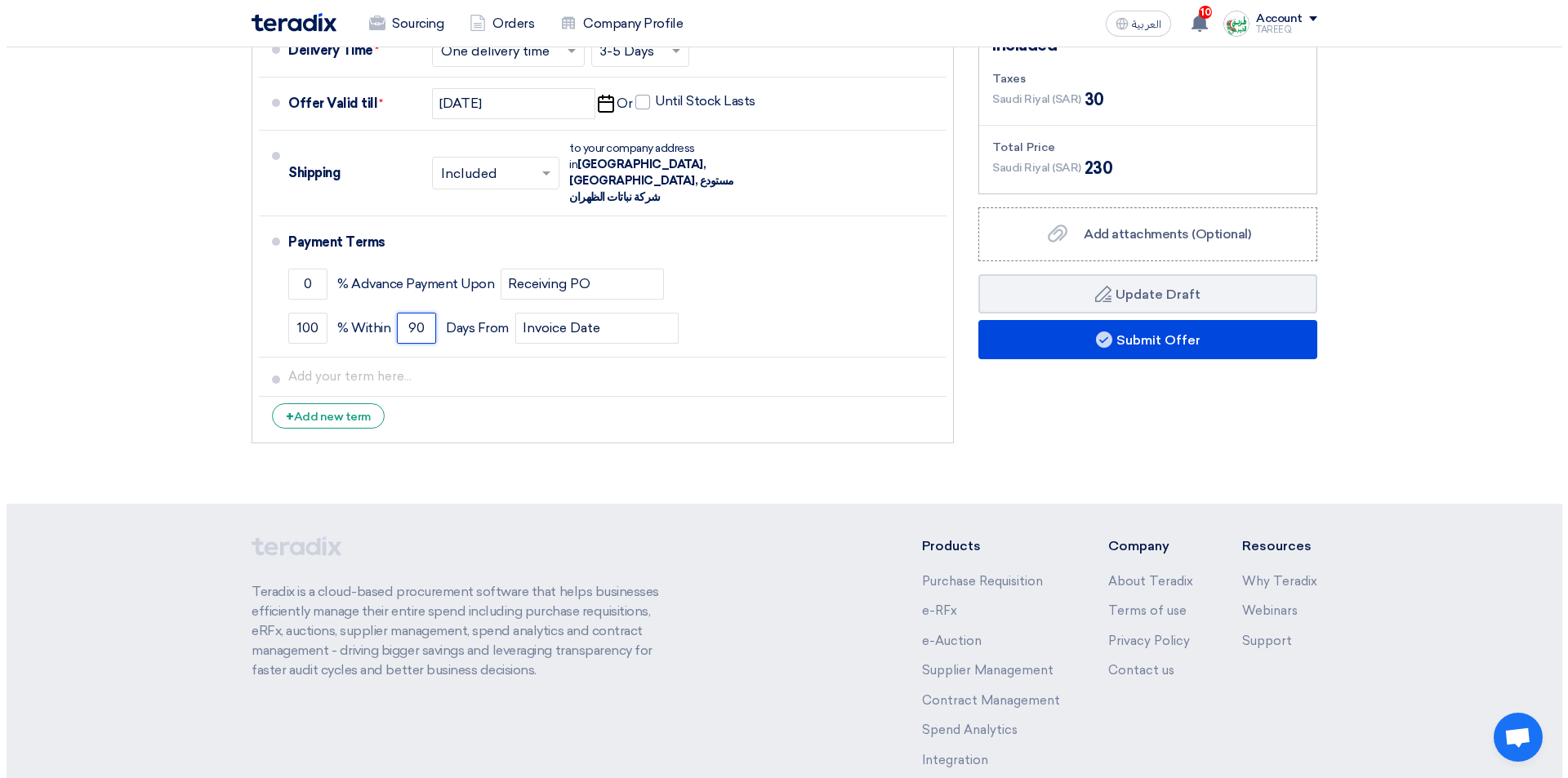
scroll to position [620, 0]
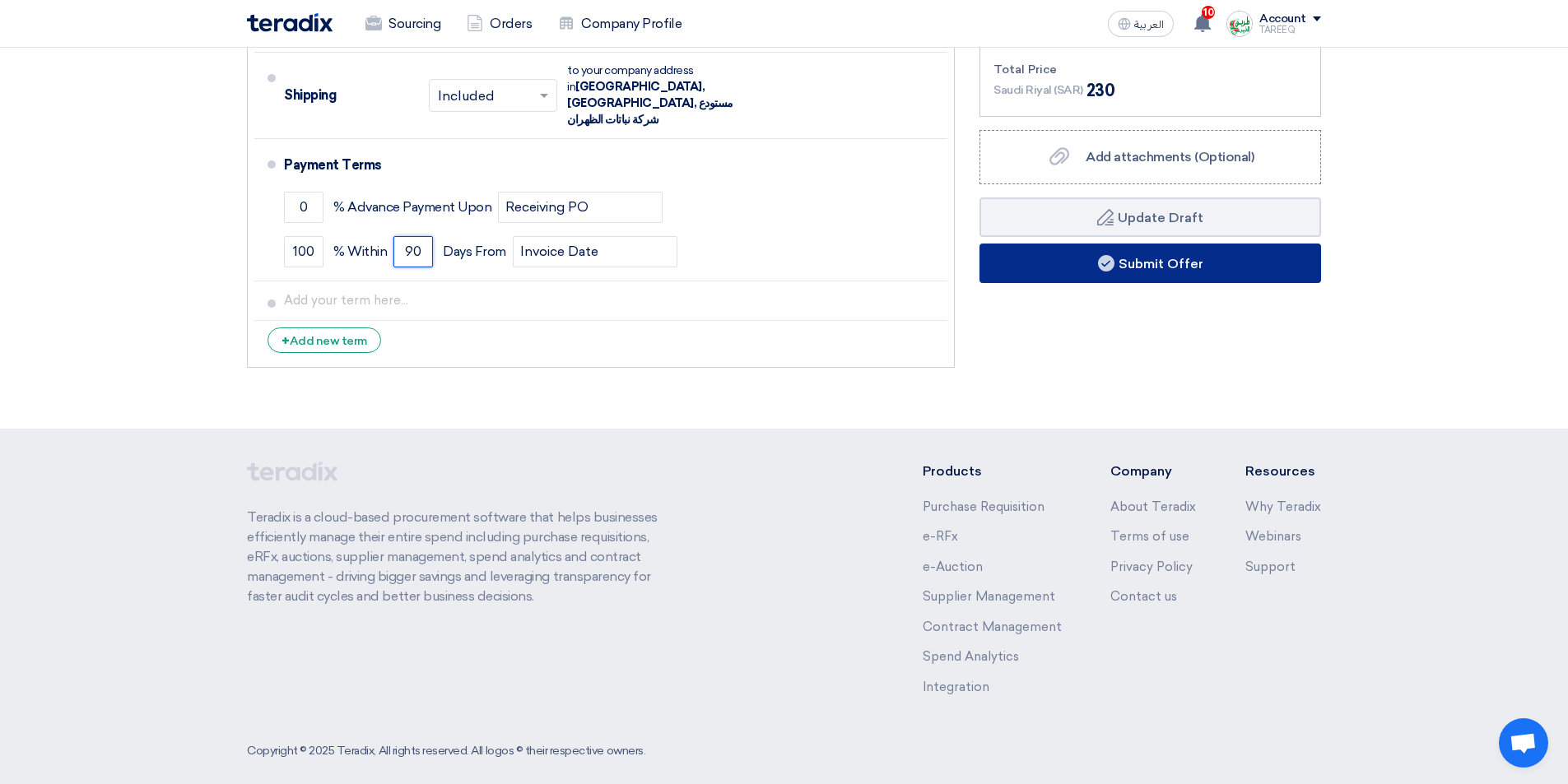
type input "90"
click at [1045, 266] on button "Submit Offer" at bounding box center [1150, 263] width 342 height 39
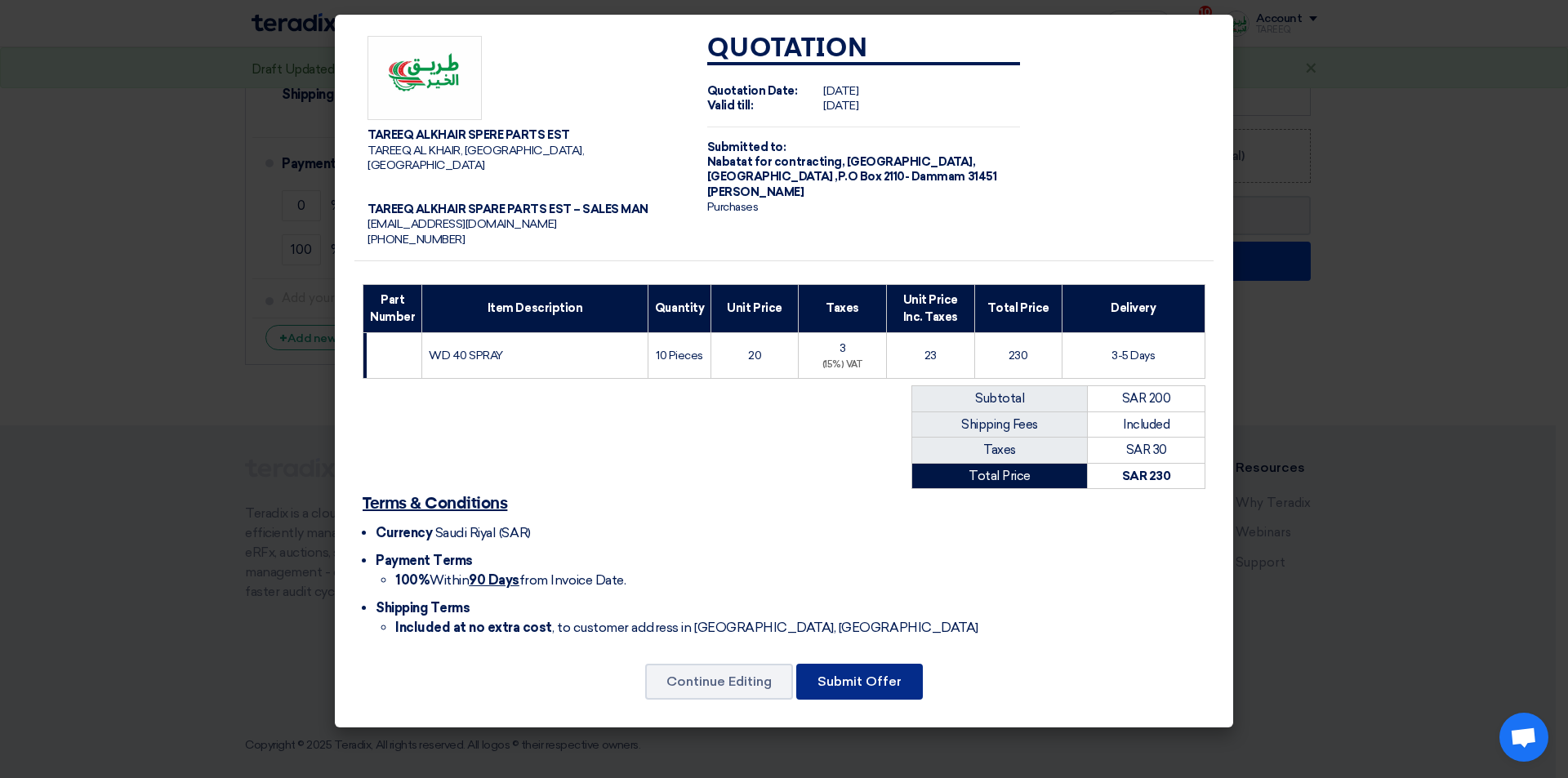
click at [860, 670] on button "Submit Offer" at bounding box center [860, 681] width 126 height 36
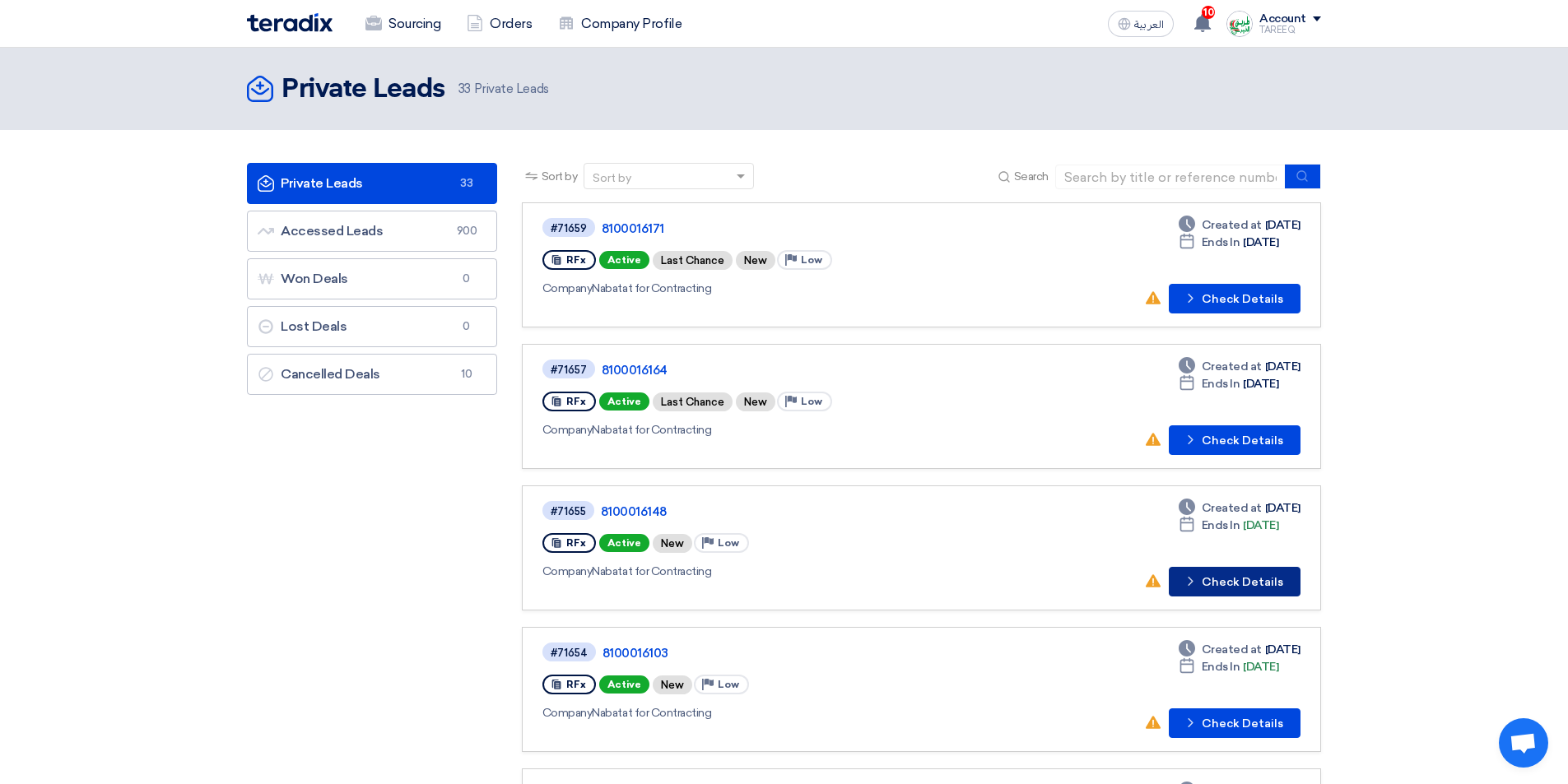
click at [1234, 586] on button "Check details Check Details" at bounding box center [1234, 581] width 131 height 29
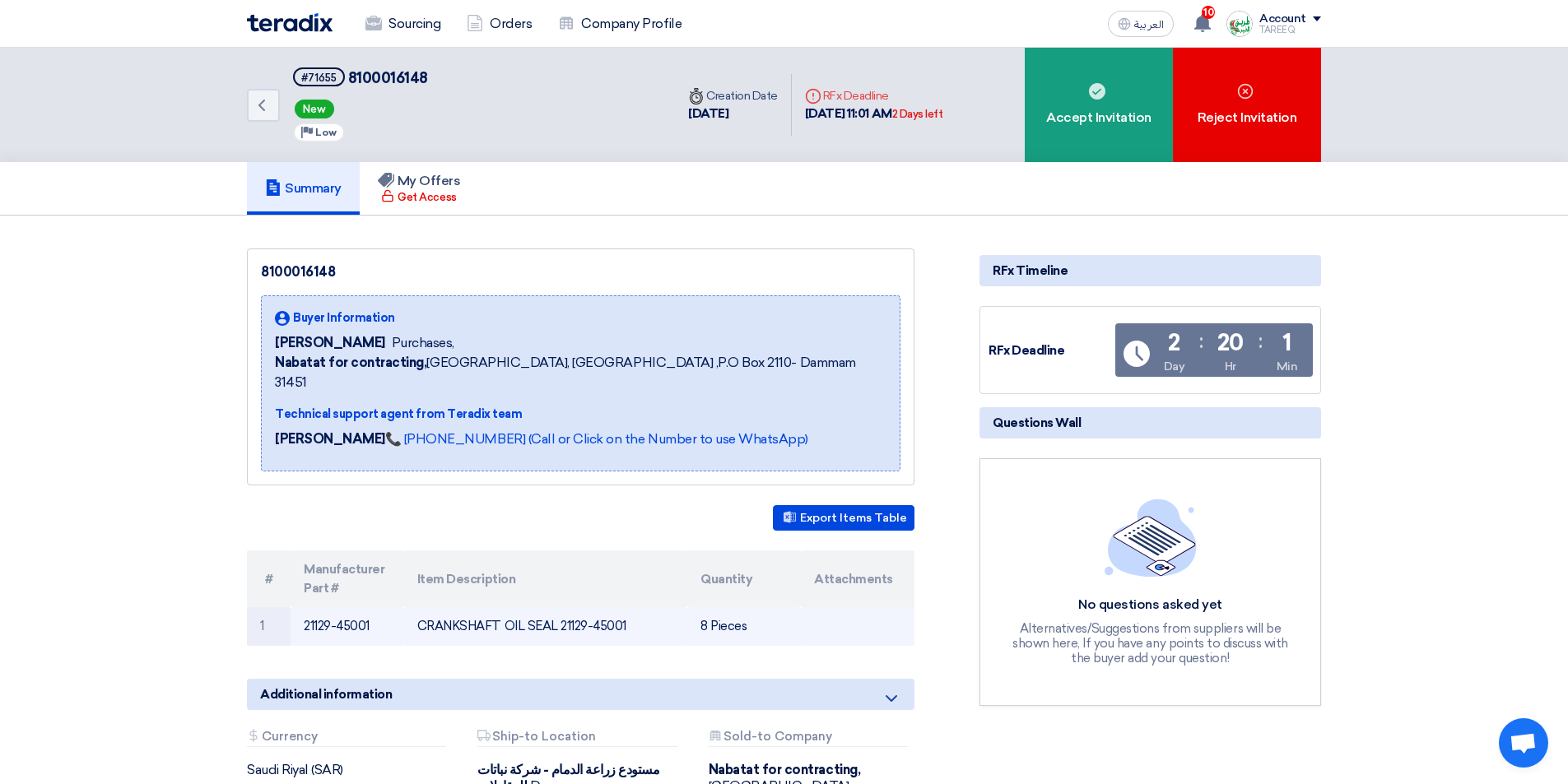
drag, startPoint x: 558, startPoint y: 602, endPoint x: 658, endPoint y: 611, distance: 100.4
click at [658, 611] on td "CRANKSHAFT OIL SEAL 21129-45001" at bounding box center [546, 627] width 284 height 38
copy td "21129-45001"
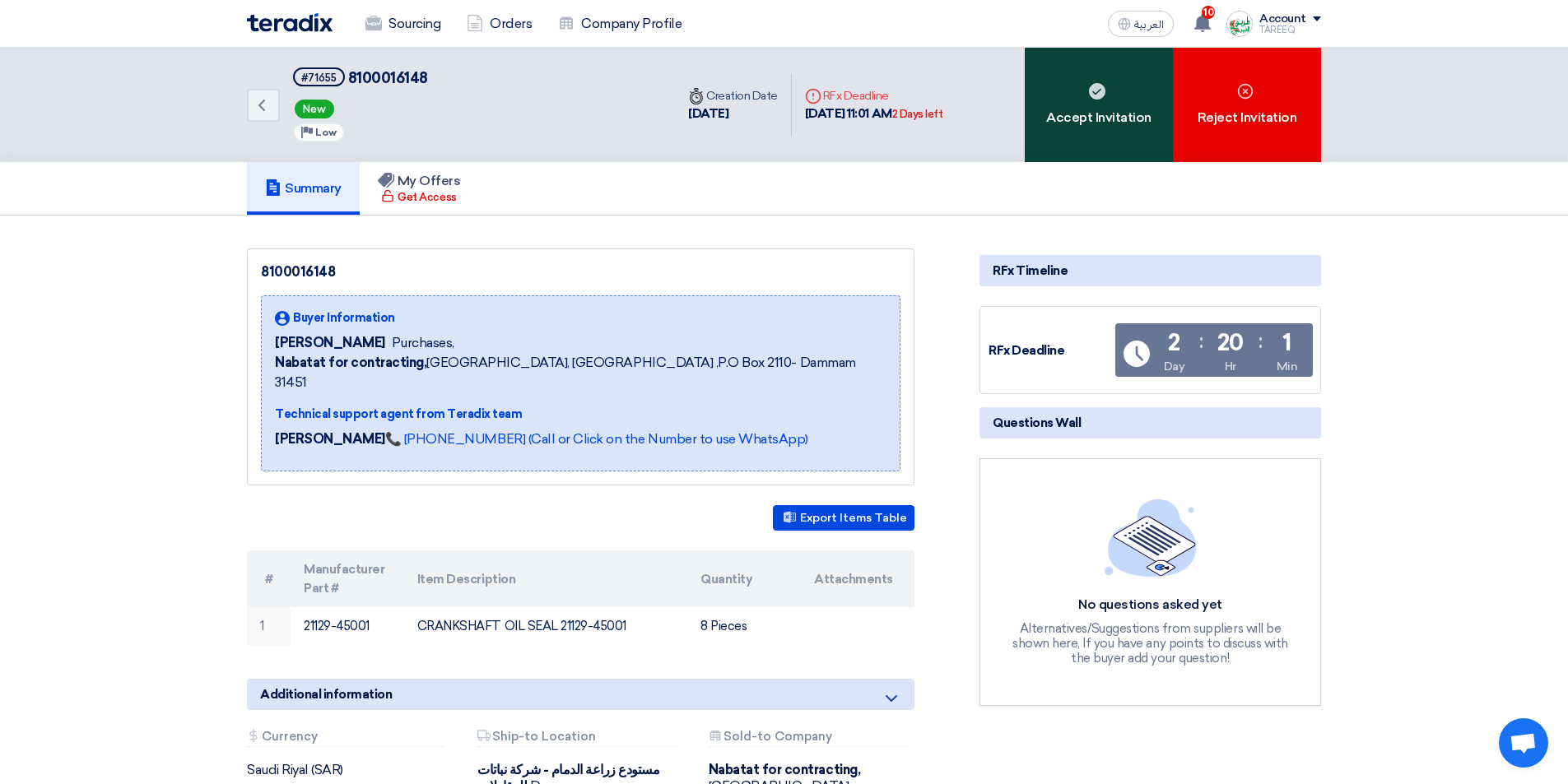
click at [1126, 138] on div "Accept Invitation" at bounding box center [1098, 105] width 148 height 115
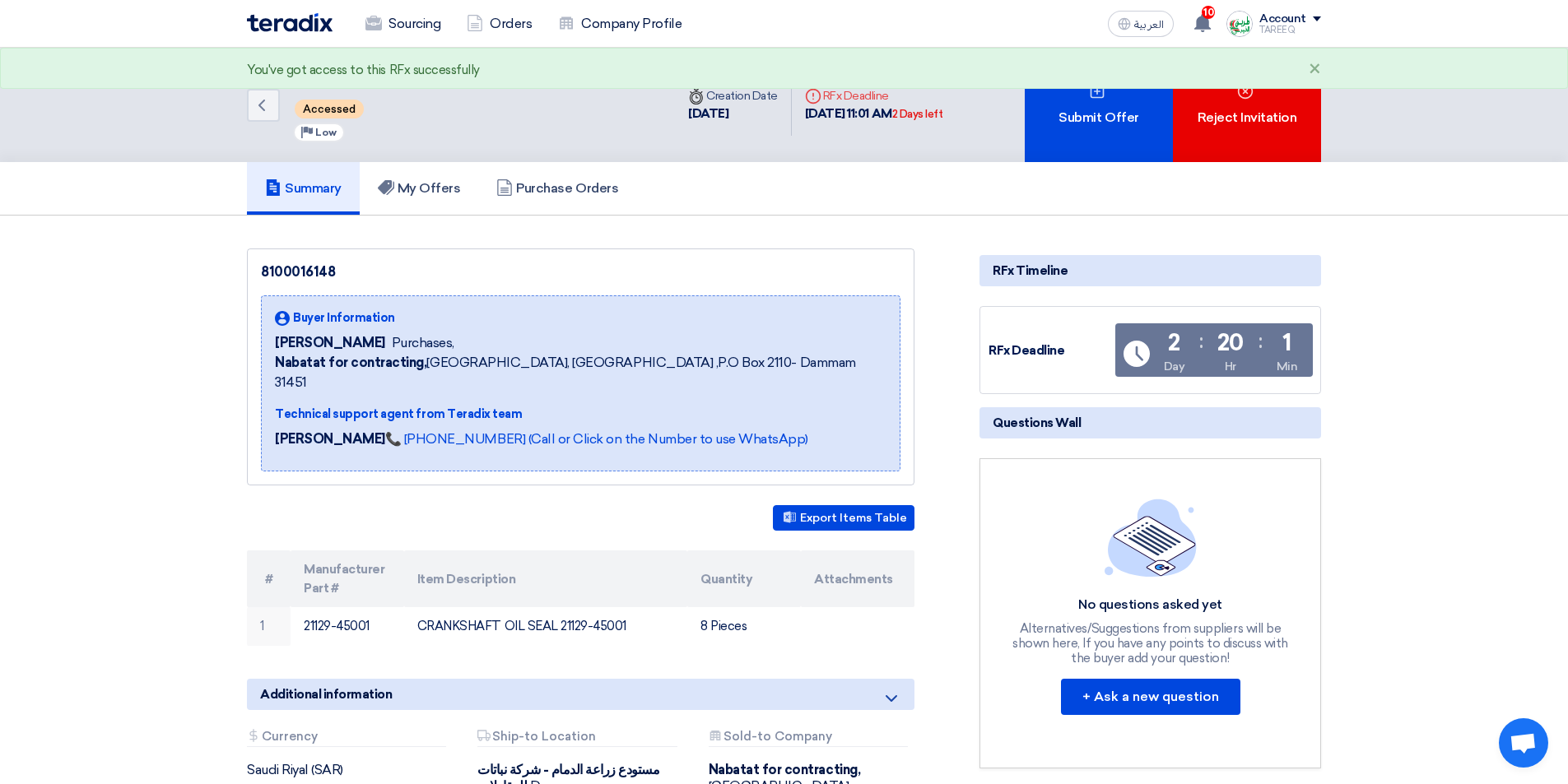
click at [1123, 136] on div "Submit Offer" at bounding box center [1098, 105] width 148 height 115
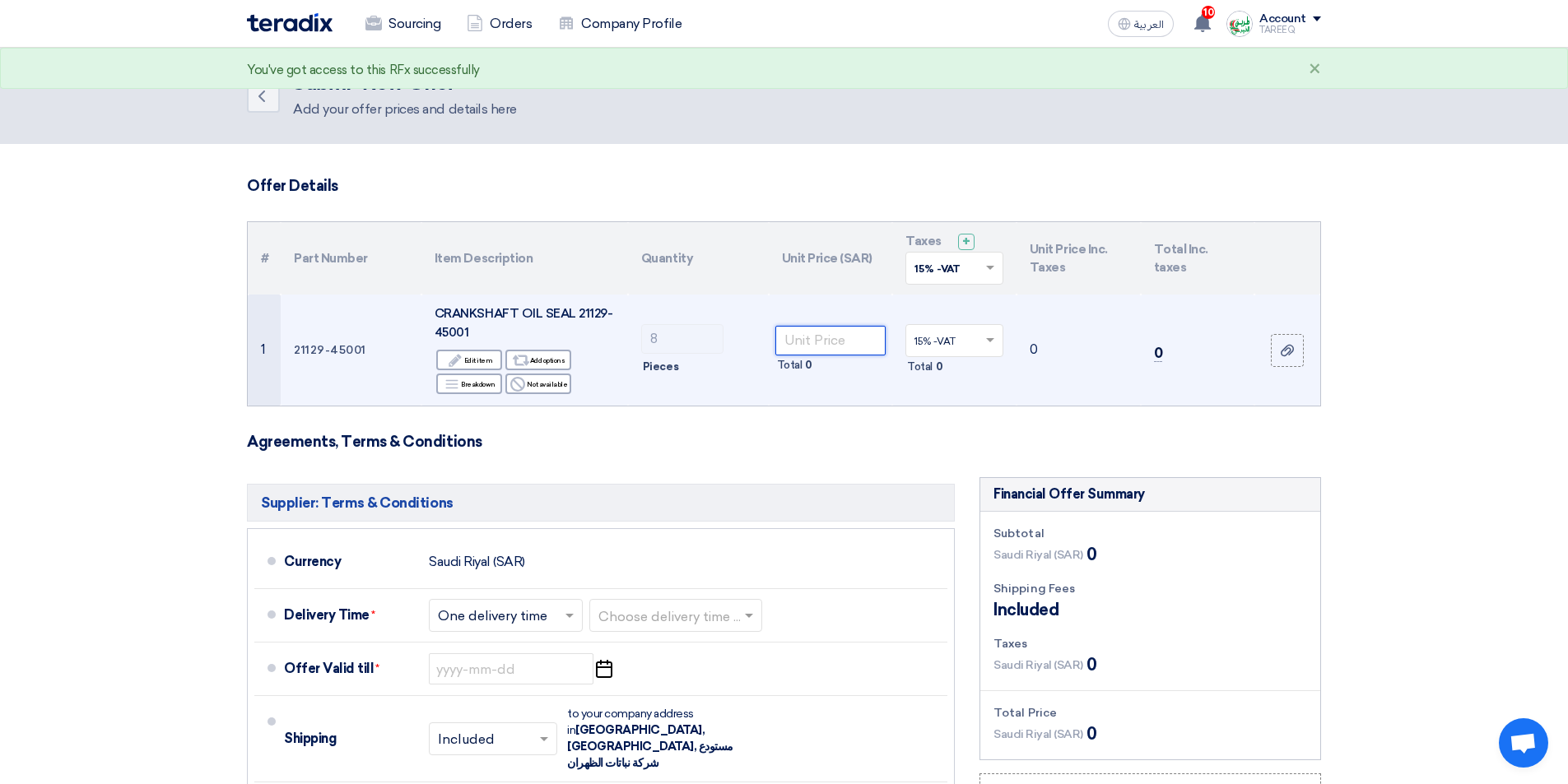
click at [839, 340] on input "number" at bounding box center [830, 340] width 111 height 29
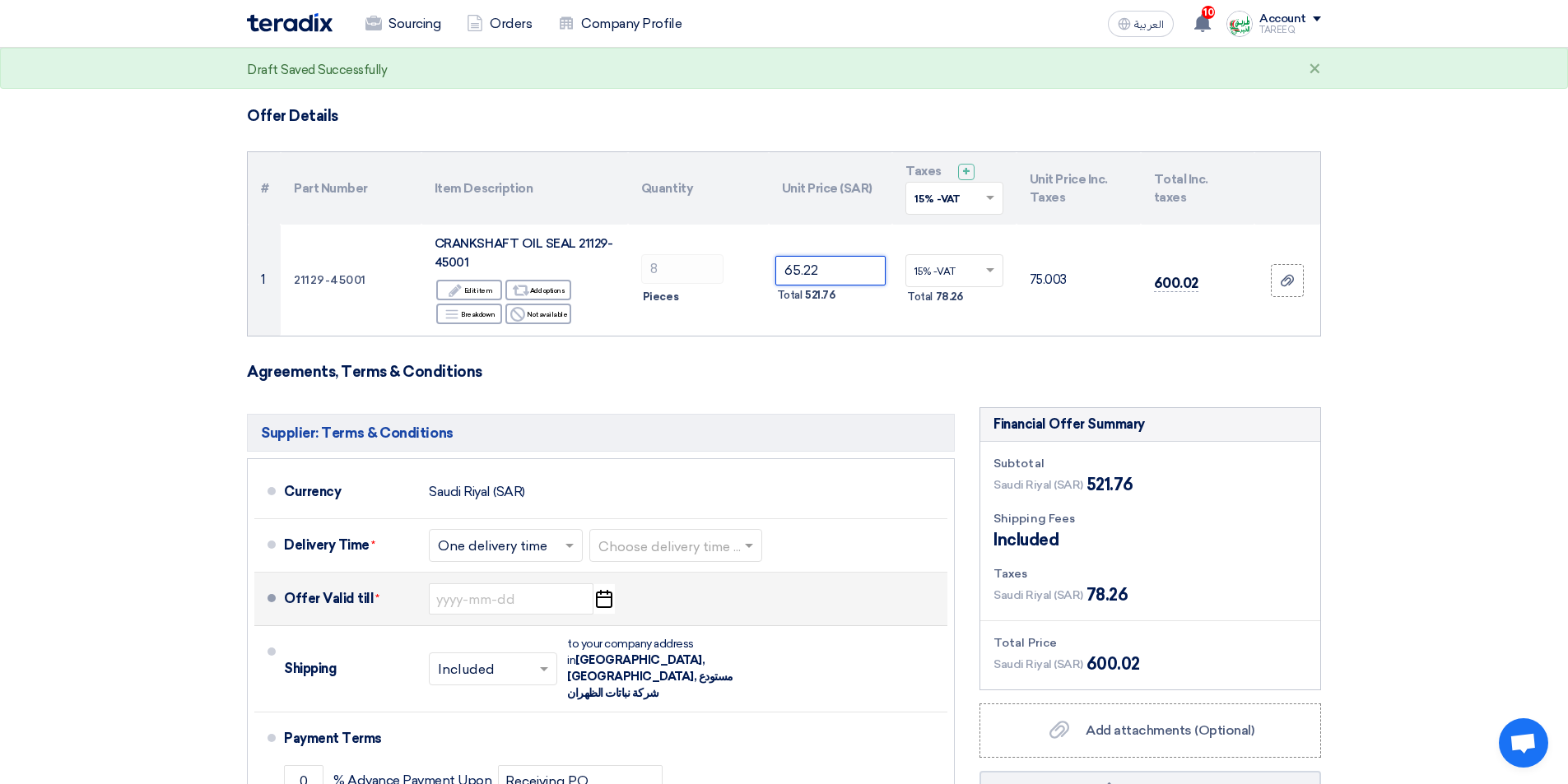
scroll to position [165, 0]
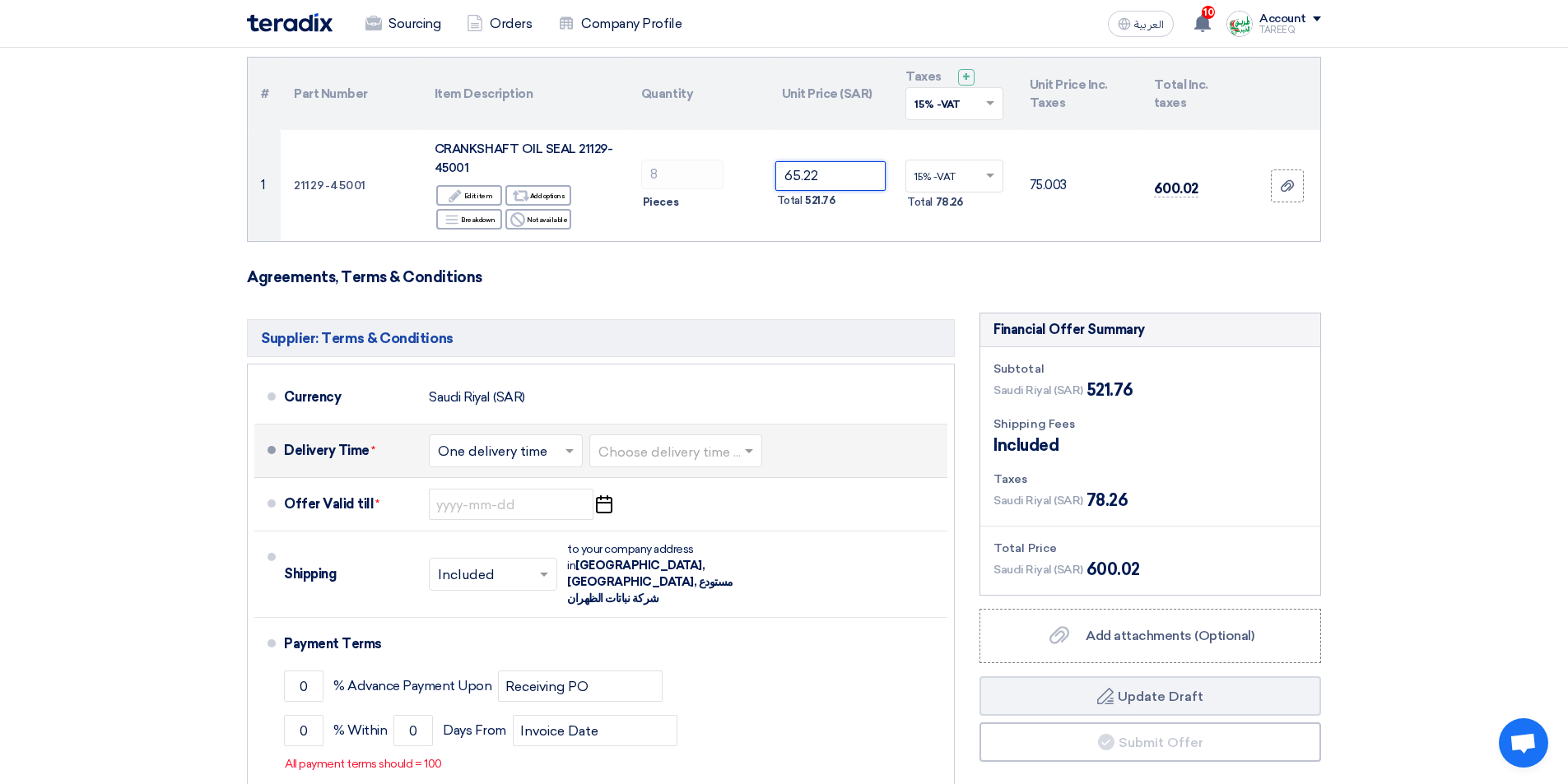
type input "65.22"
click at [692, 449] on input "text" at bounding box center [676, 453] width 157 height 24
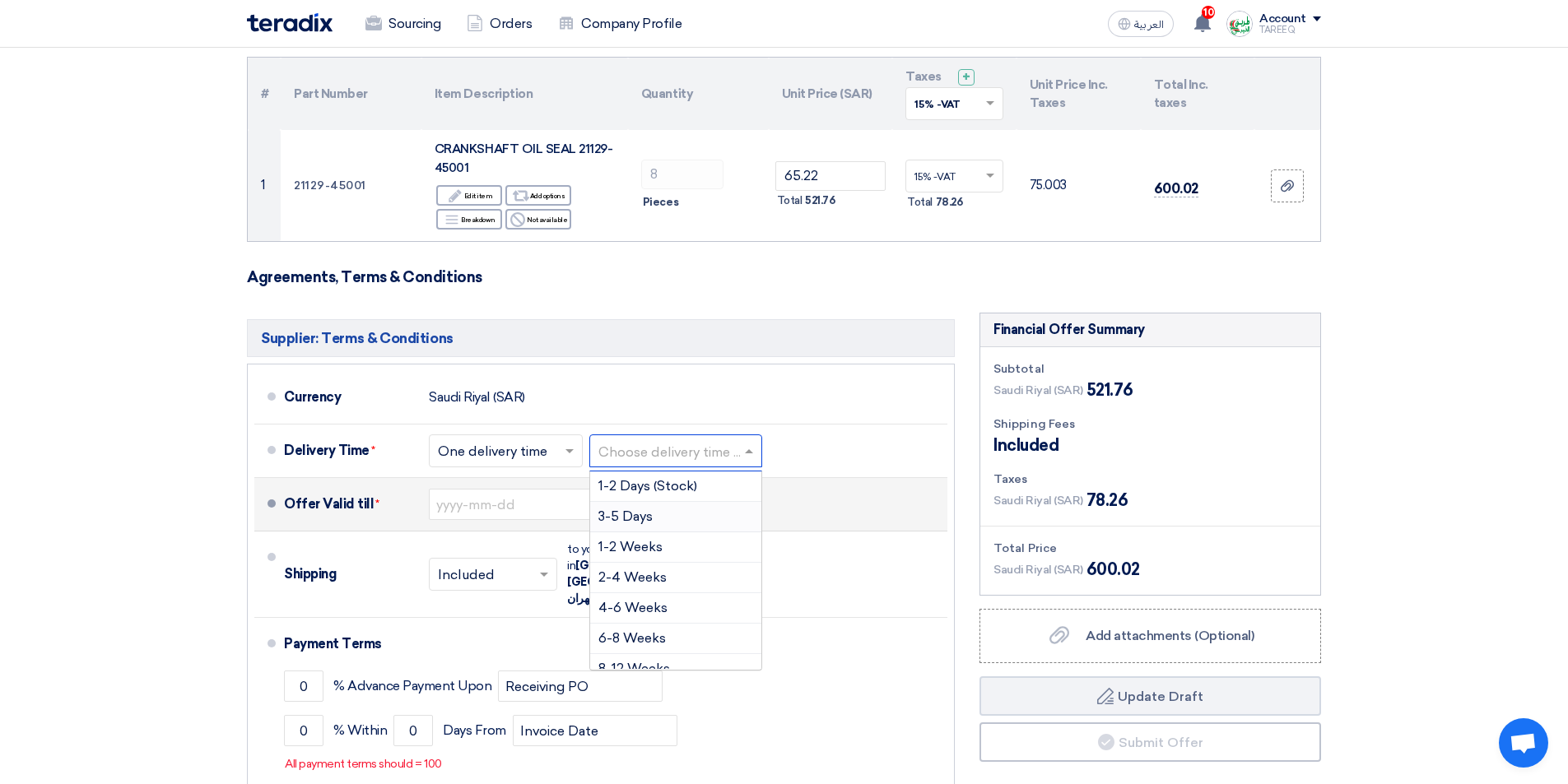
click at [646, 513] on span "3-5 Days" at bounding box center [625, 516] width 54 height 16
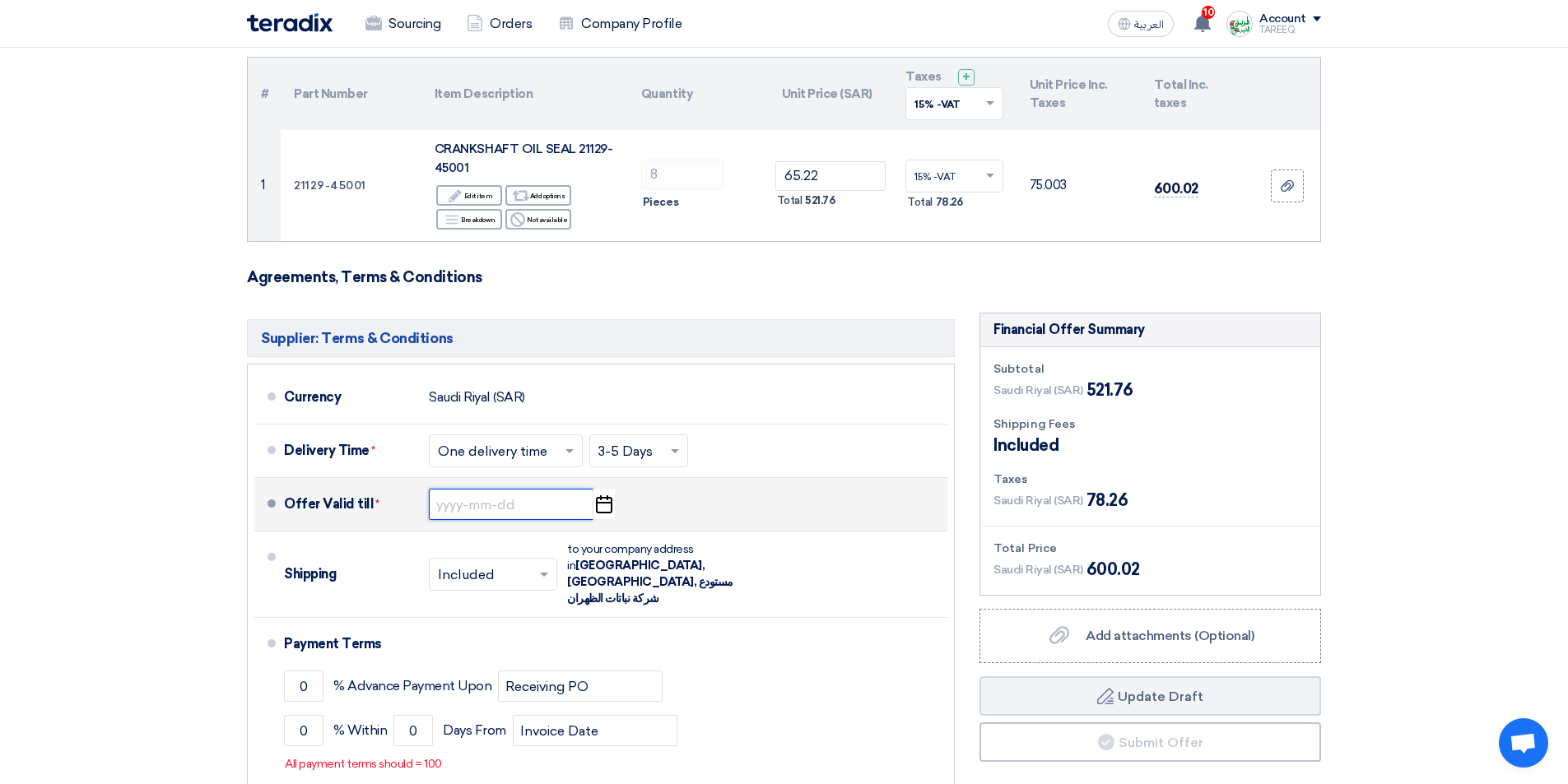
click at [471, 506] on input at bounding box center [511, 504] width 165 height 31
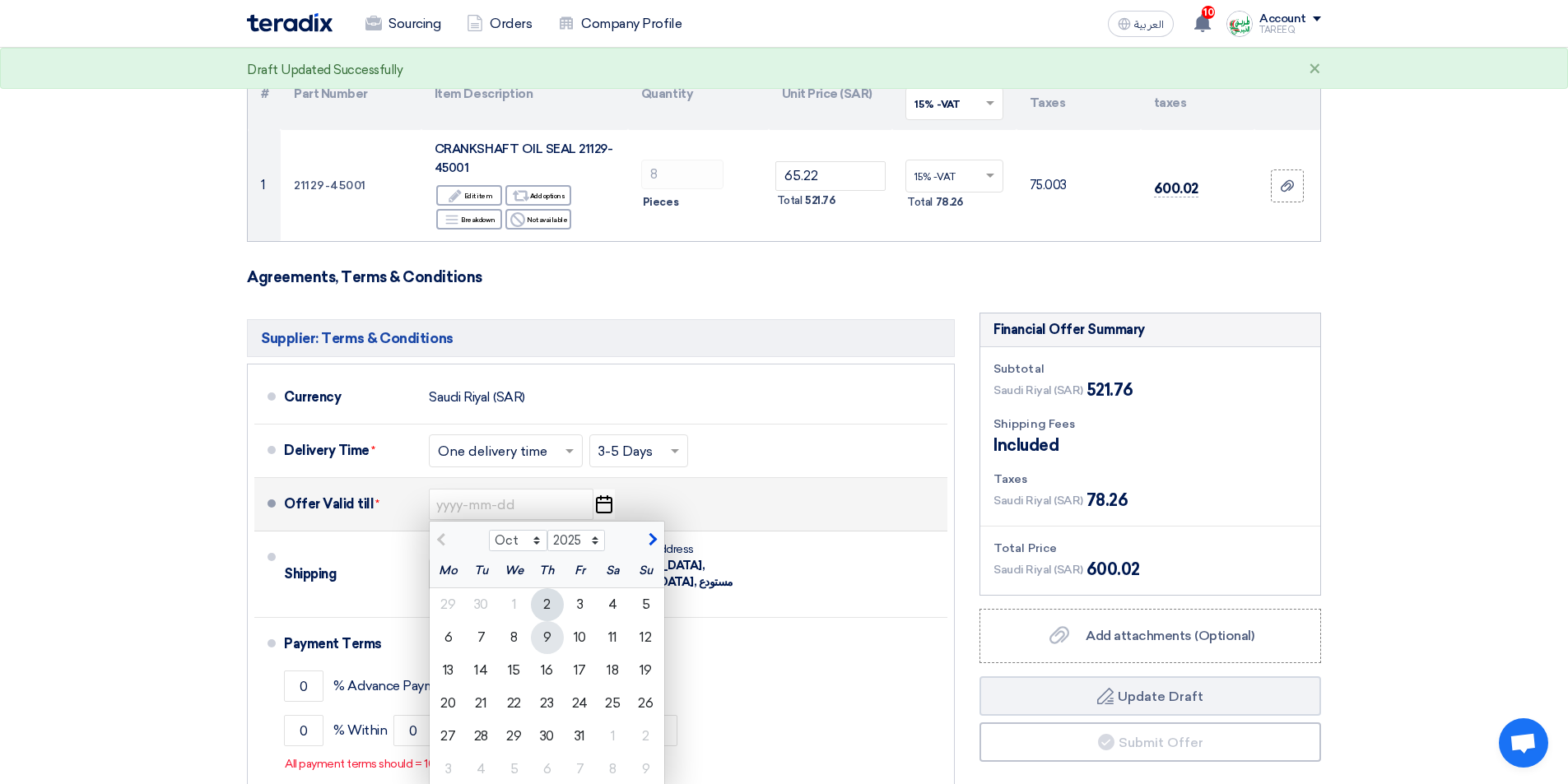
click at [549, 634] on div "9" at bounding box center [547, 637] width 33 height 33
type input "10/9/2025"
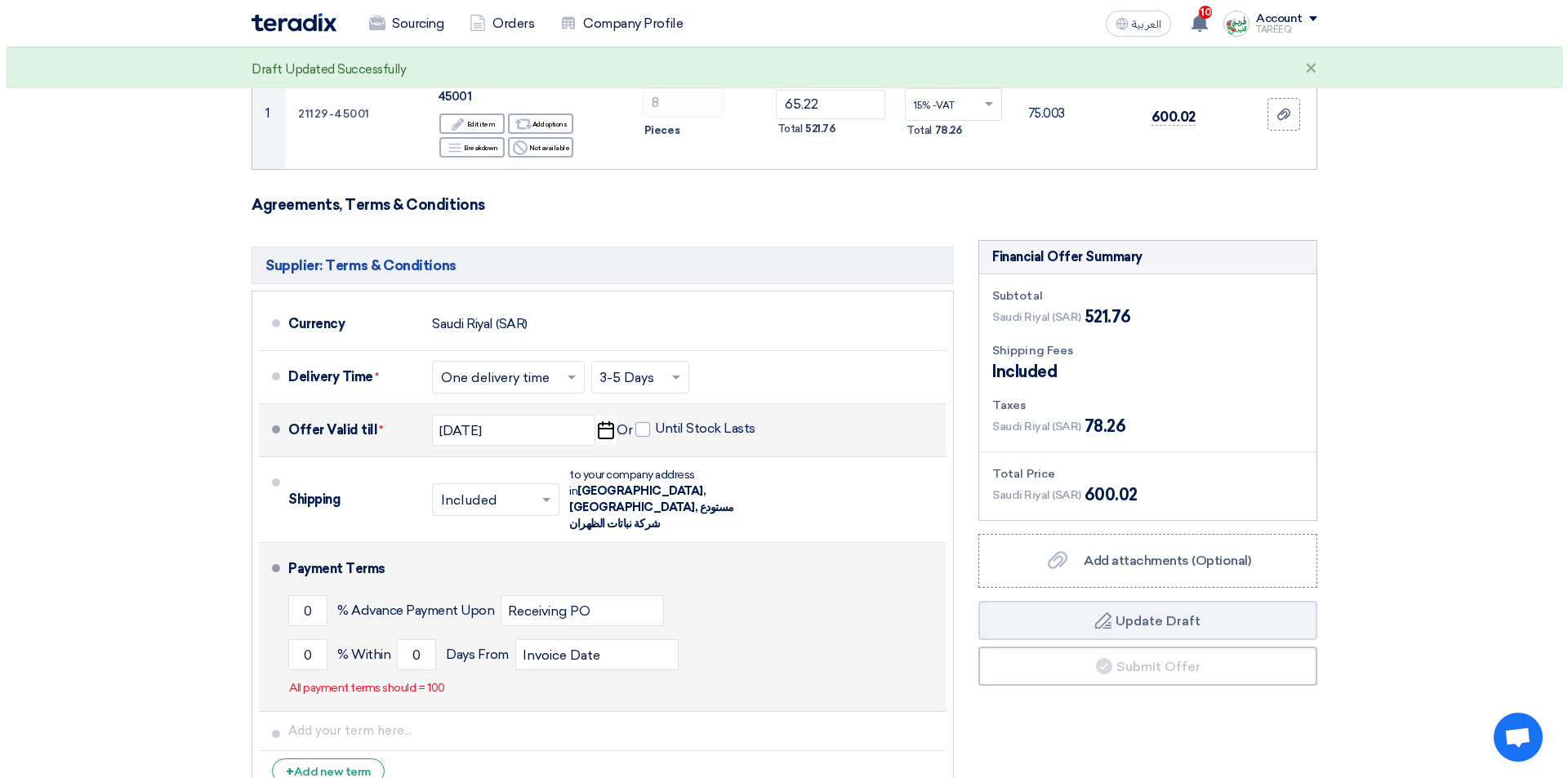
scroll to position [490, 0]
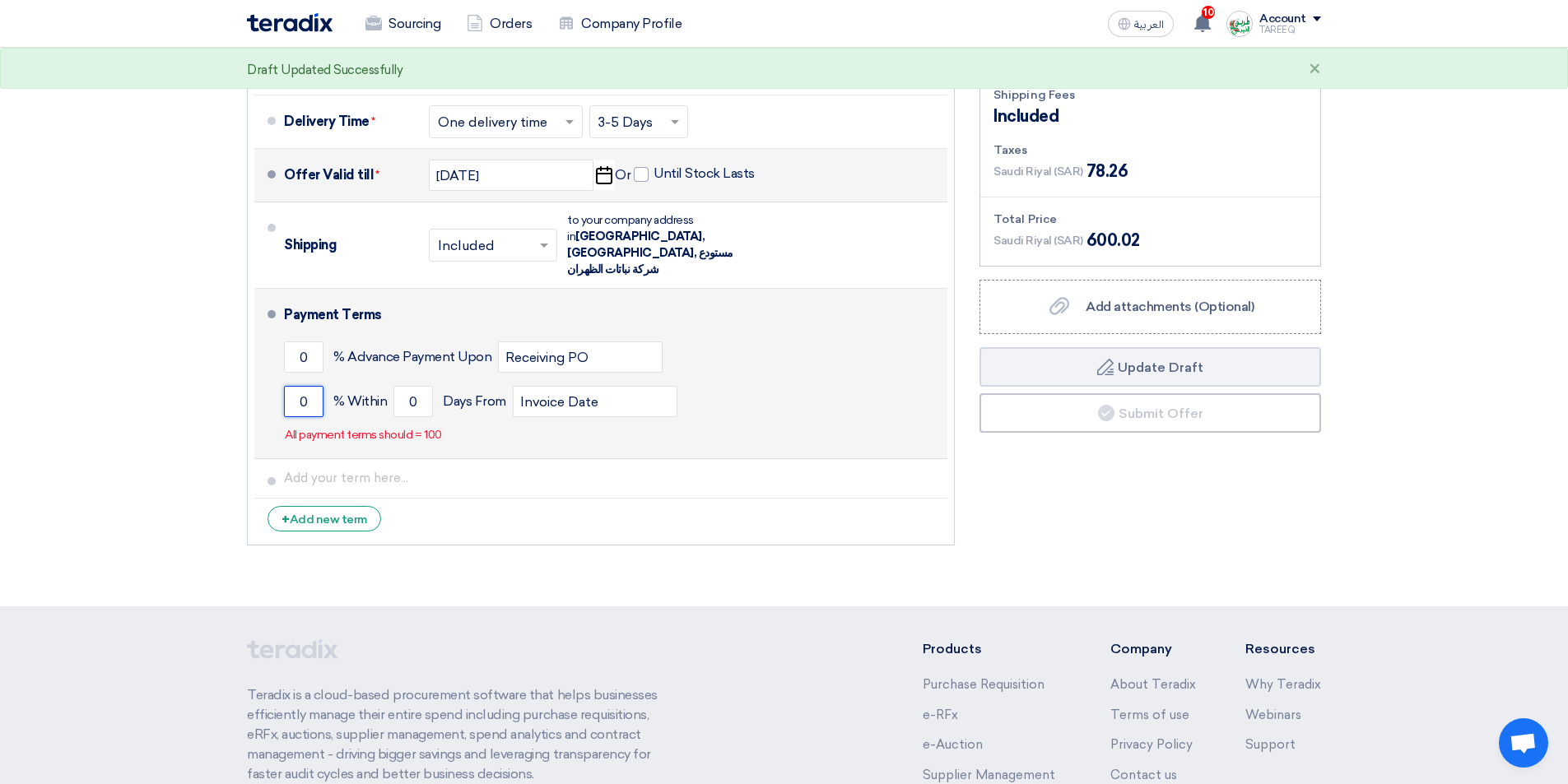
click at [287, 391] on input "0" at bounding box center [303, 401] width 39 height 31
type input "100"
click at [406, 386] on input "0" at bounding box center [413, 401] width 39 height 31
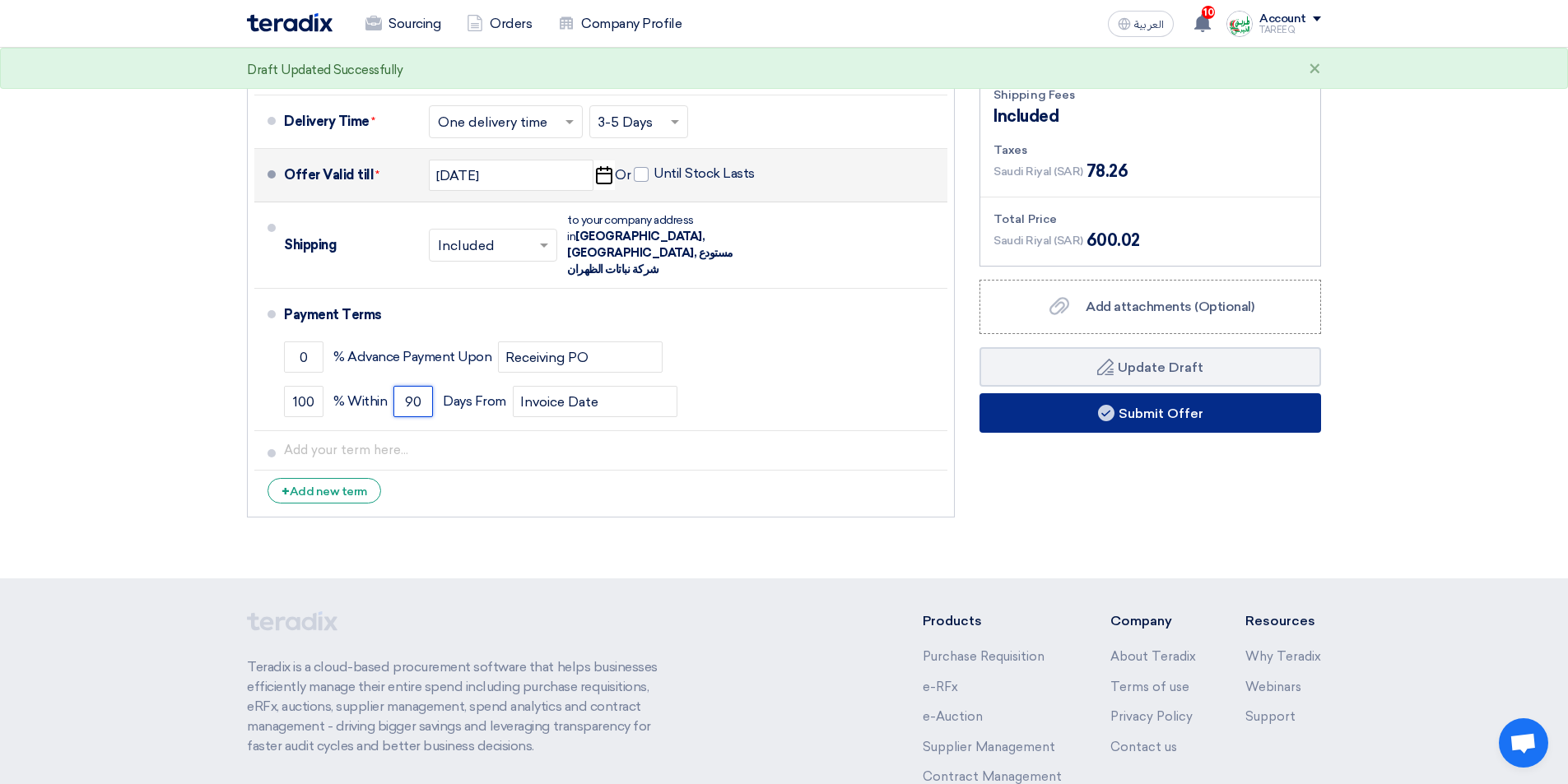
type input "90"
click at [1073, 402] on button "Submit Offer" at bounding box center [1150, 412] width 342 height 39
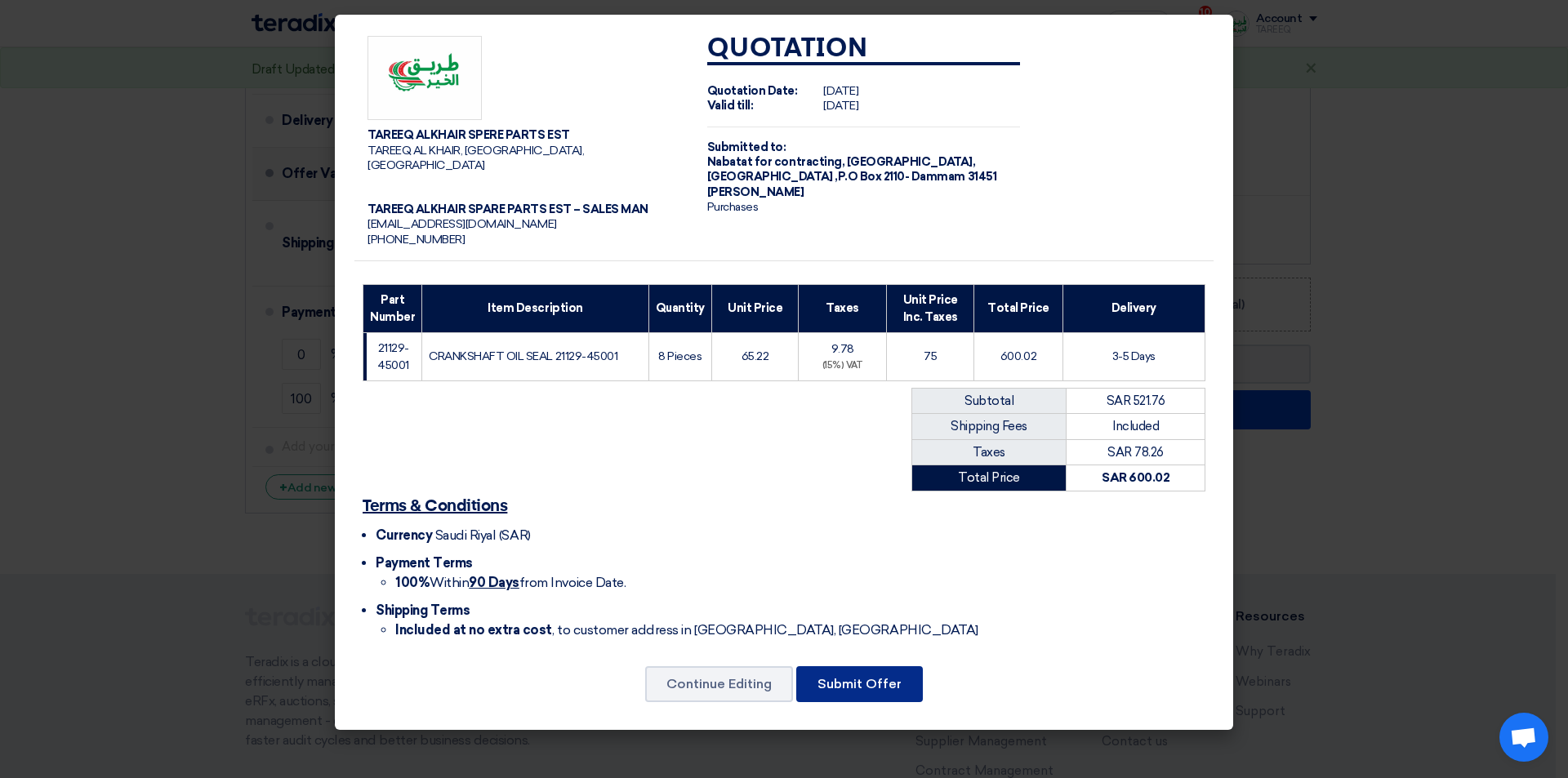
click at [886, 666] on button "Submit Offer" at bounding box center [860, 683] width 126 height 36
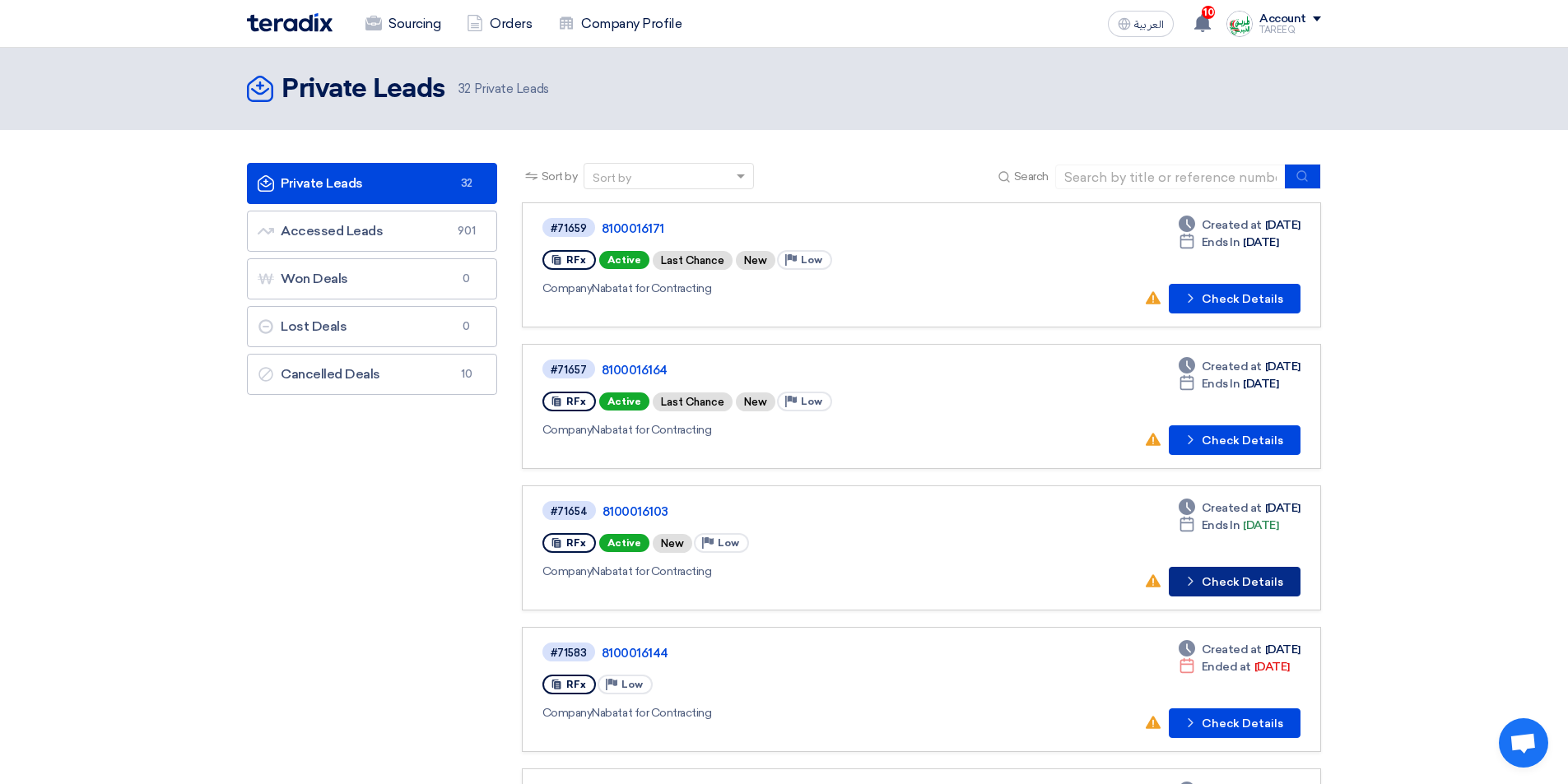
click at [1217, 579] on button "Check details Check Details" at bounding box center [1234, 581] width 131 height 29
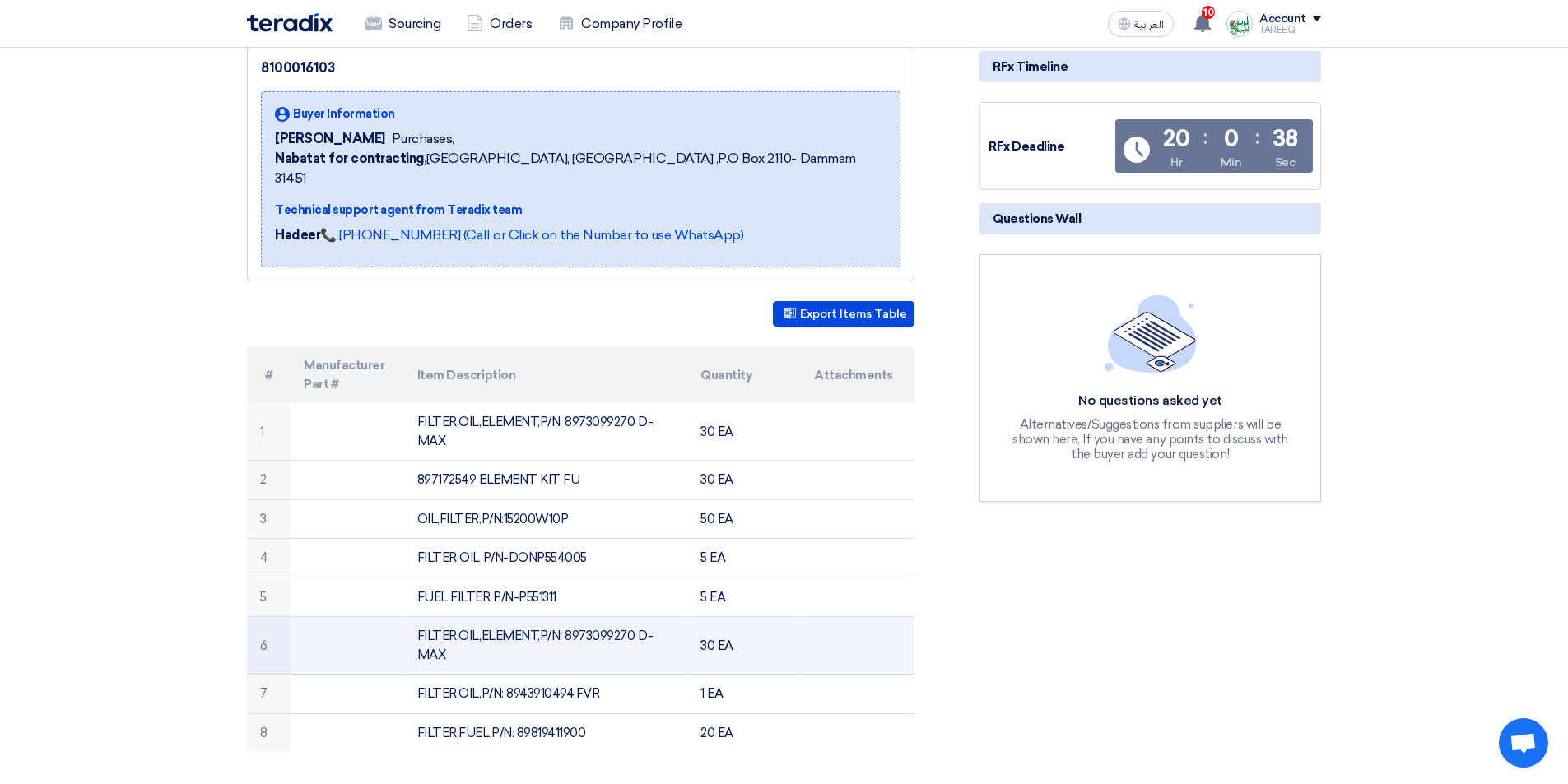
scroll to position [247, 0]
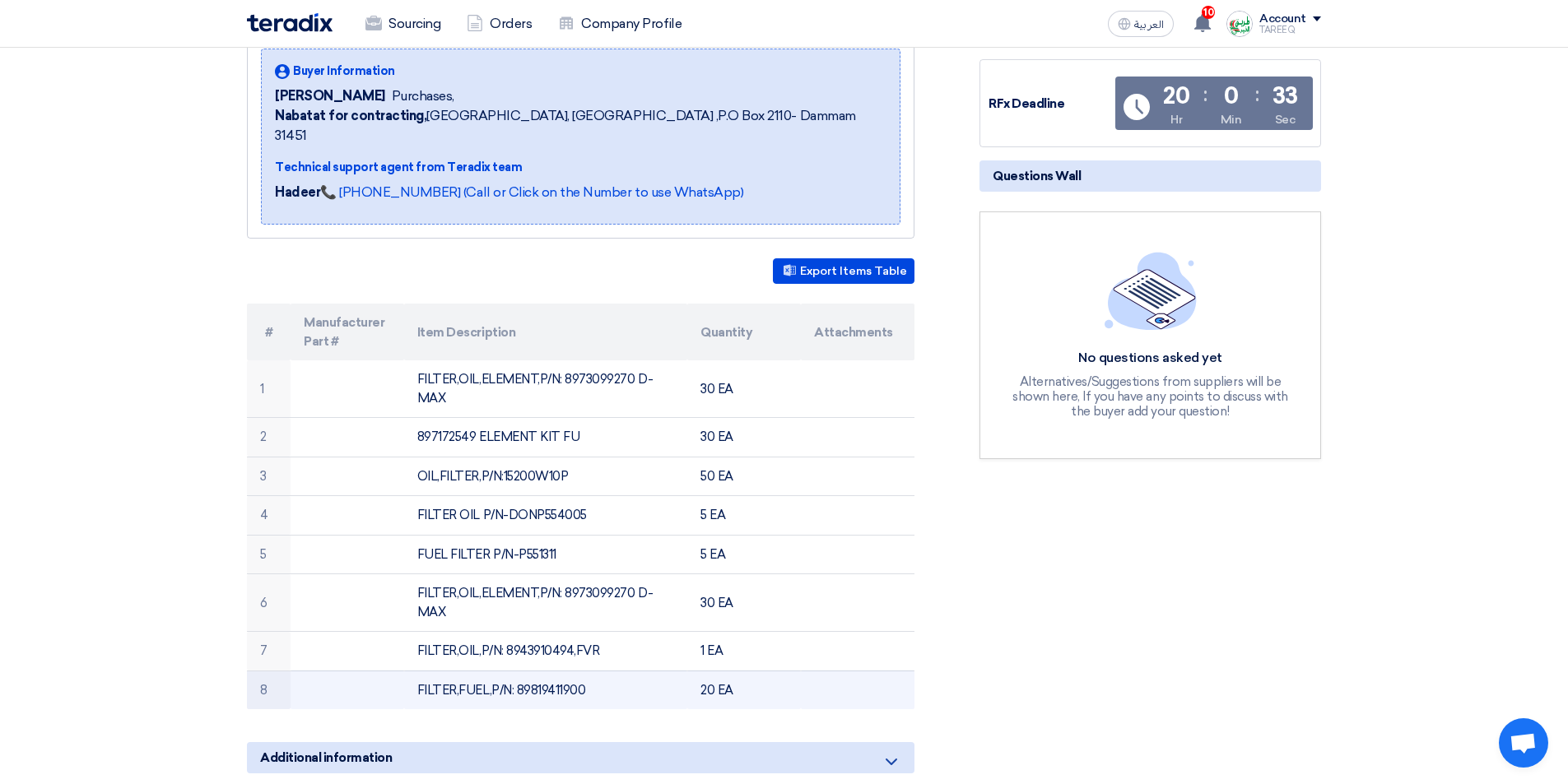
click at [552, 670] on td "FILTER,FUEL,P/N: 89819411900" at bounding box center [546, 689] width 284 height 38
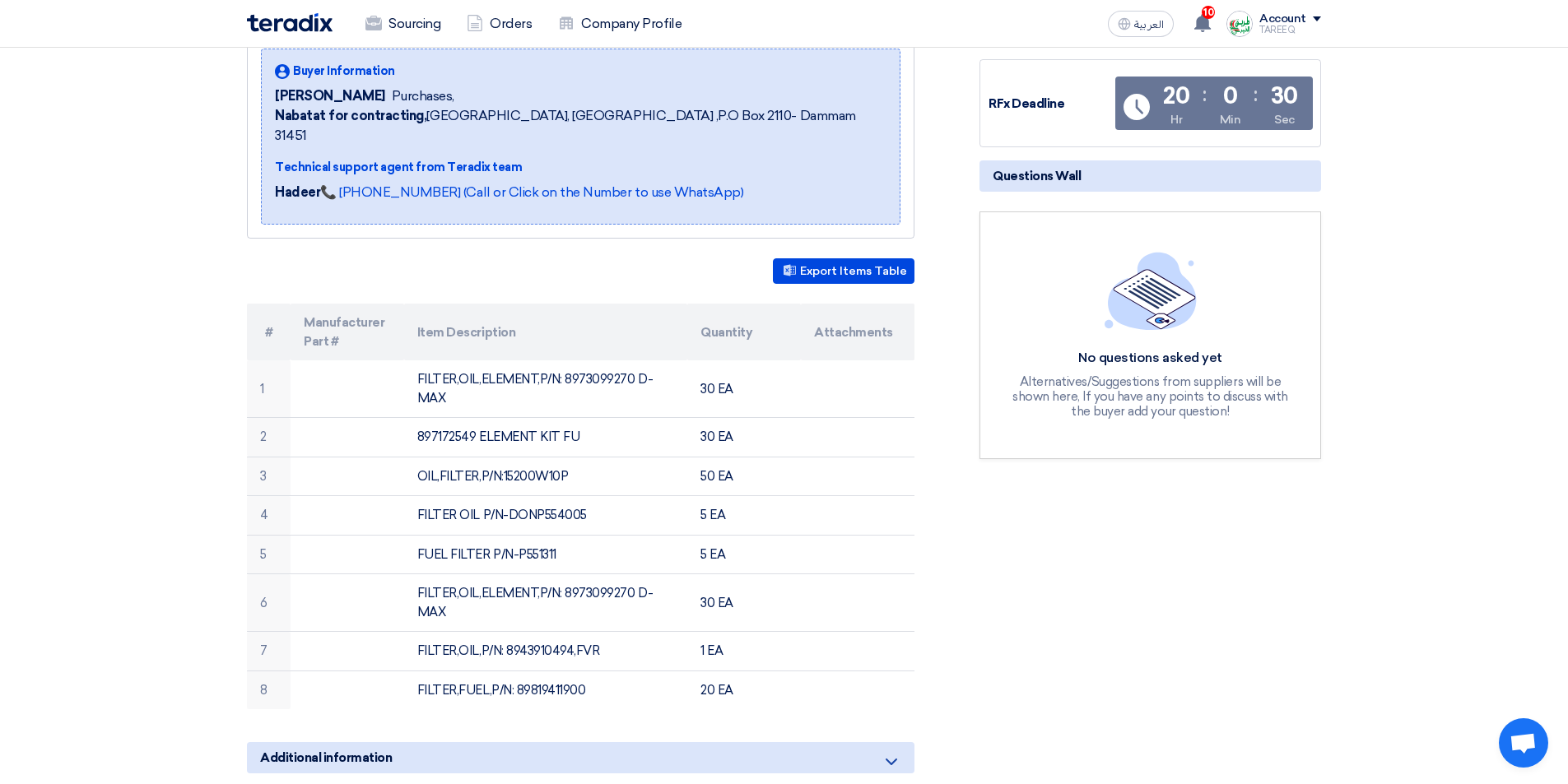
copy td "89819411900"
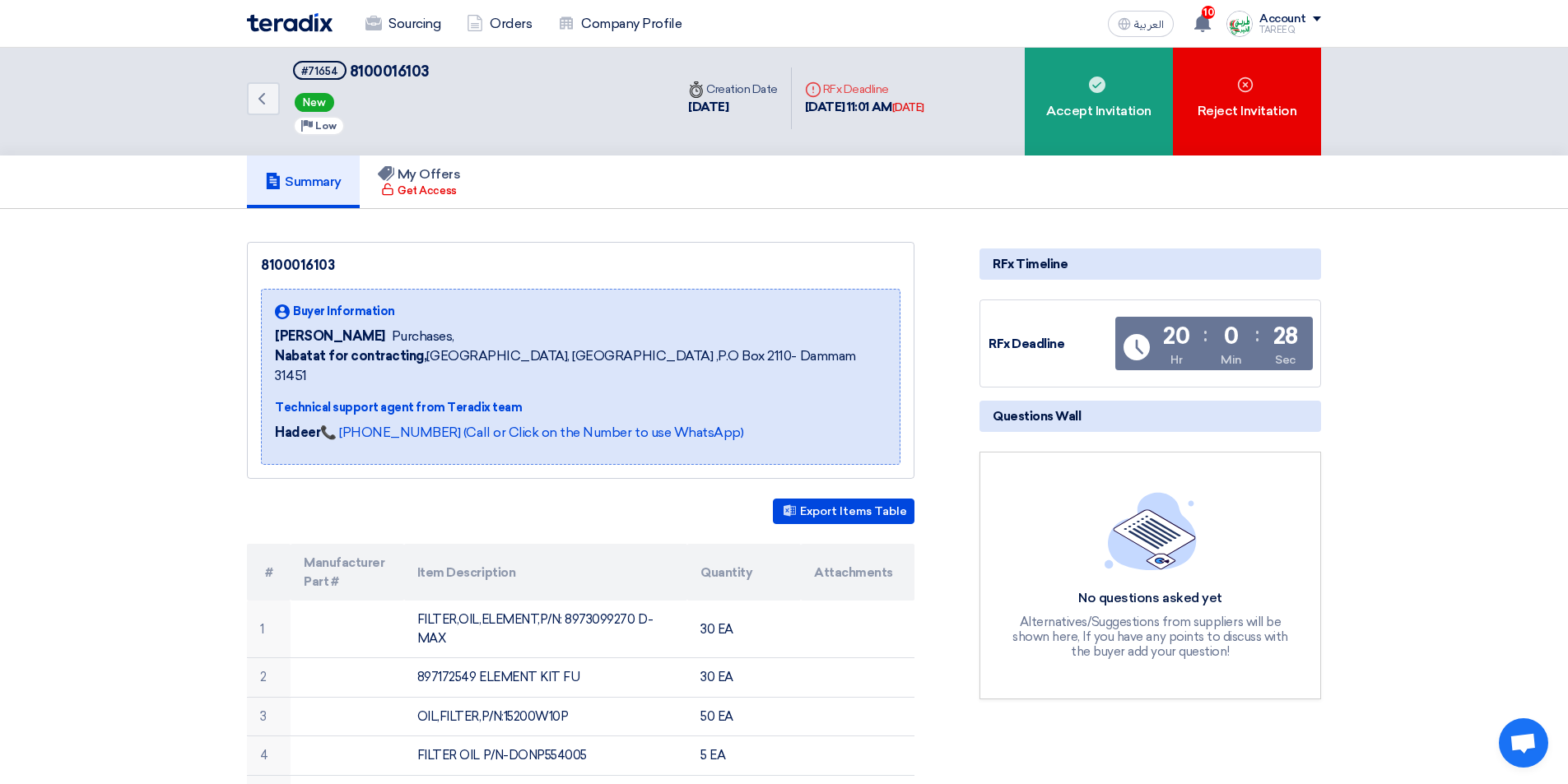
scroll to position [0, 0]
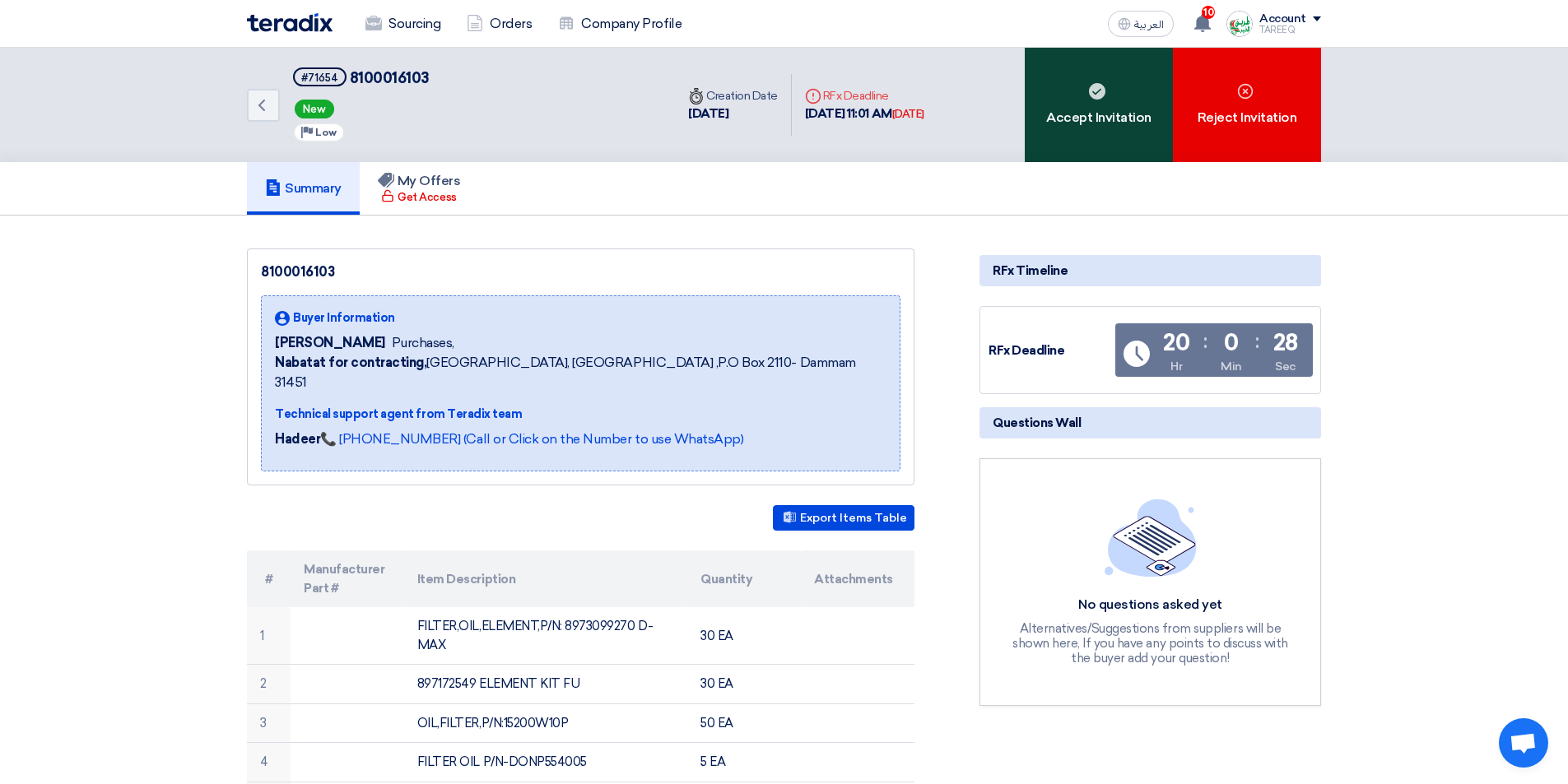
click at [1100, 117] on div "Accept Invitation" at bounding box center [1098, 105] width 148 height 115
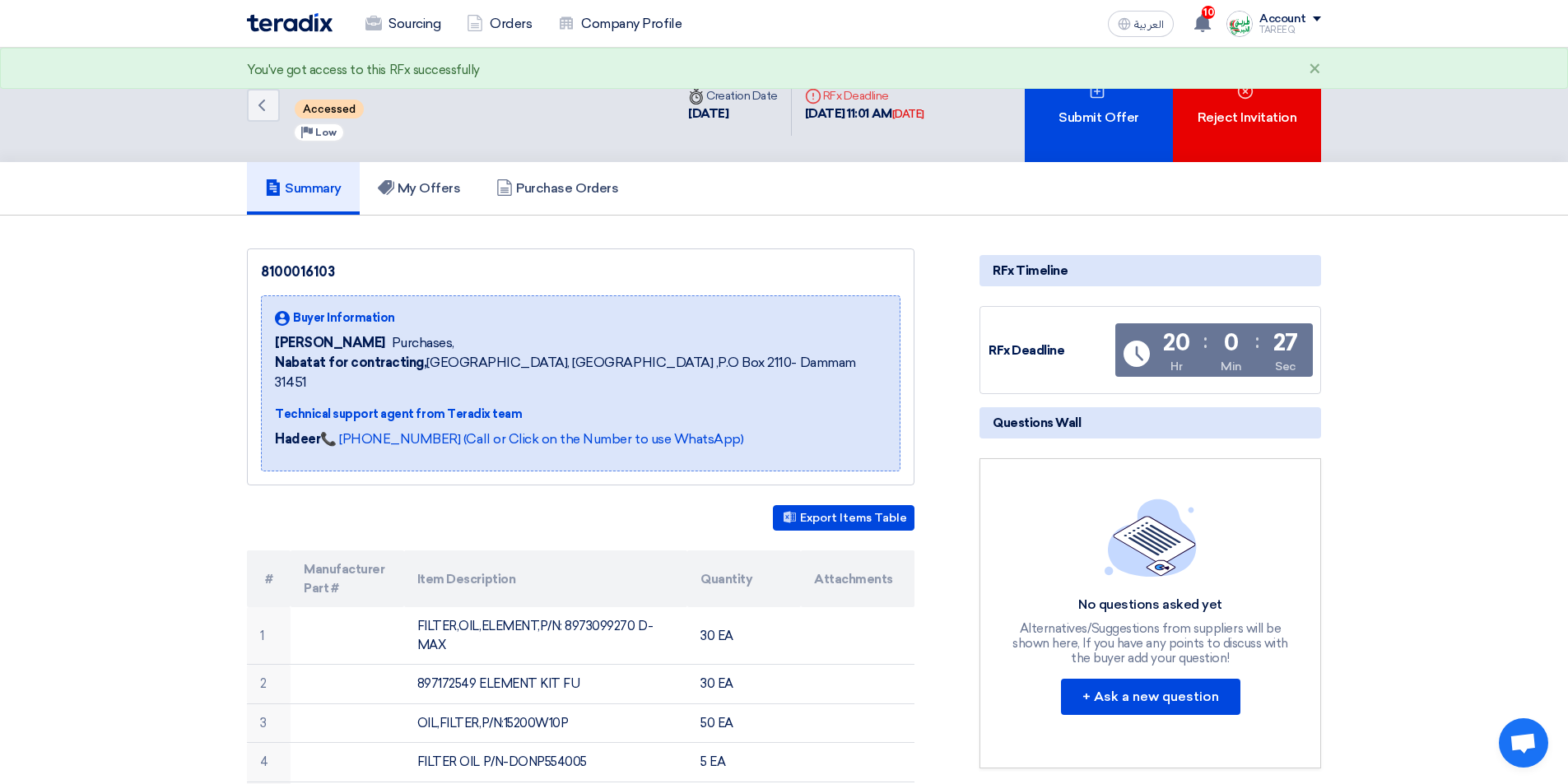
click at [1100, 115] on div "Submit Offer" at bounding box center [1098, 105] width 148 height 115
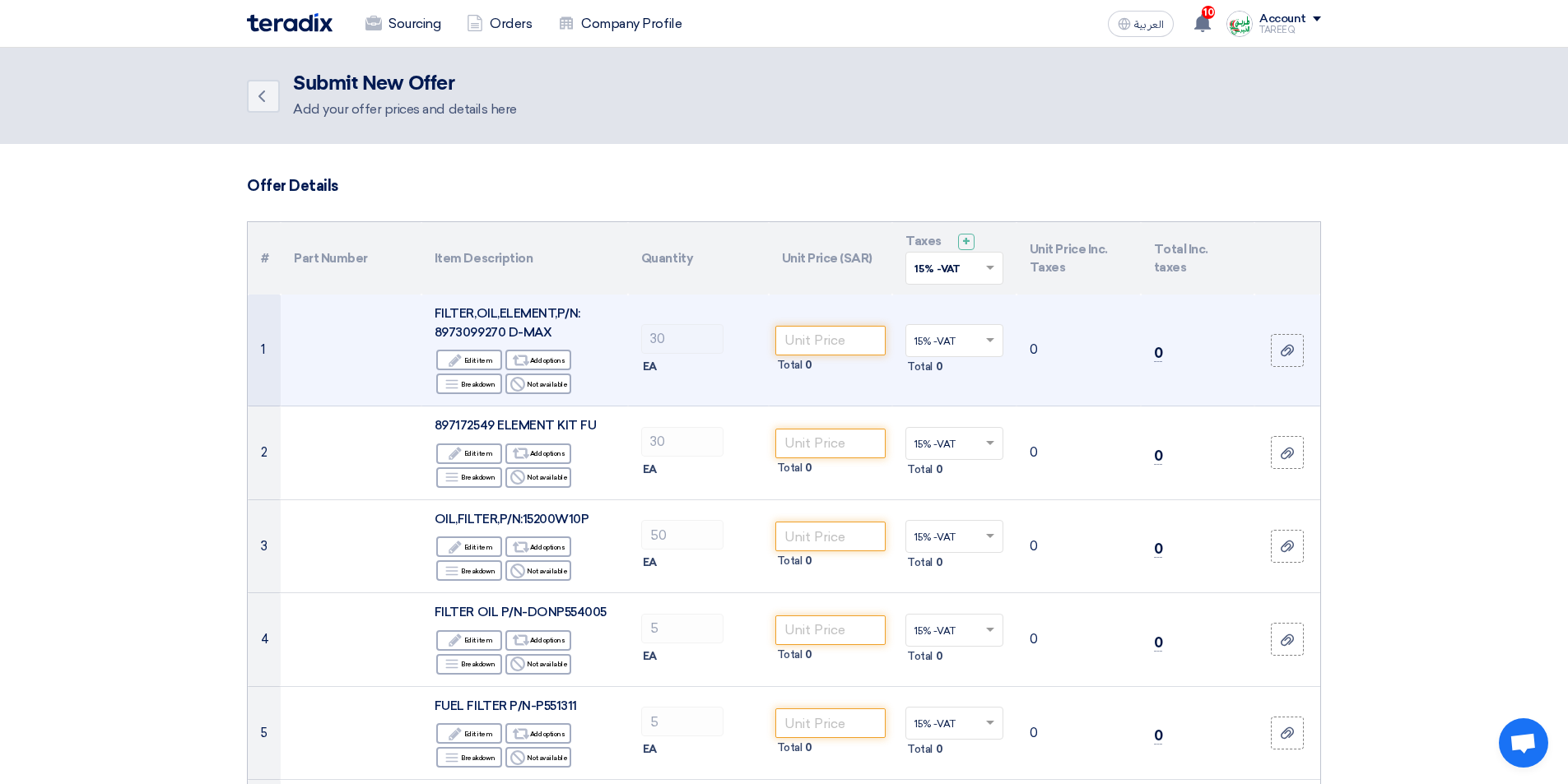
click at [476, 325] on span "FILTER,OIL,ELEMENT,P/N: 8973099270 D-MAX" at bounding box center [507, 323] width 146 height 33
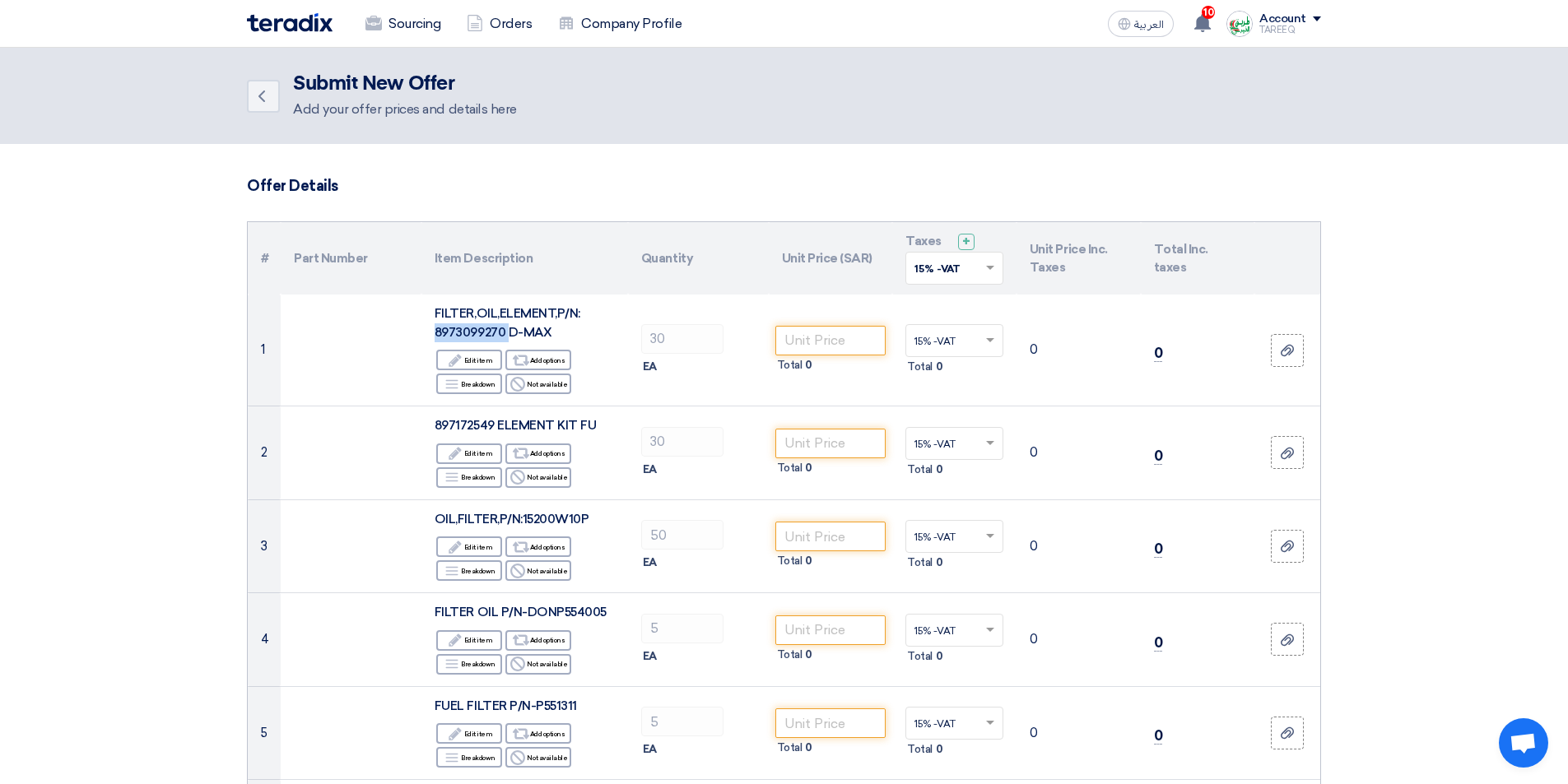
copy span "8973099270"
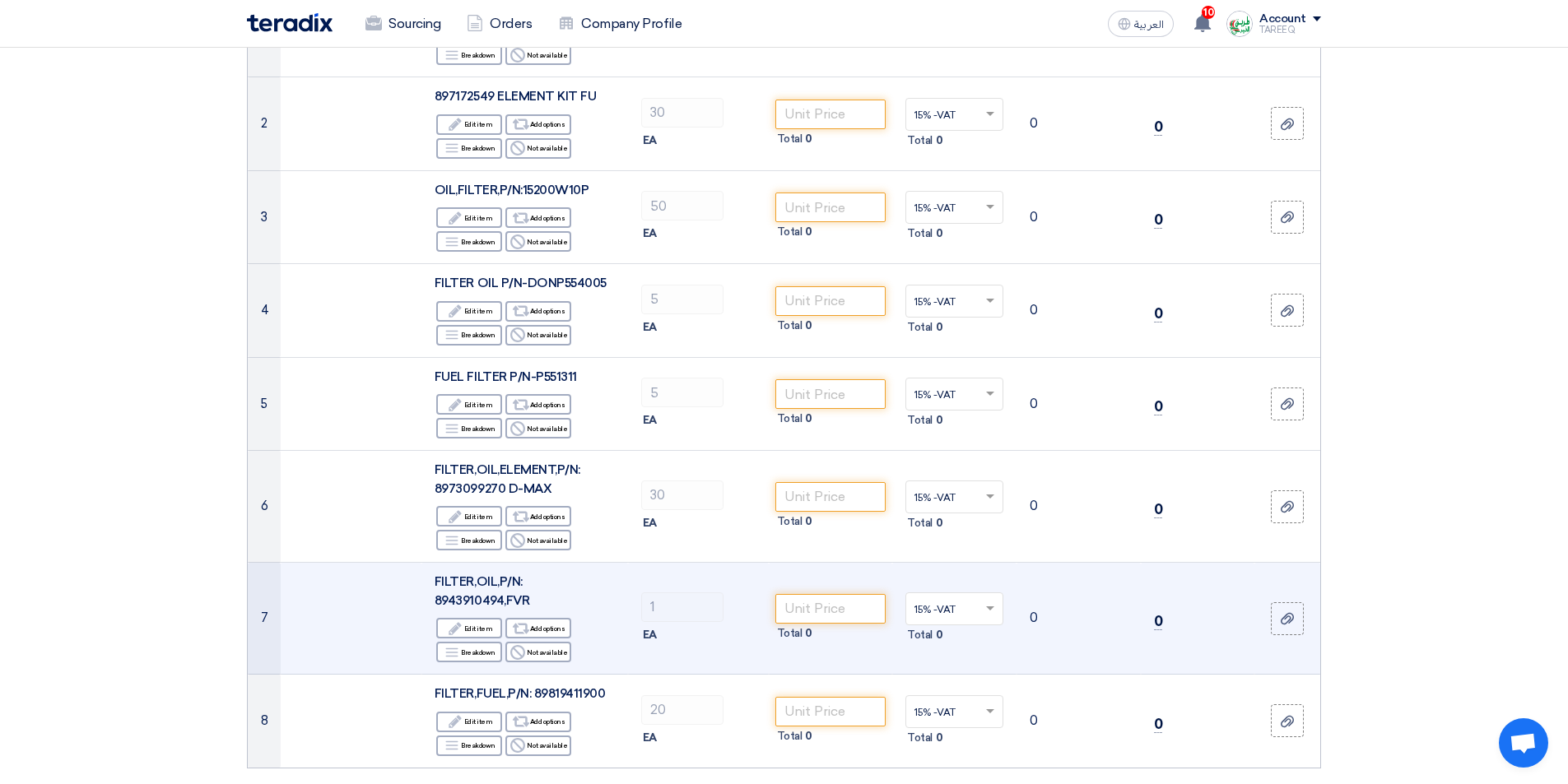
scroll to position [412, 0]
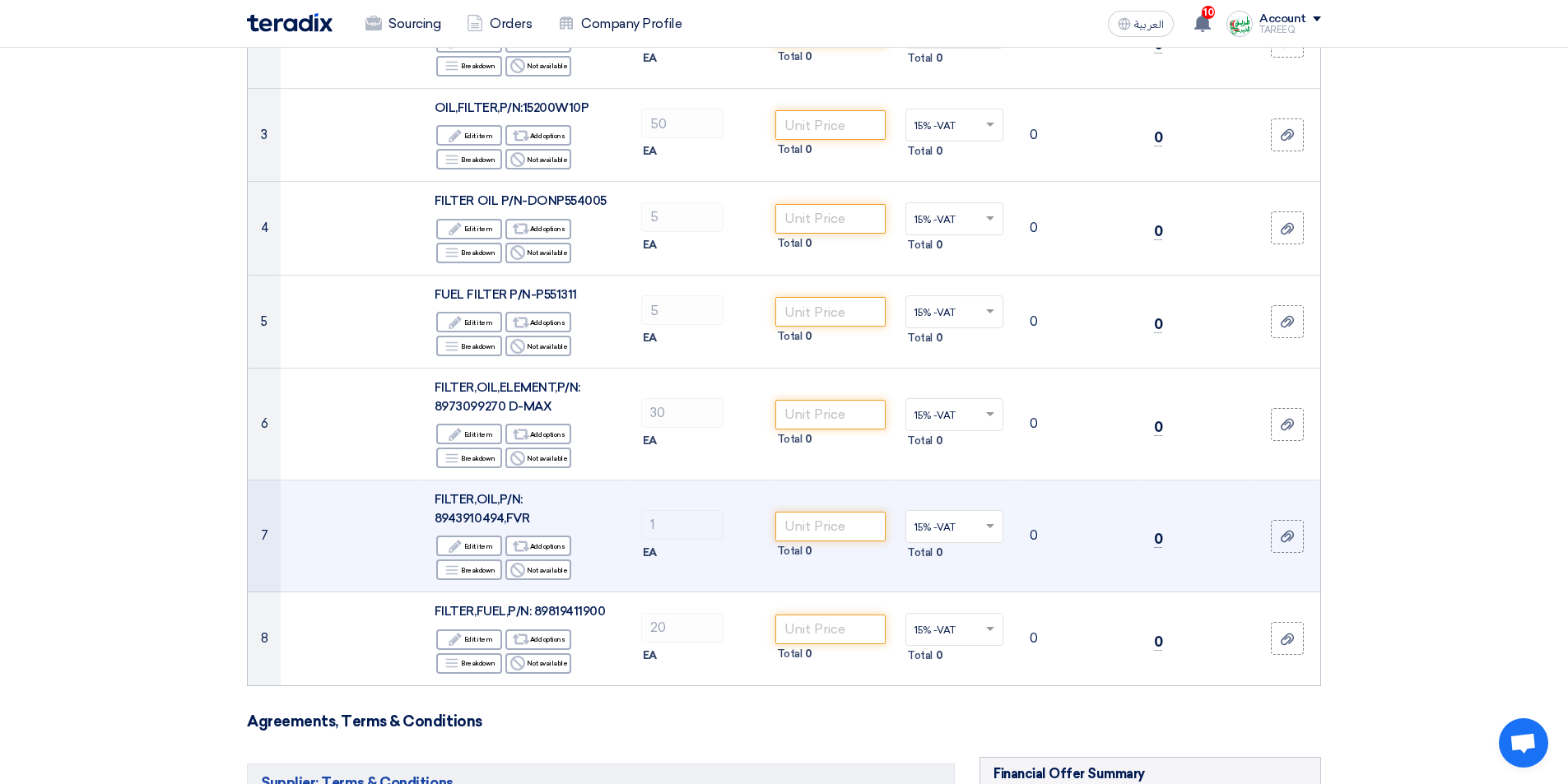
click at [468, 516] on span "FILTER,OIL,P/N: 8943910494,FVR" at bounding box center [481, 509] width 95 height 33
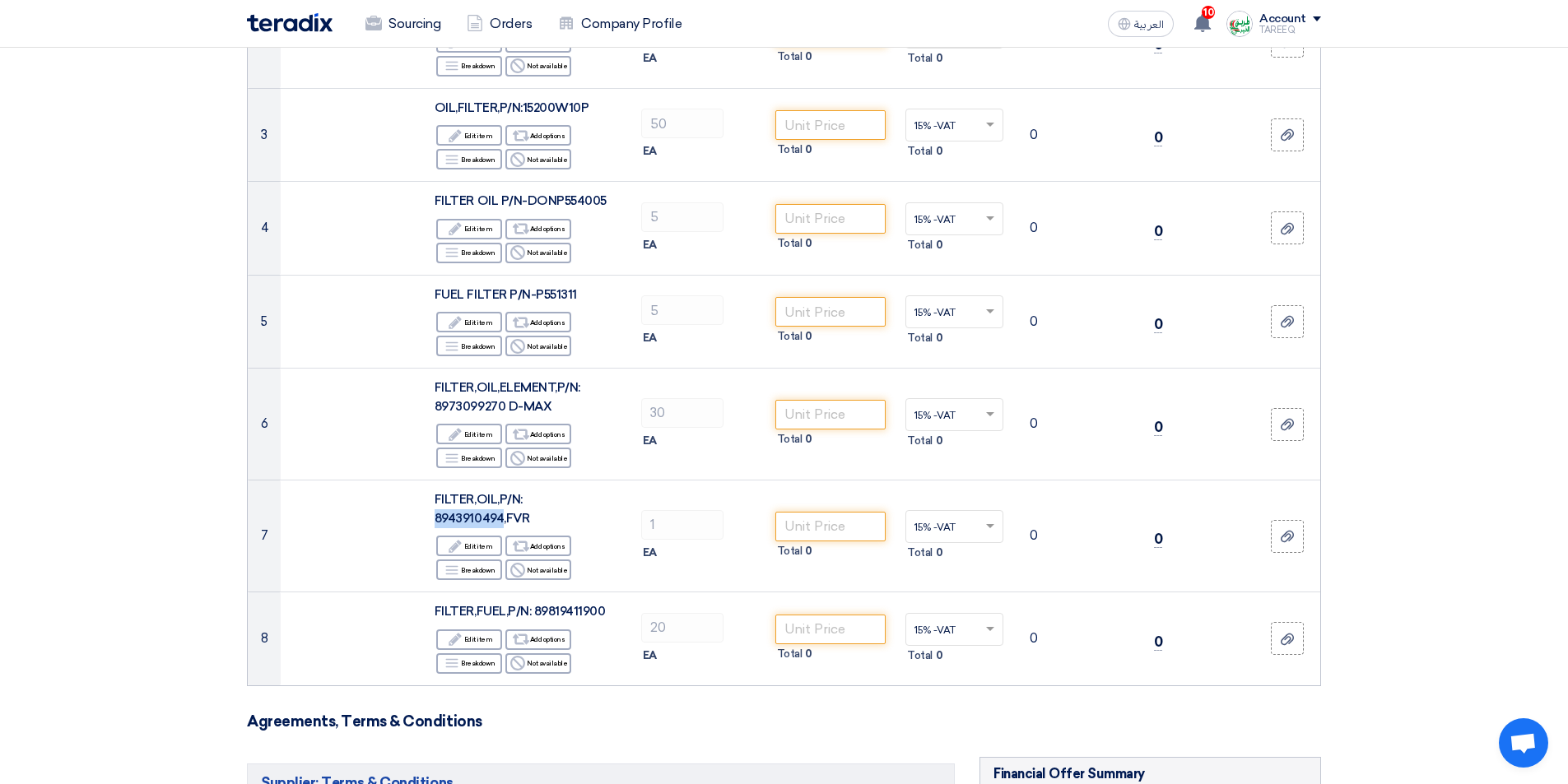
copy span "8943910494"
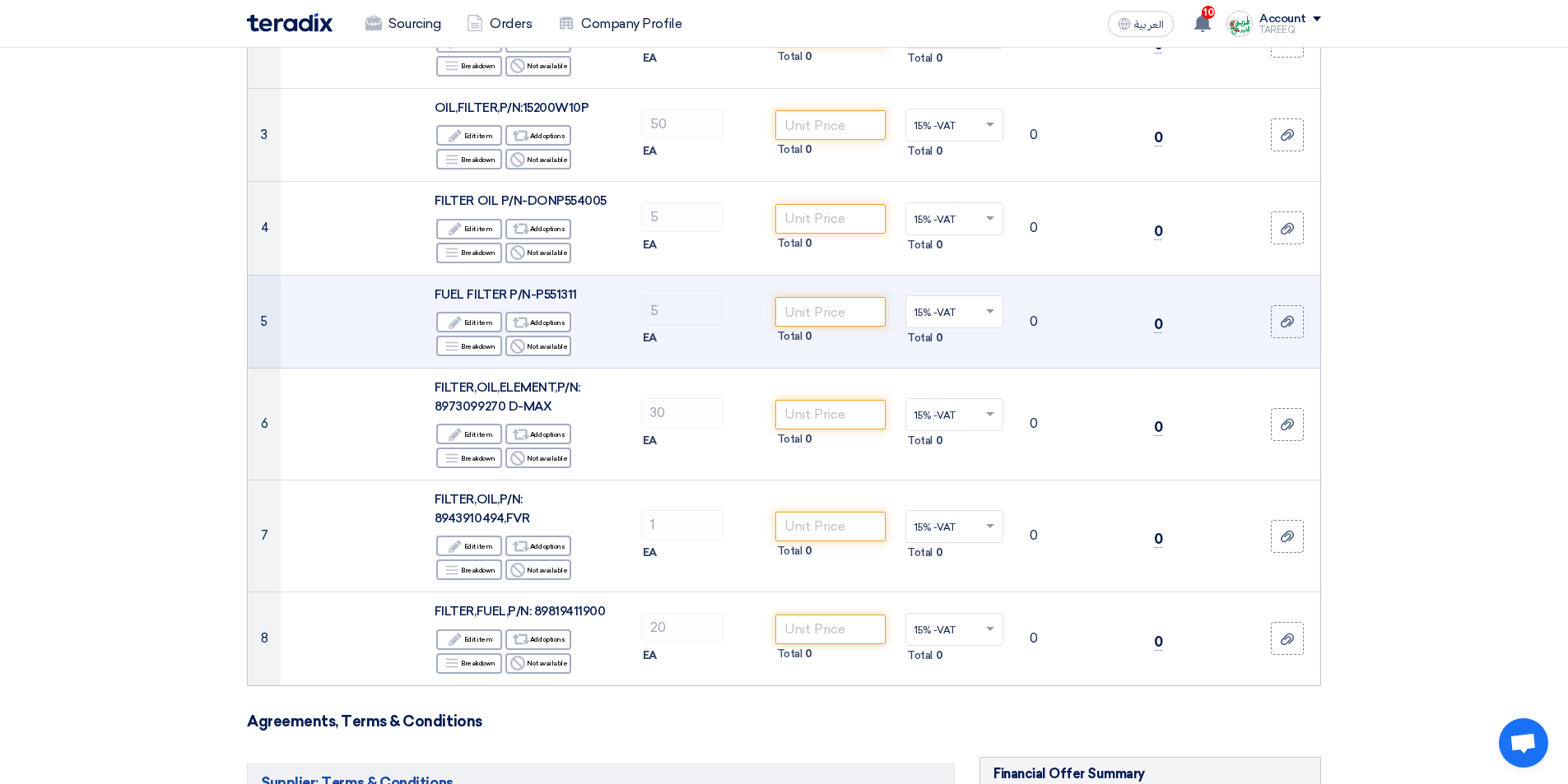
click at [558, 290] on span "FUEL FILTER P/N-P551311" at bounding box center [506, 295] width 142 height 15
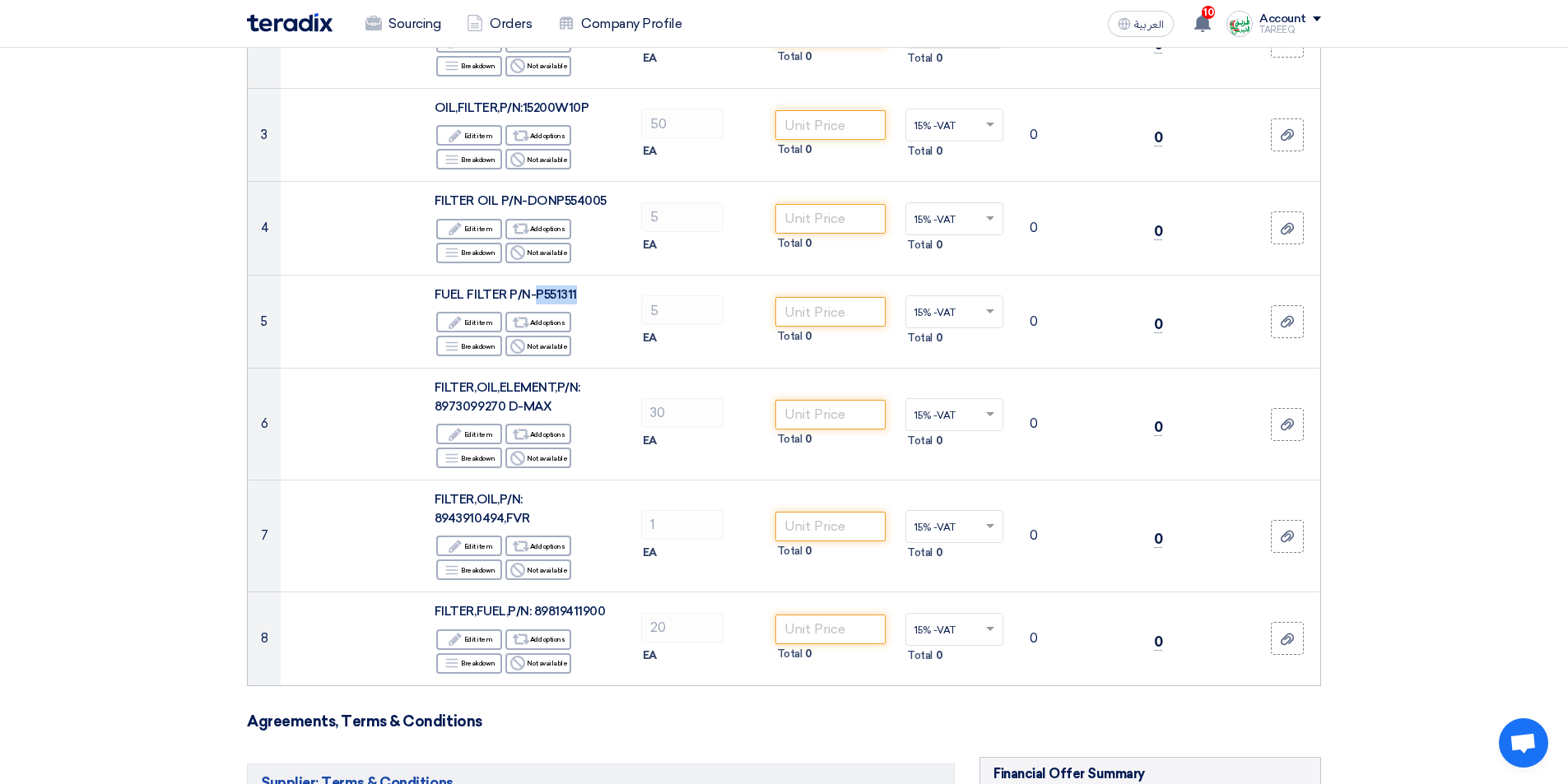
copy span "P551311"
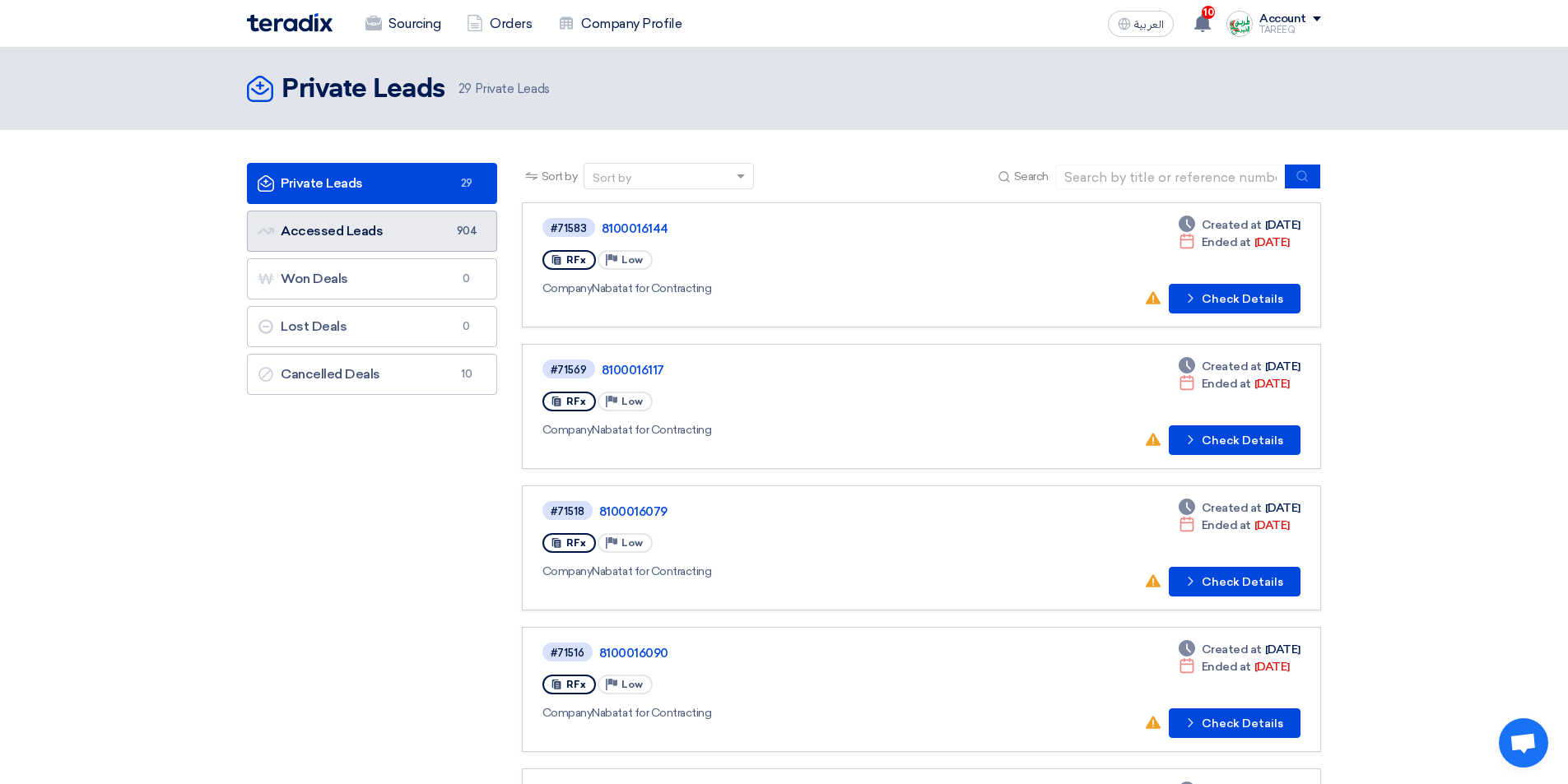
click at [407, 233] on link "Accessed Leads Accessed Leads 904" at bounding box center [372, 231] width 250 height 41
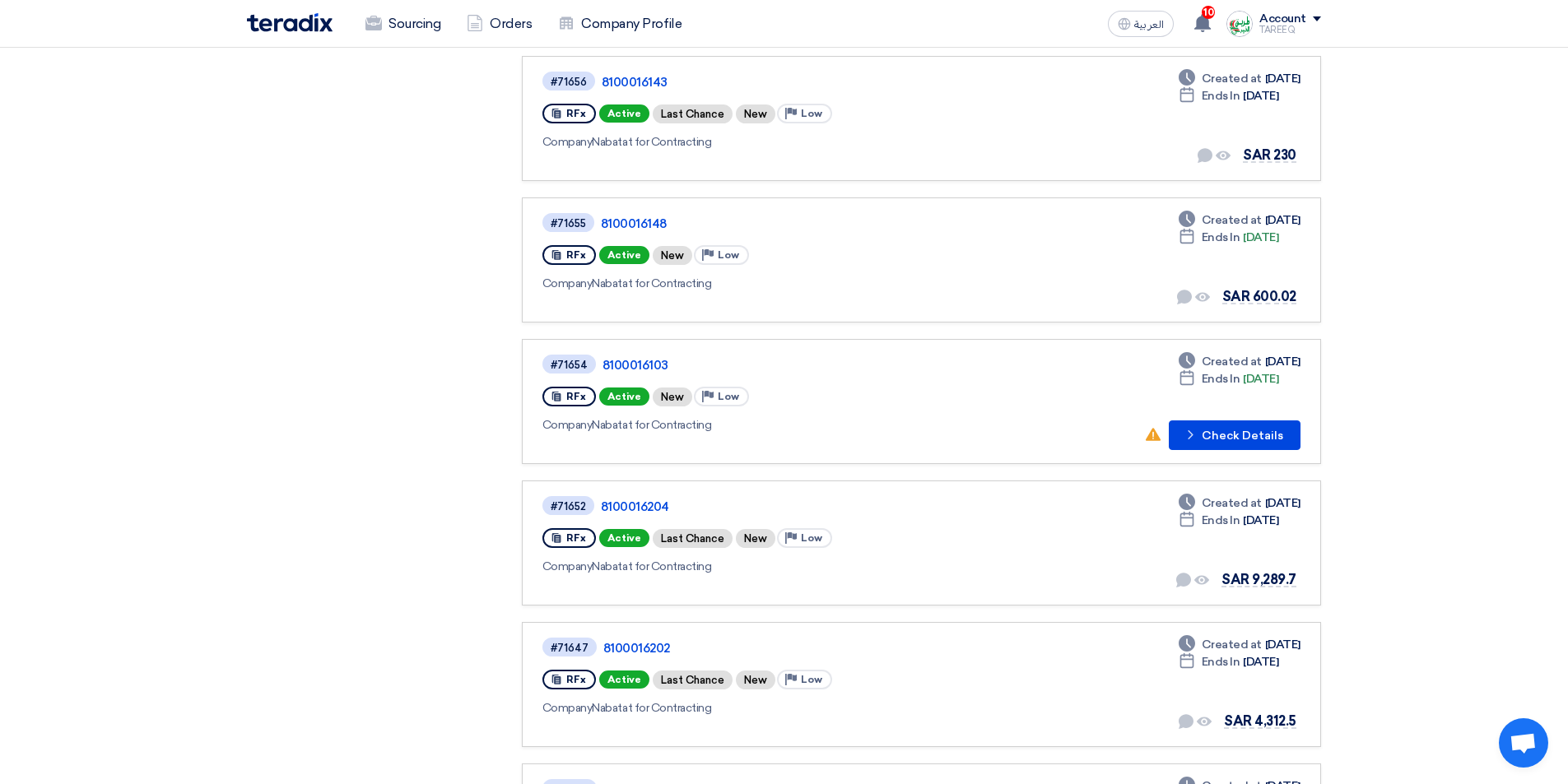
scroll to position [576, 0]
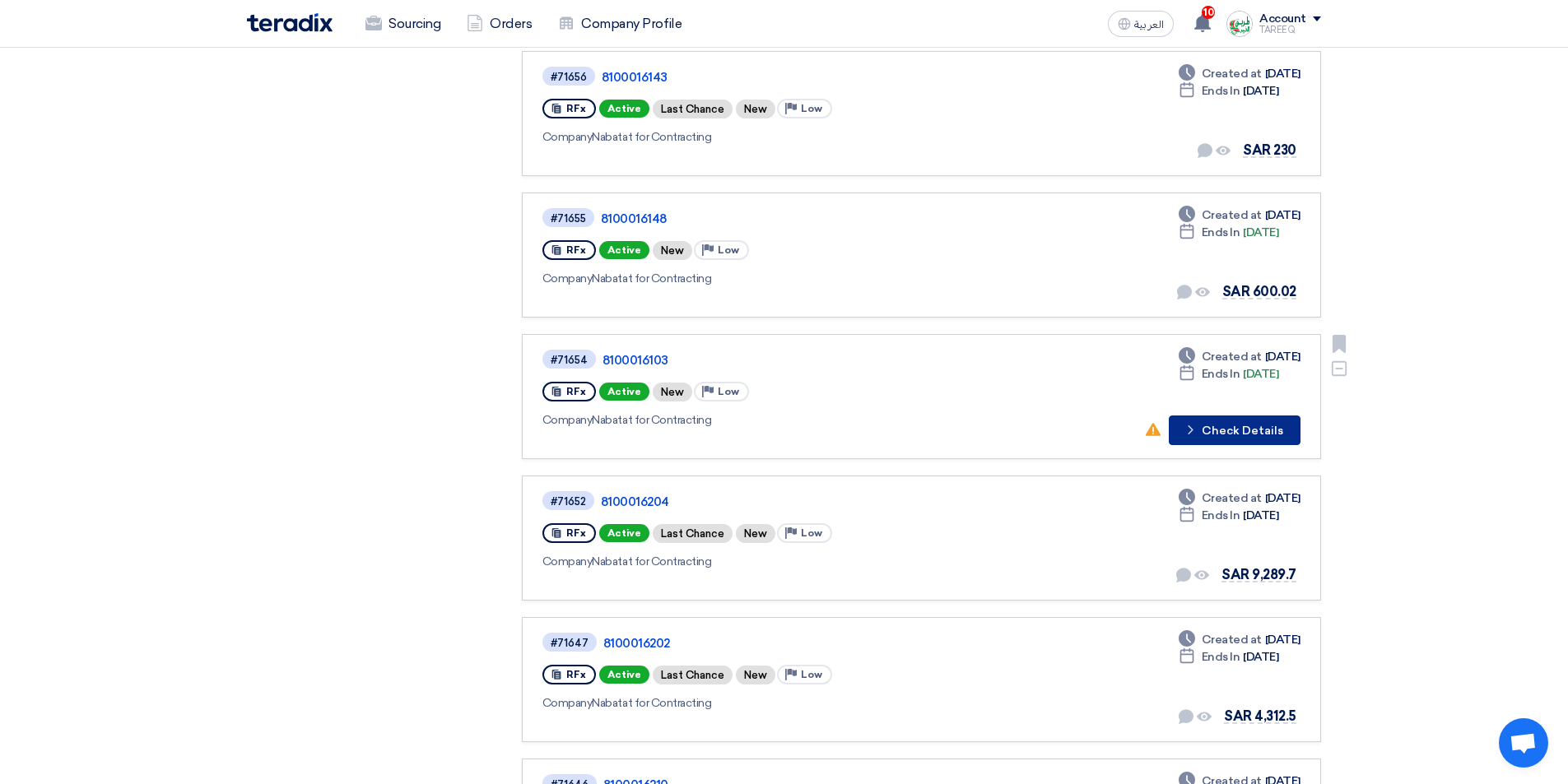
click at [1194, 434] on icon "Check details" at bounding box center [1190, 429] width 16 height 16
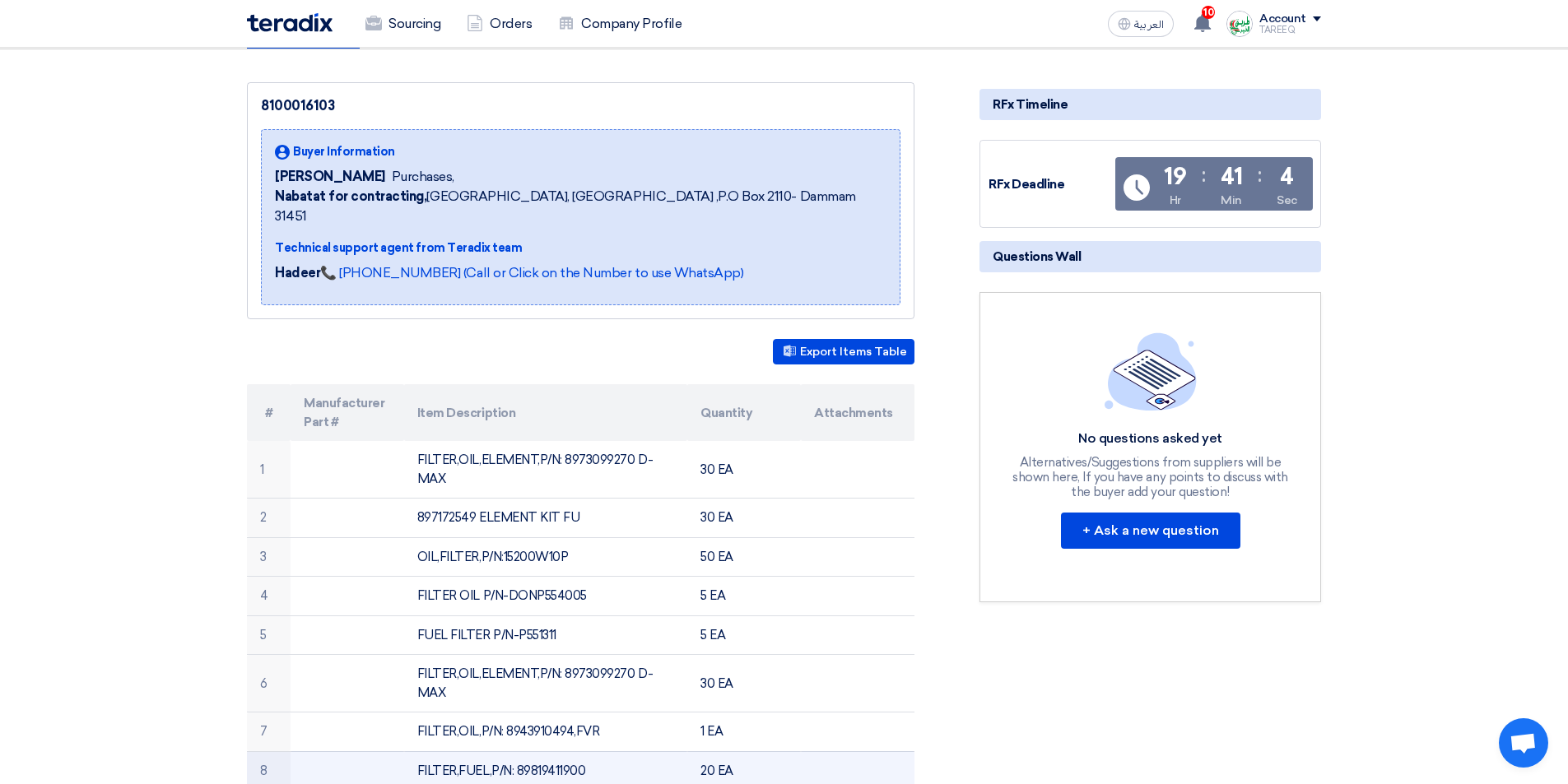
scroll to position [412, 0]
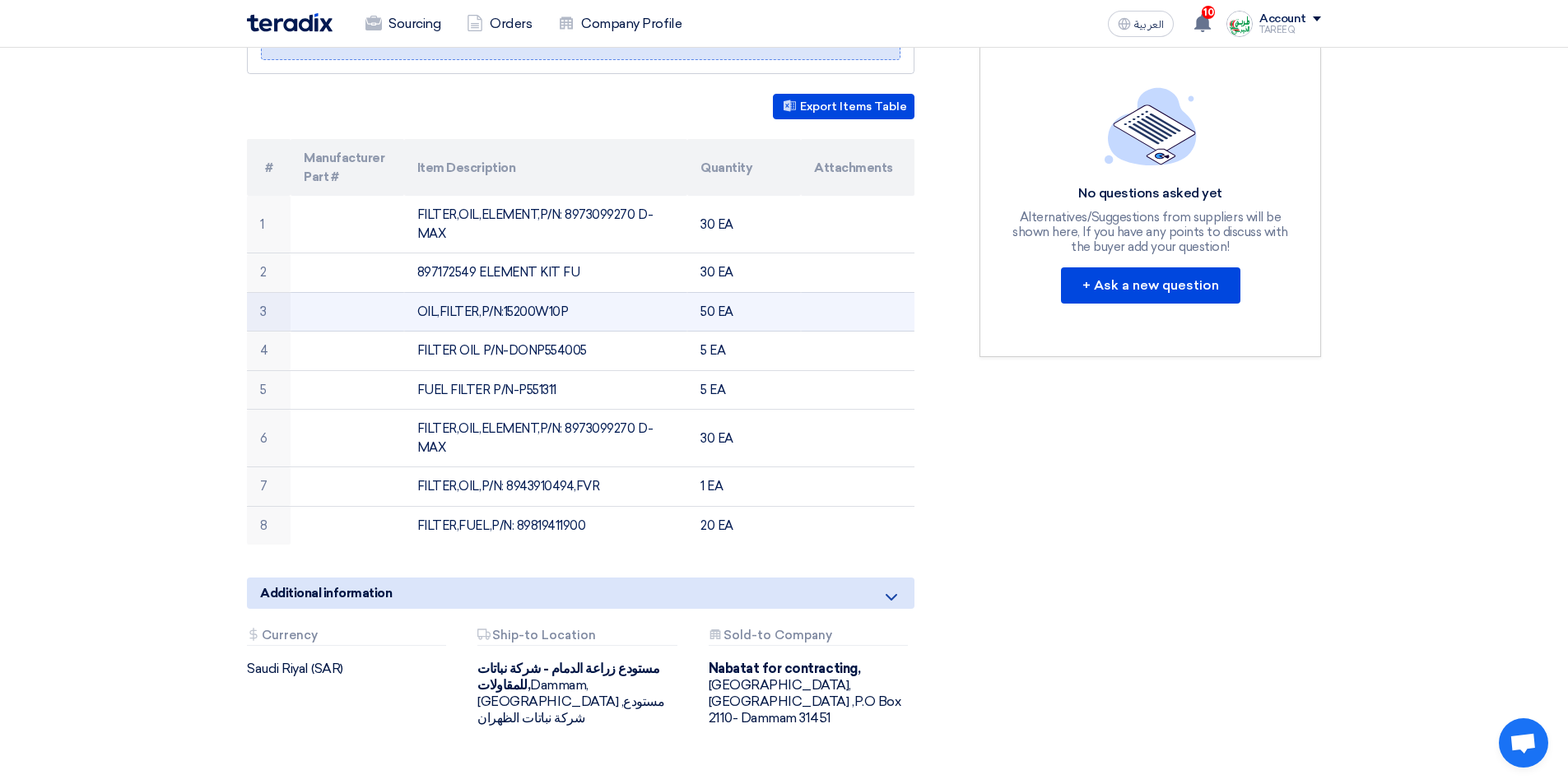
click at [517, 292] on td "OIL,FILTER,P/N:15200W10P" at bounding box center [546, 311] width 284 height 39
click at [519, 292] on td "OIL,FILTER,P/N:15200W10P" at bounding box center [546, 311] width 284 height 39
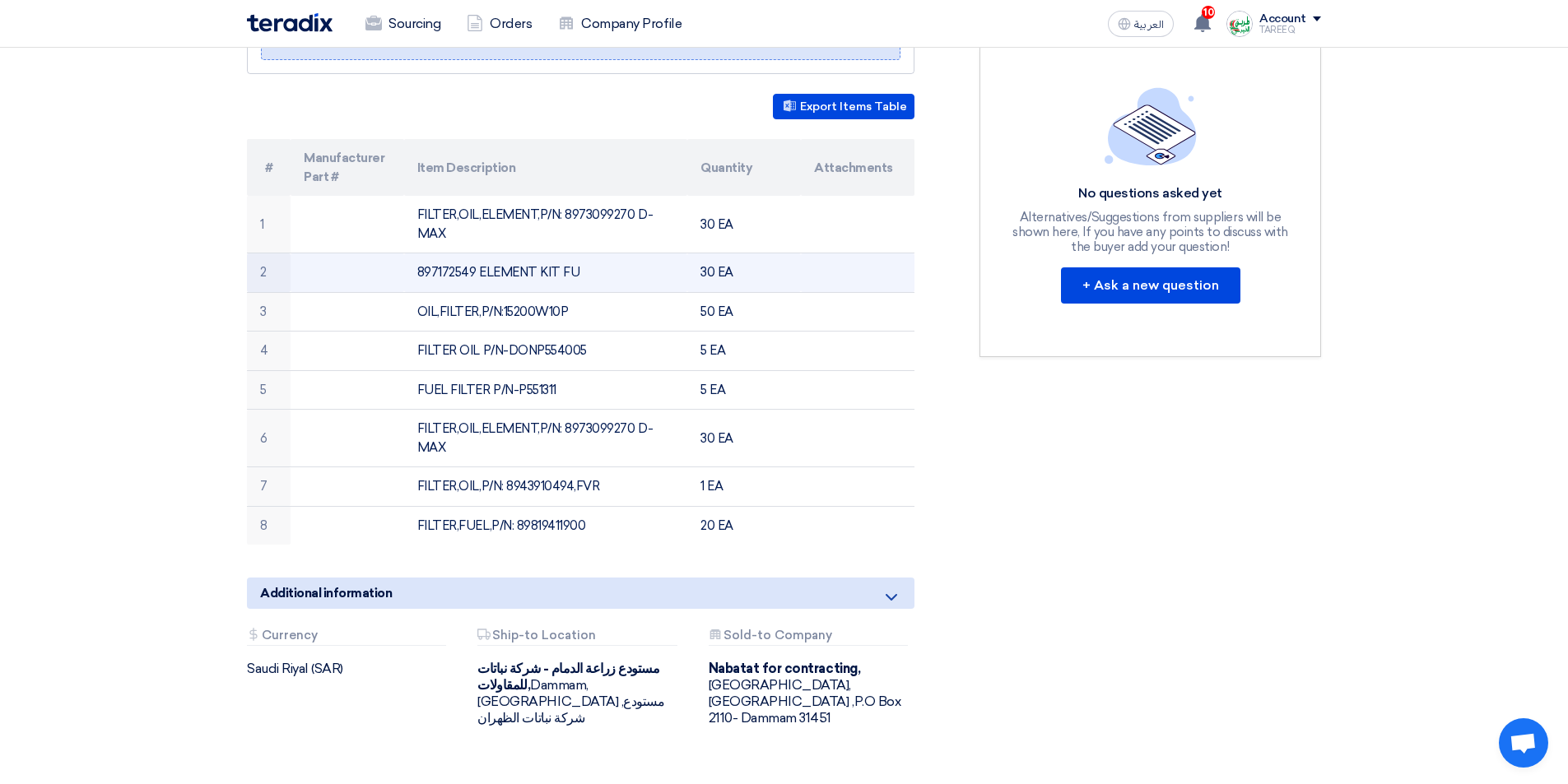
copy td "15200W10P"
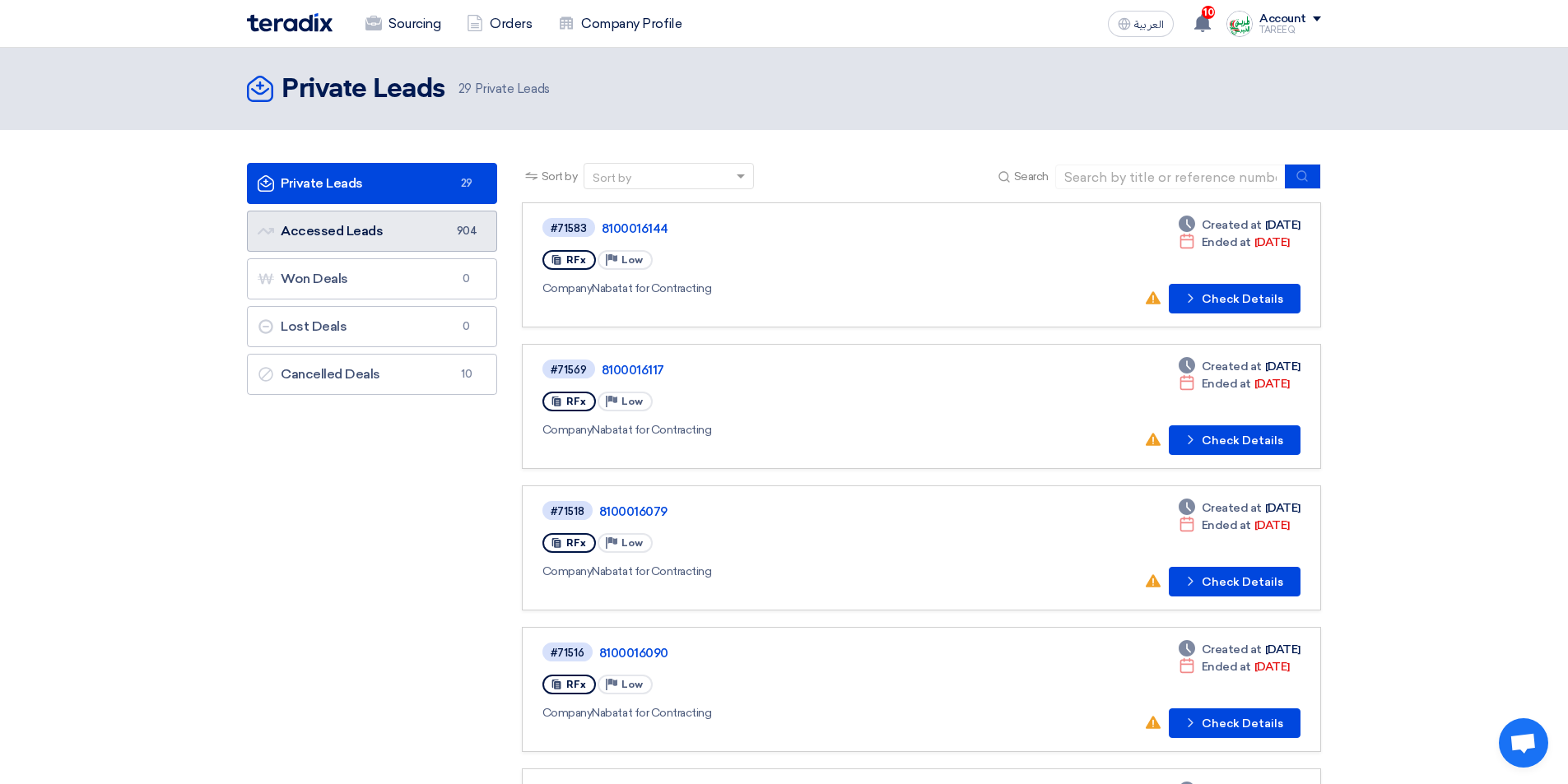
click at [411, 245] on link "Accessed Leads Accessed Leads 904" at bounding box center [372, 231] width 250 height 41
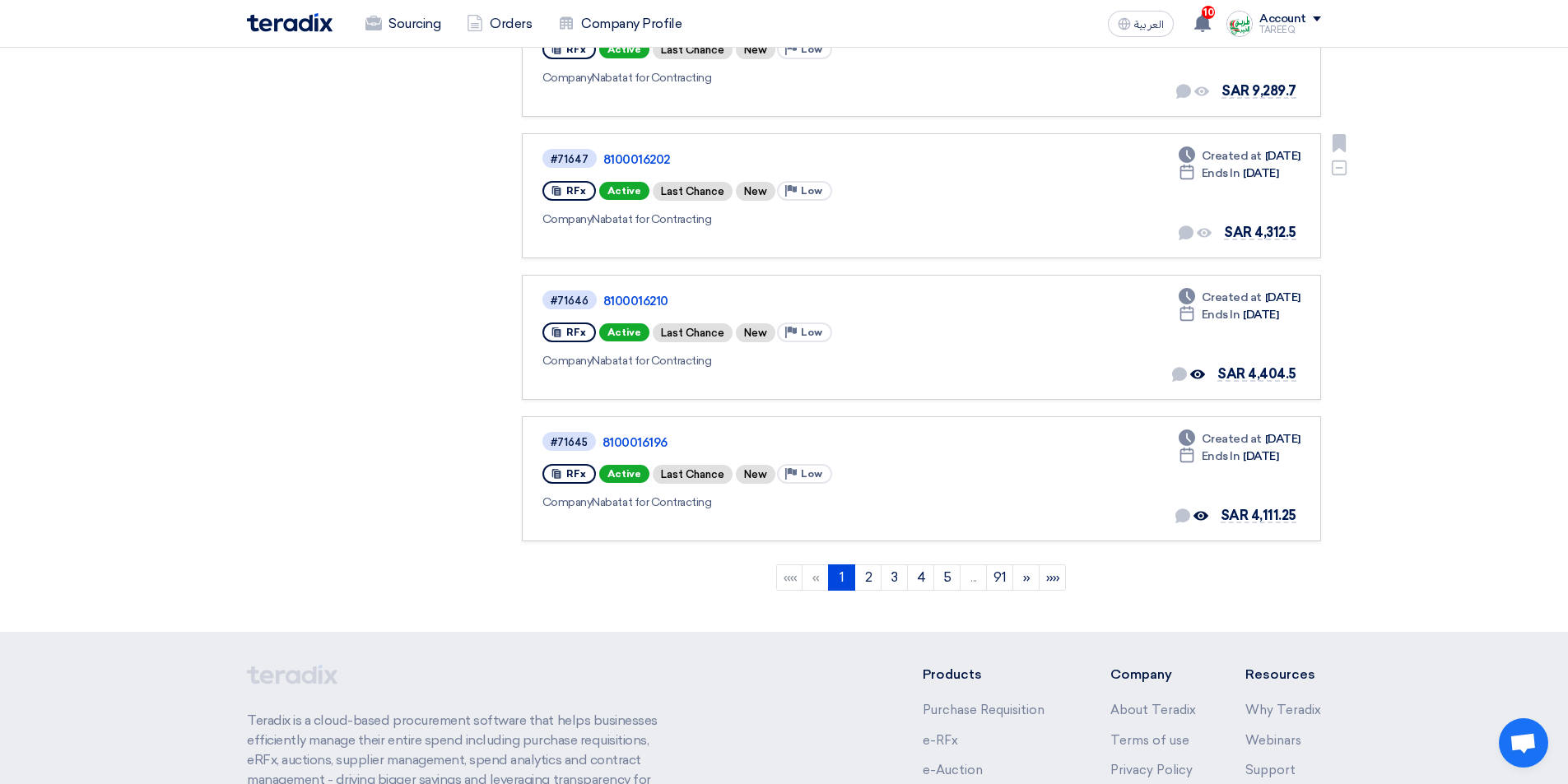
scroll to position [1069, 0]
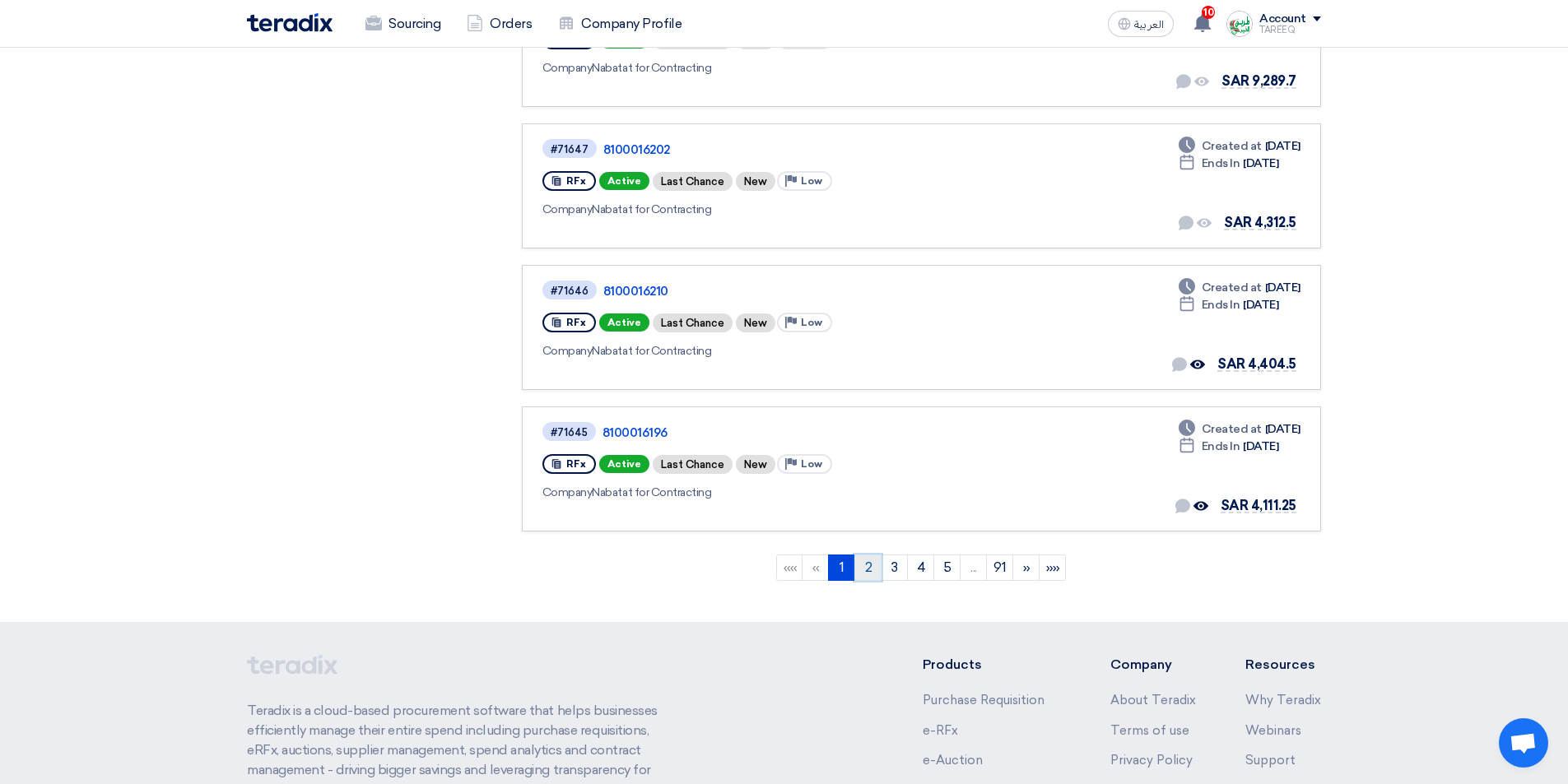
click at [869, 571] on link "2" at bounding box center [868, 567] width 27 height 26
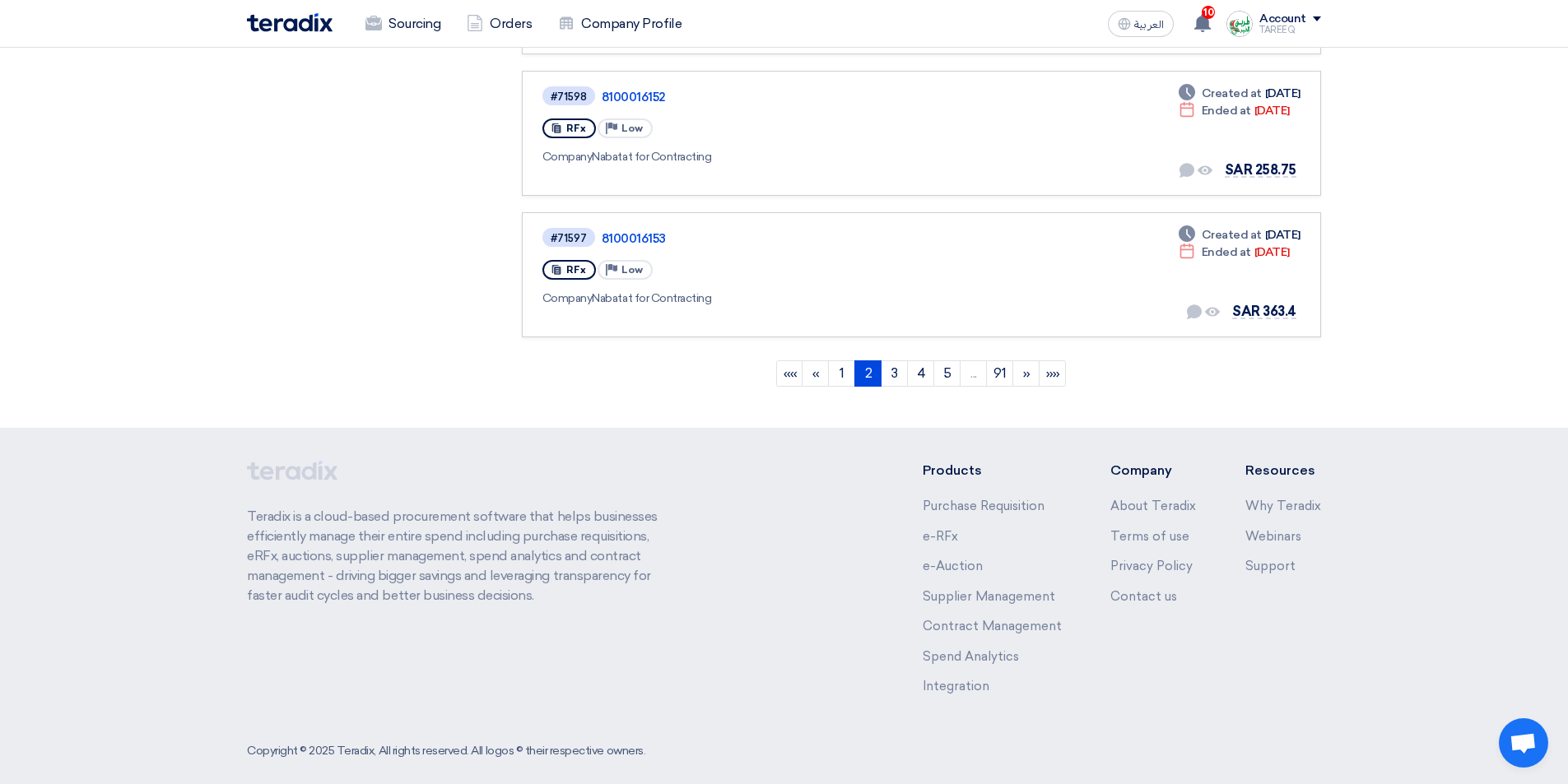
scroll to position [1280, 0]
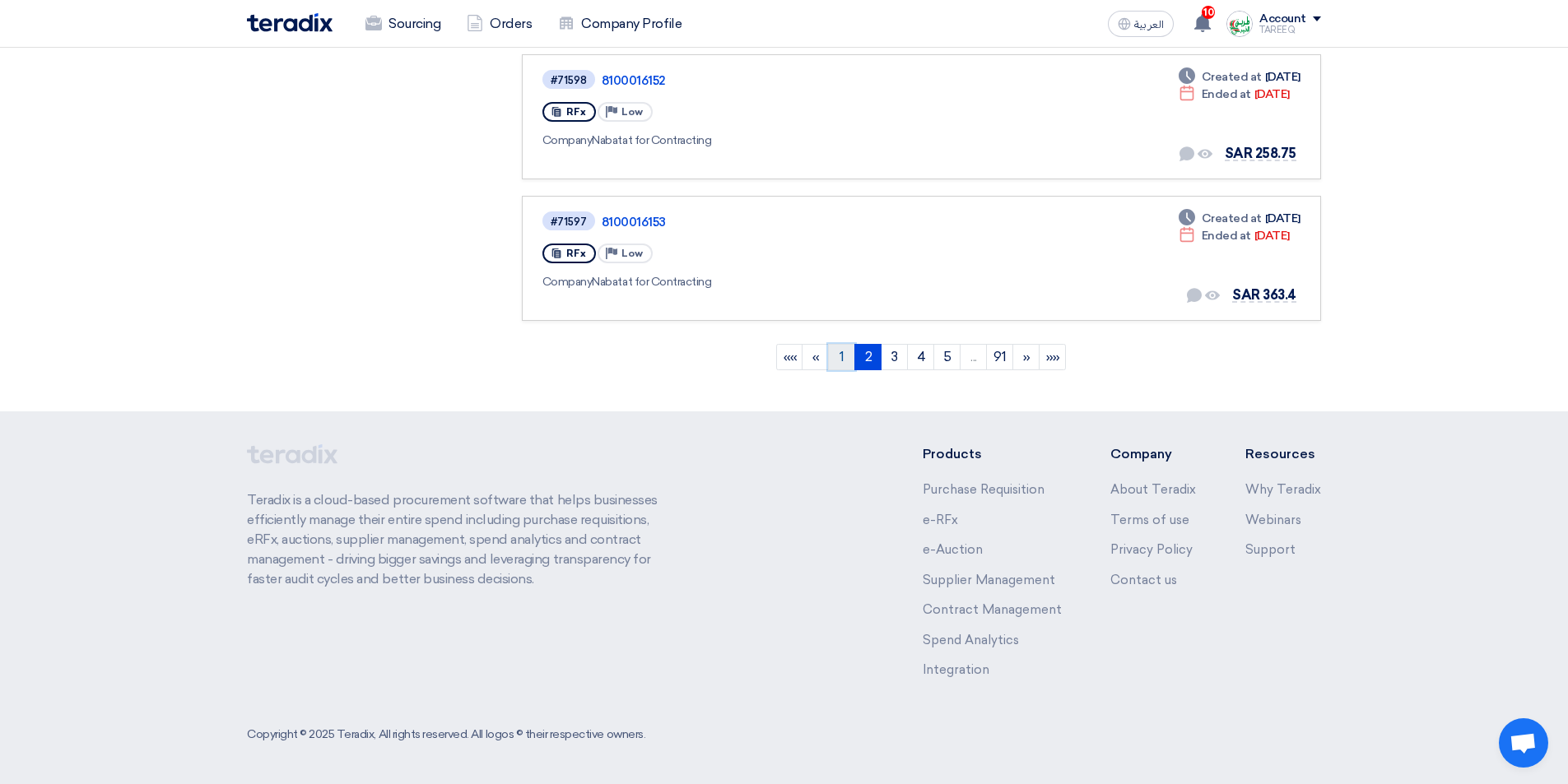
click at [841, 365] on link "1" at bounding box center [841, 356] width 27 height 26
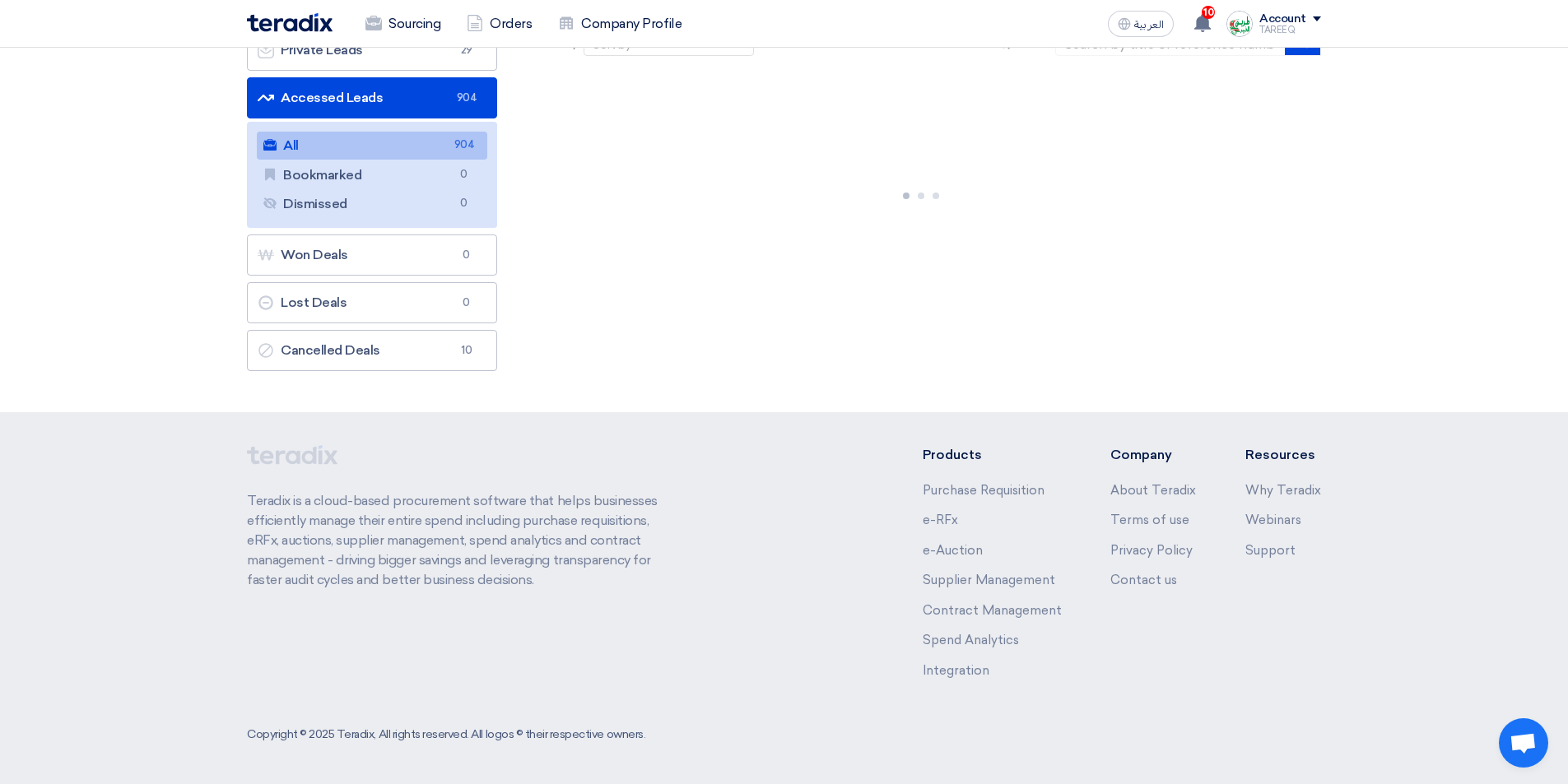
scroll to position [0, 0]
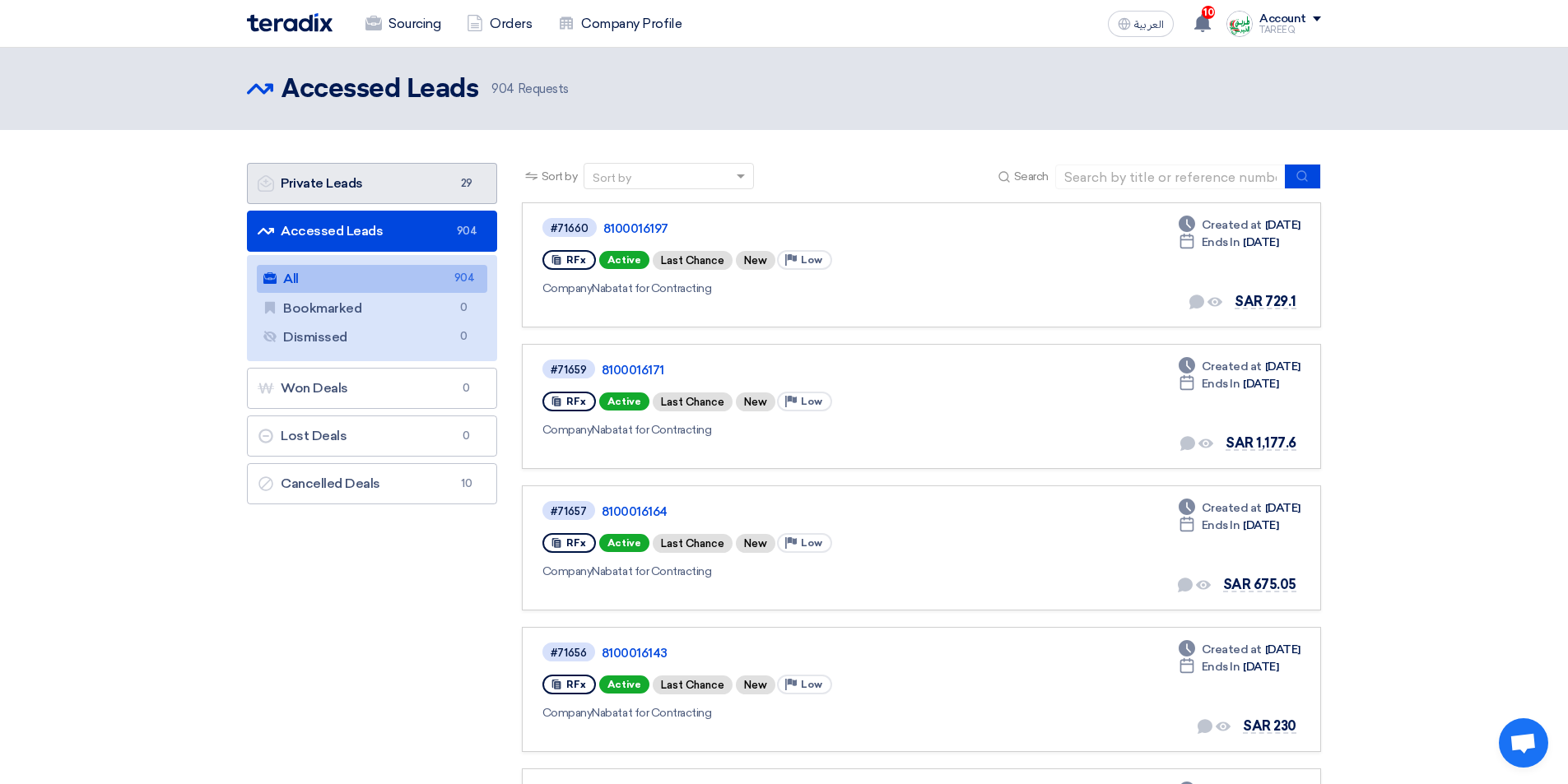
click at [421, 189] on link "Private Leads Private Leads 29" at bounding box center [372, 183] width 250 height 41
